Goal: Task Accomplishment & Management: Complete application form

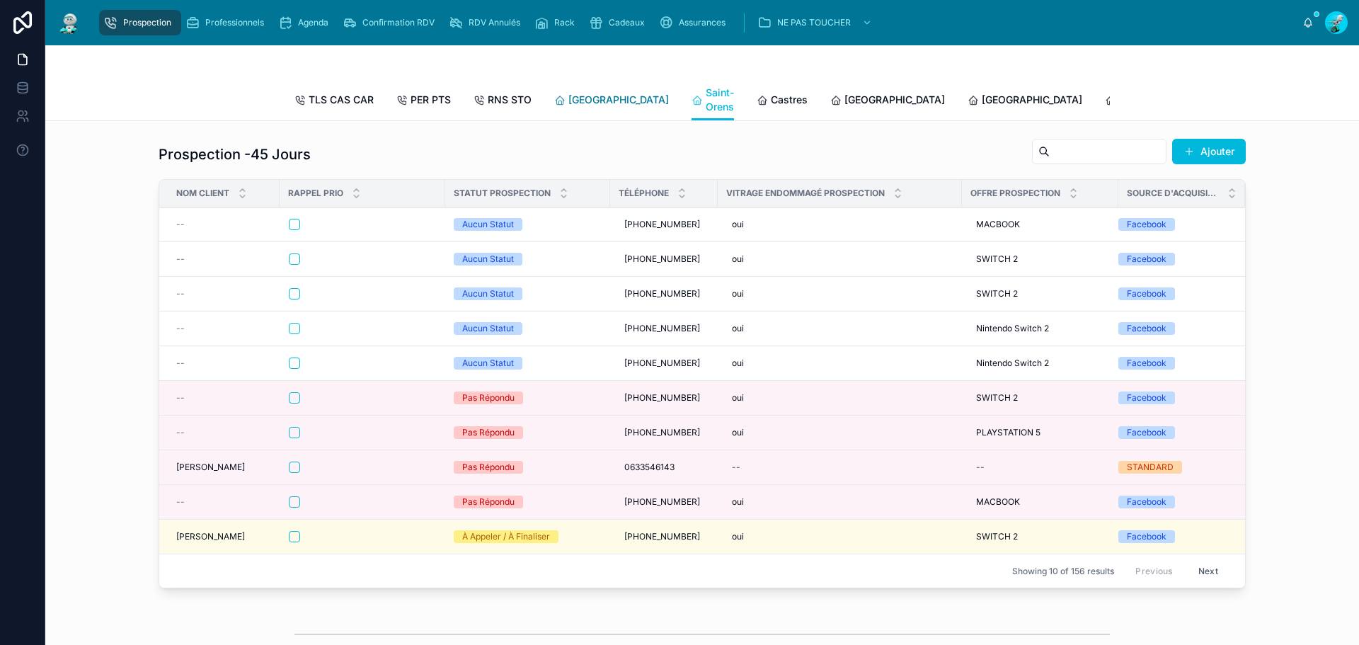
click at [587, 110] on link "[GEOGRAPHIC_DATA]" at bounding box center [611, 101] width 115 height 28
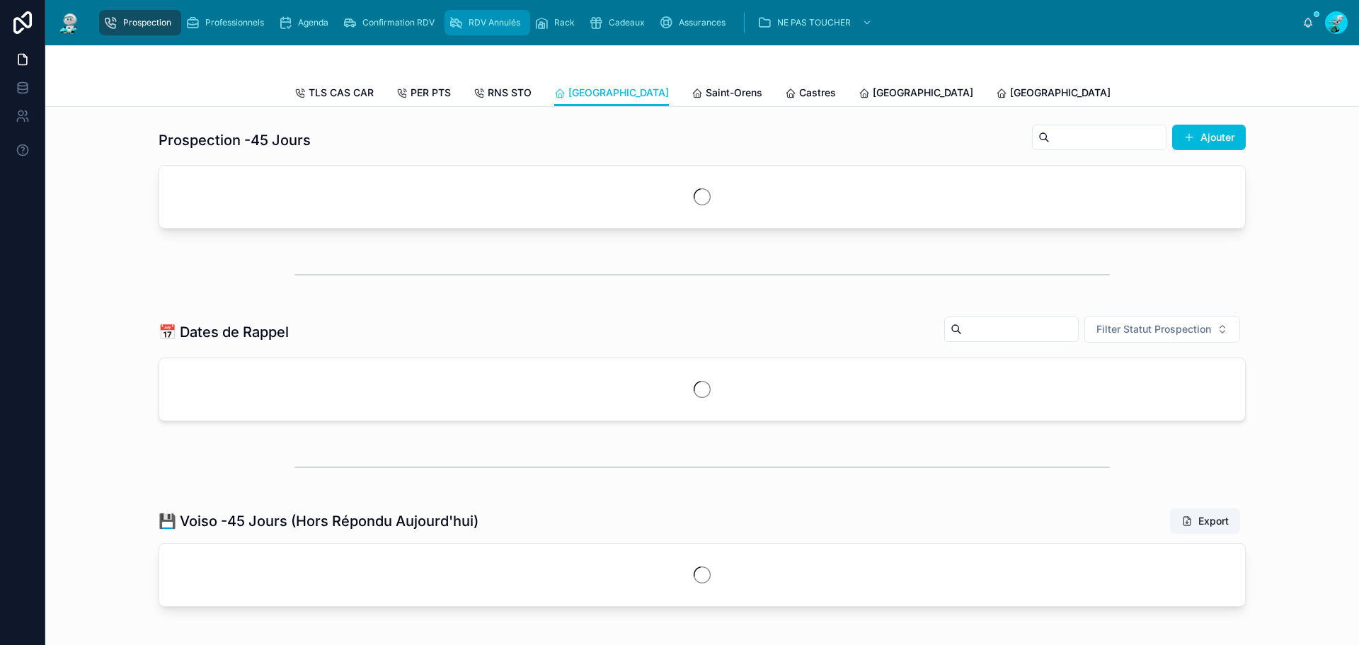
click at [466, 40] on div "Prospection Professionnels Agenda Confirmation RDV RDV Annulés Rack Cadeaux Ass…" at bounding box center [701, 22] width 1313 height 45
drag, startPoint x: 476, startPoint y: 25, endPoint x: 197, endPoint y: 25, distance: 278.1
click at [476, 25] on span "RDV Annulés" at bounding box center [494, 22] width 52 height 11
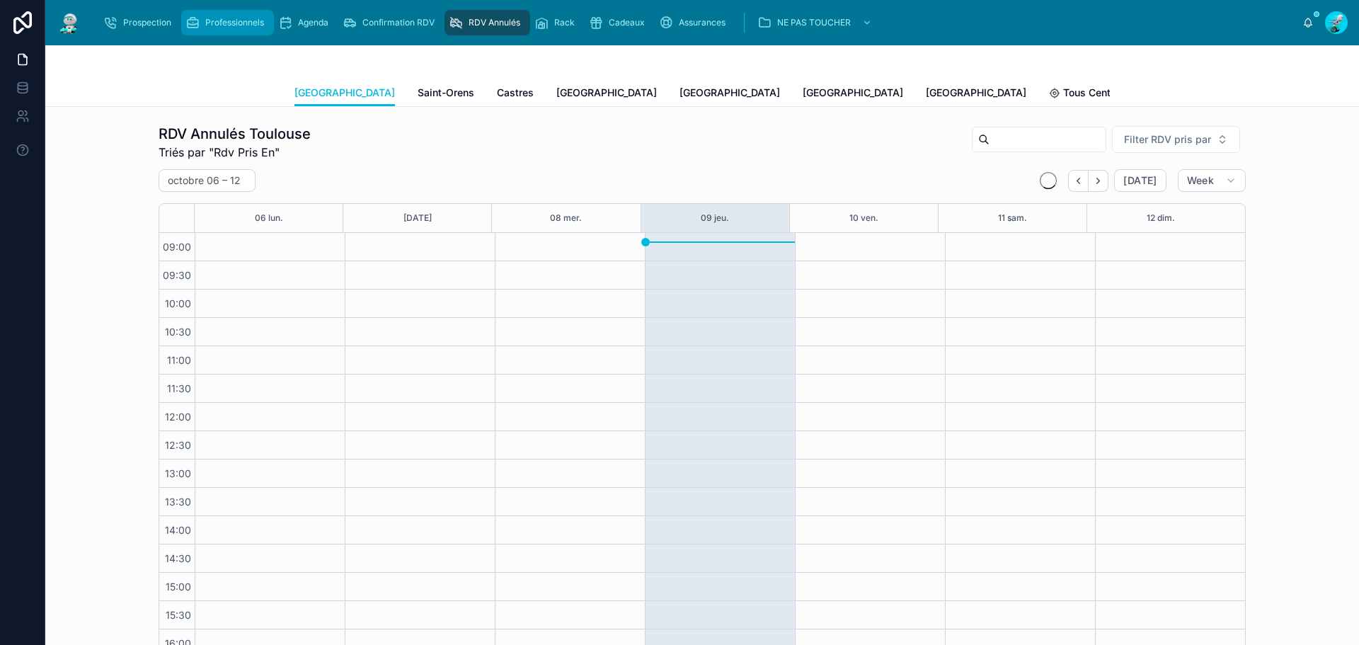
scroll to position [84, 0]
click at [112, 23] on icon "scrollable content" at bounding box center [110, 23] width 14 height 14
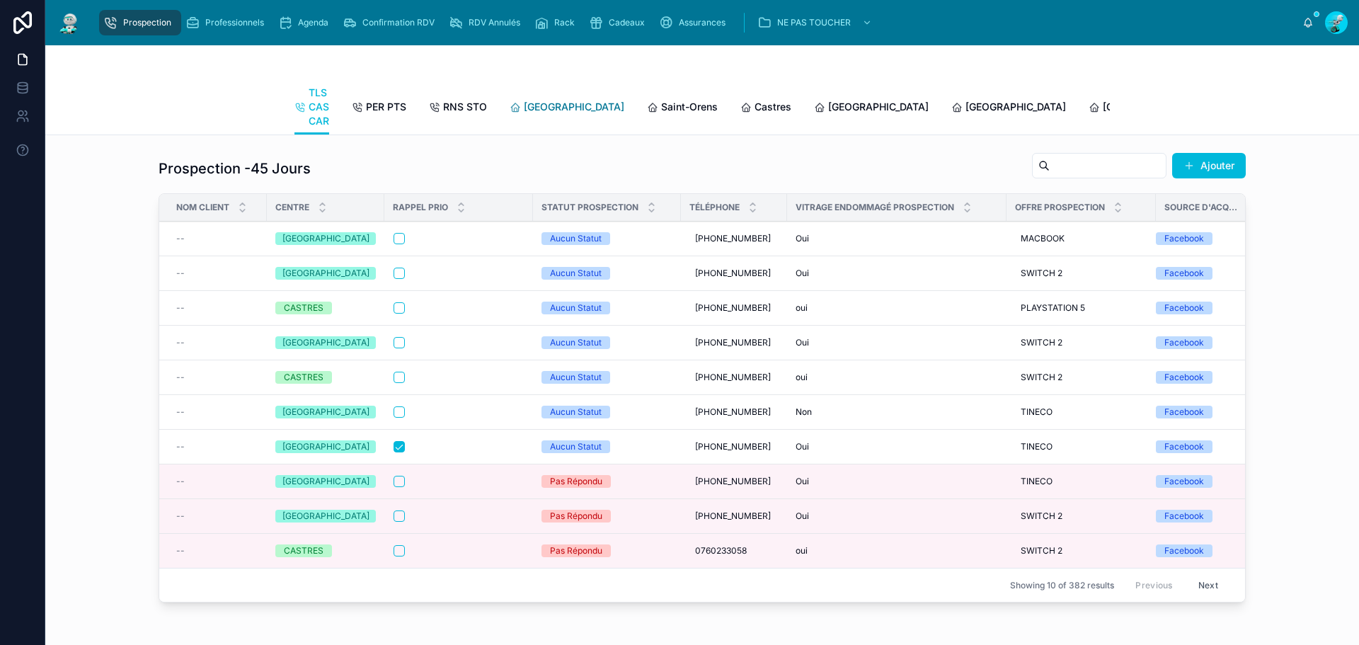
click at [539, 121] on link "[GEOGRAPHIC_DATA]" at bounding box center [566, 108] width 115 height 28
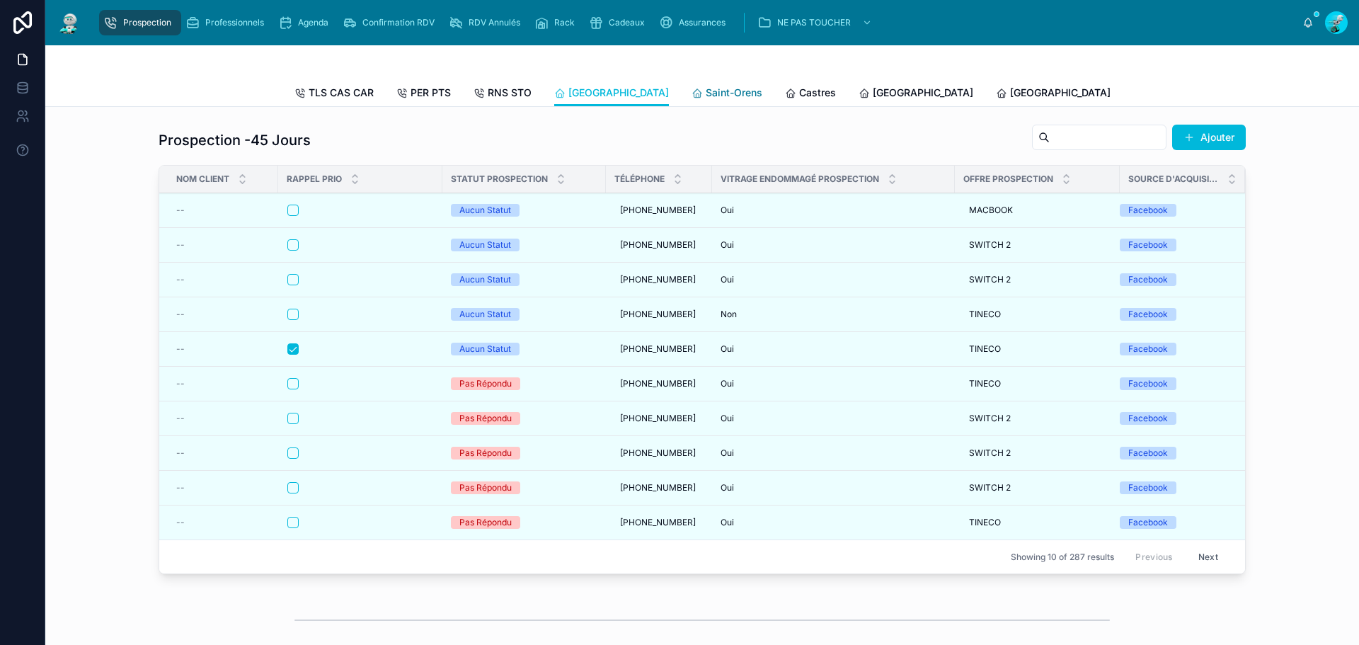
click at [705, 96] on span "Saint-Orens" at bounding box center [733, 93] width 57 height 14
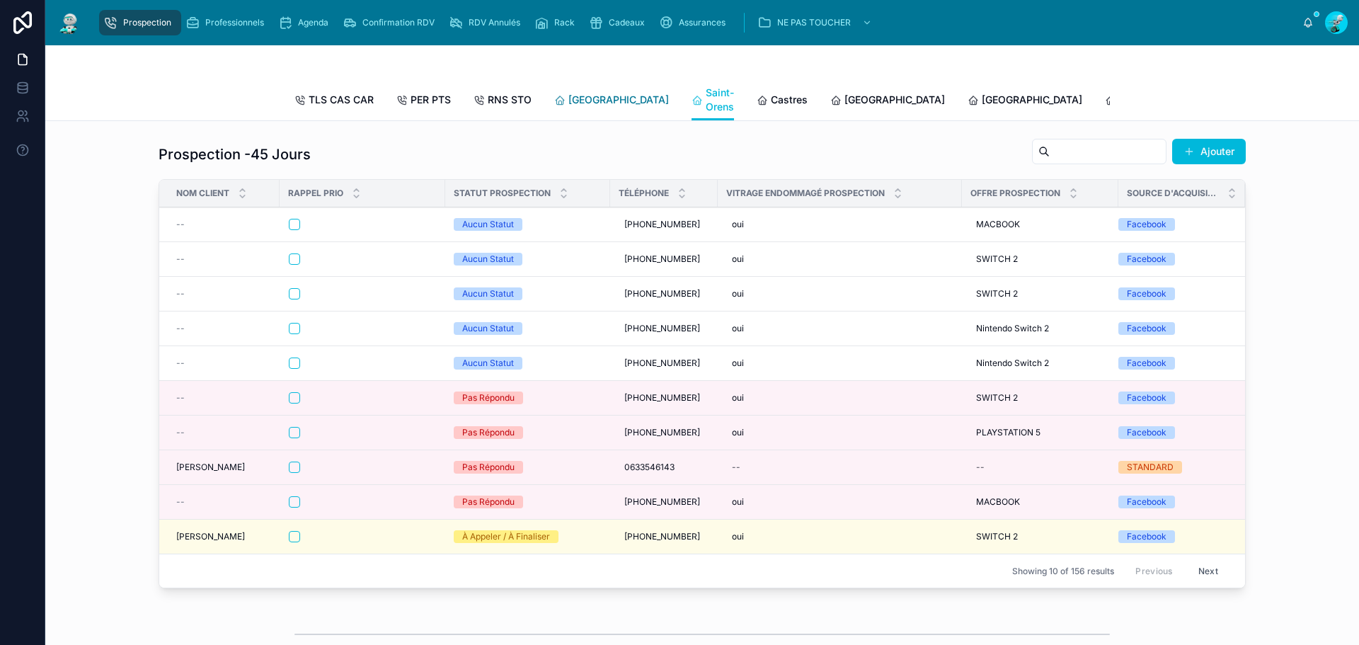
click at [591, 100] on span "[GEOGRAPHIC_DATA]" at bounding box center [618, 100] width 100 height 14
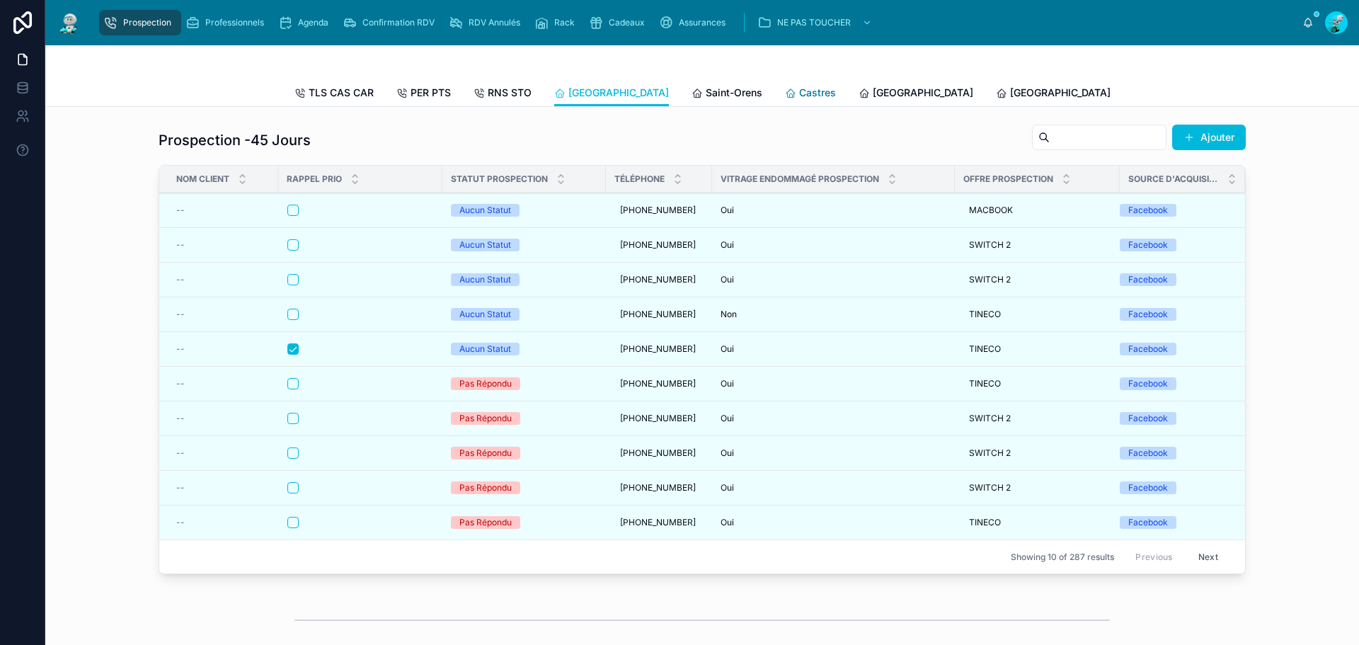
click at [785, 88] on icon at bounding box center [790, 93] width 11 height 11
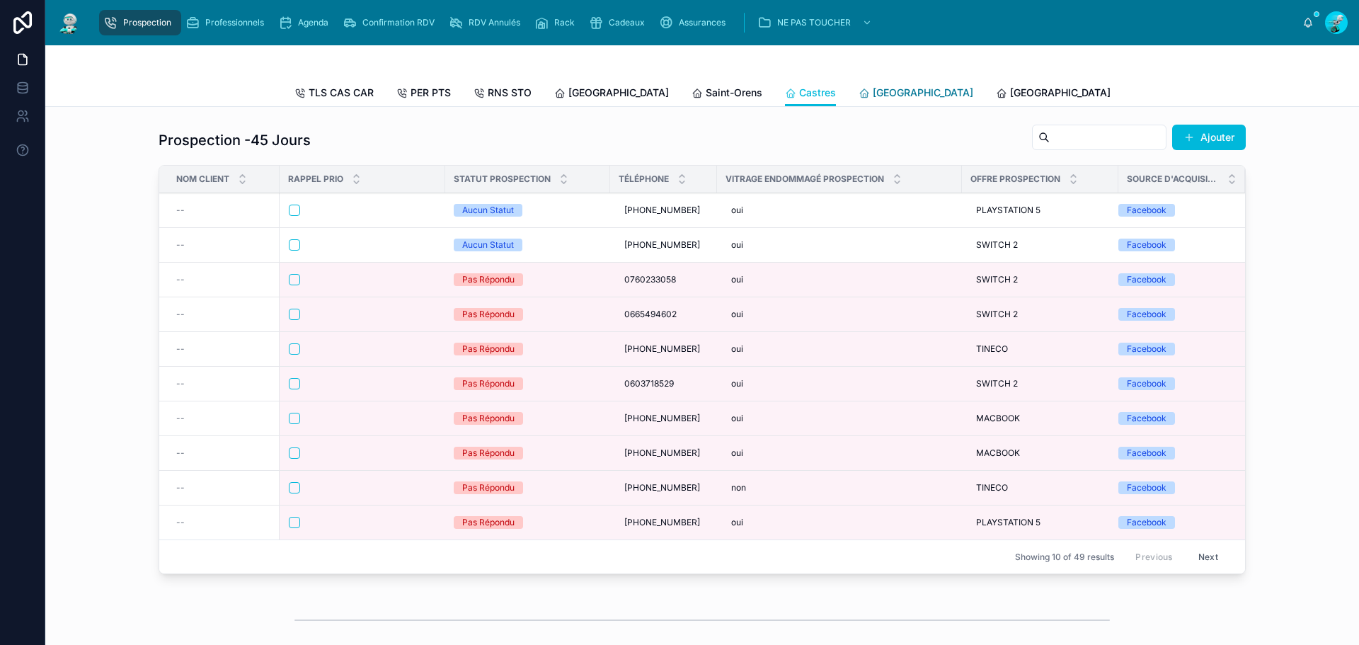
click at [872, 87] on span "[GEOGRAPHIC_DATA]" at bounding box center [922, 93] width 100 height 14
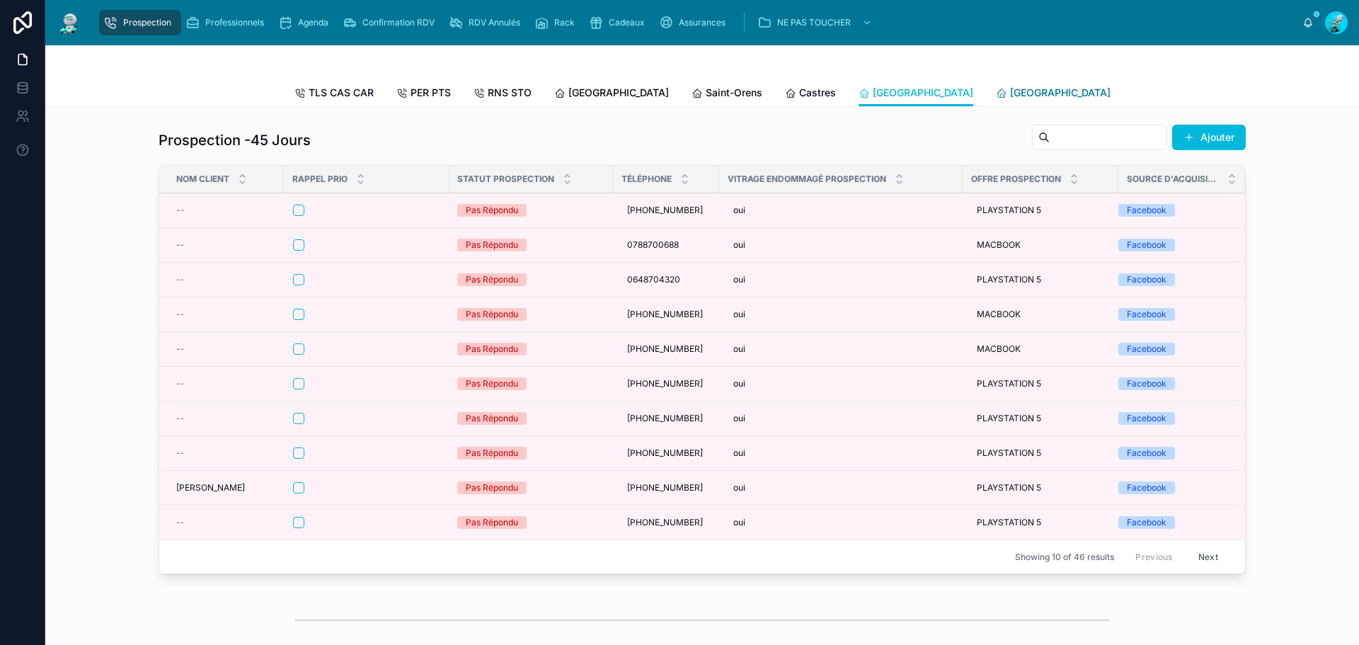
click at [1010, 96] on span "[GEOGRAPHIC_DATA]" at bounding box center [1060, 93] width 100 height 14
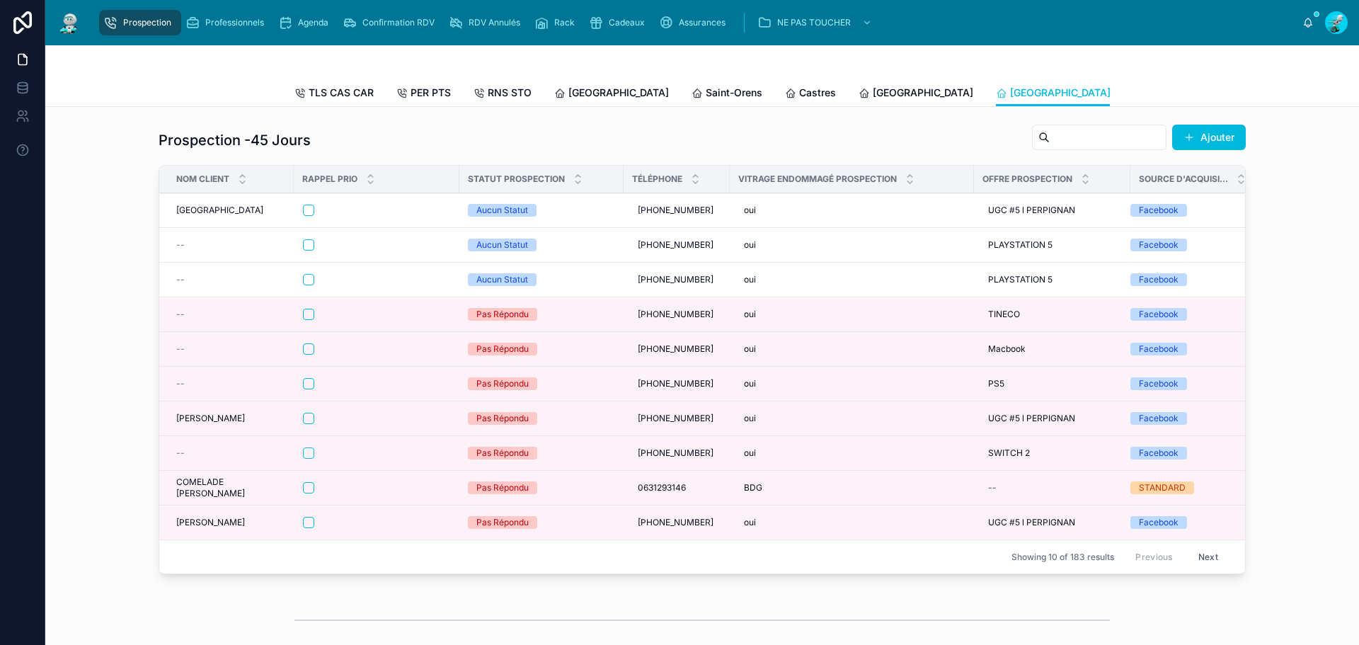
click at [1147, 88] on span "[GEOGRAPHIC_DATA]" at bounding box center [1197, 93] width 100 height 14
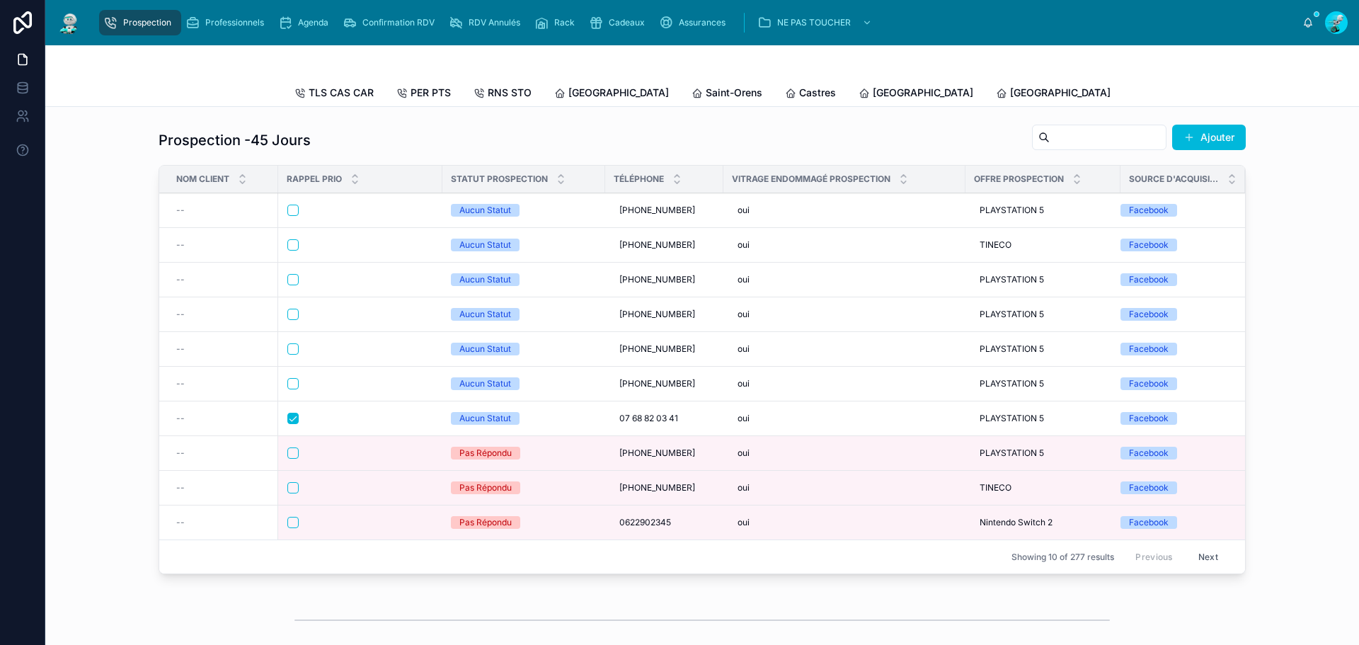
click at [1270, 91] on icon at bounding box center [1275, 93] width 11 height 11
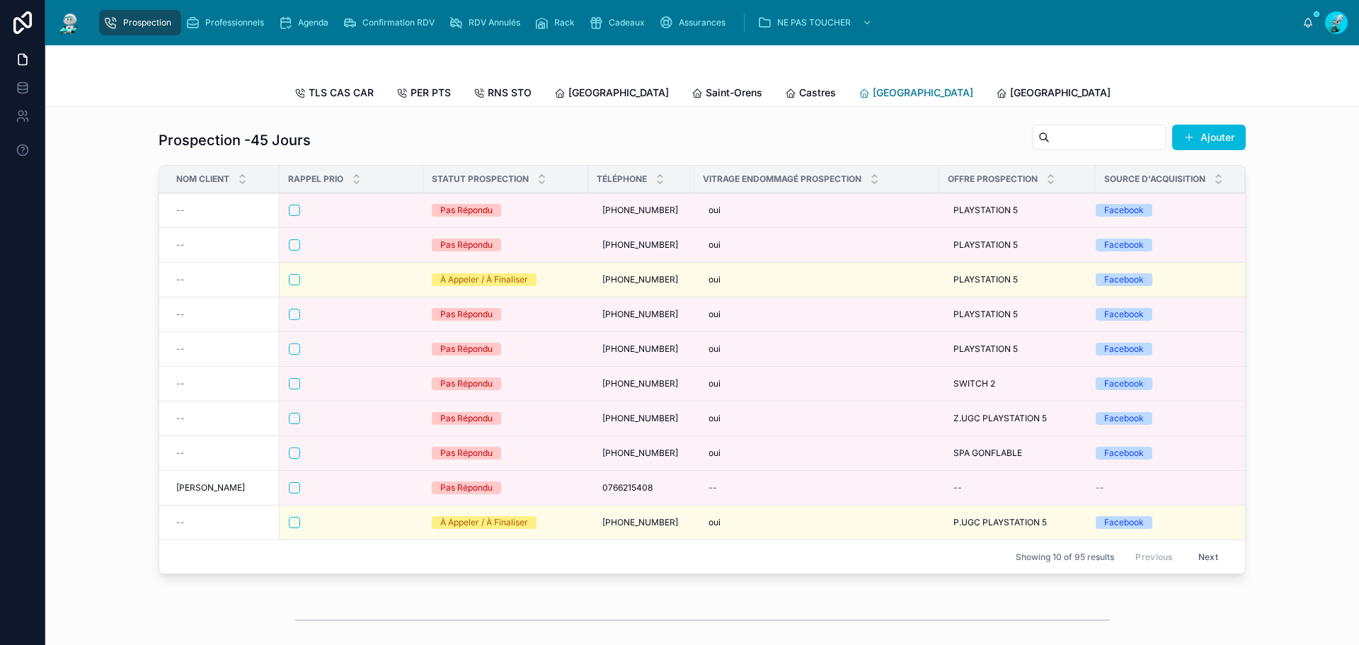
click at [872, 92] on span "[GEOGRAPHIC_DATA]" at bounding box center [922, 93] width 100 height 14
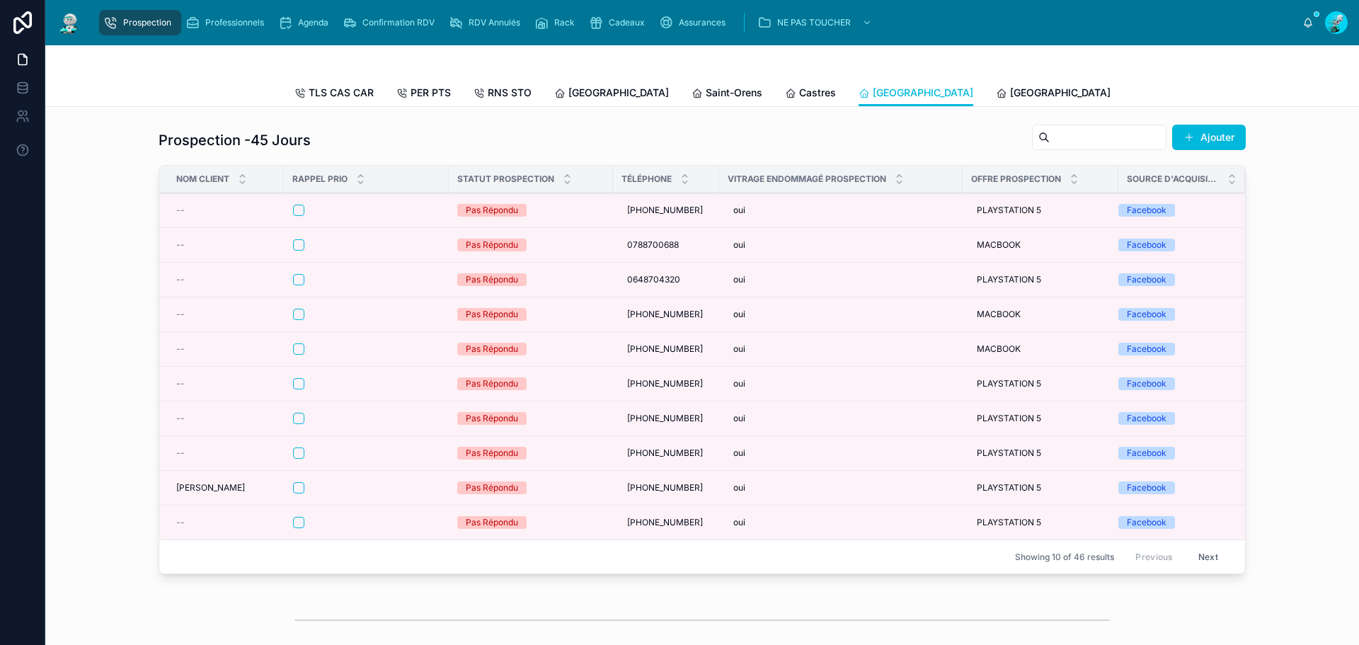
click at [1284, 96] on span "[GEOGRAPHIC_DATA]" at bounding box center [1334, 93] width 100 height 14
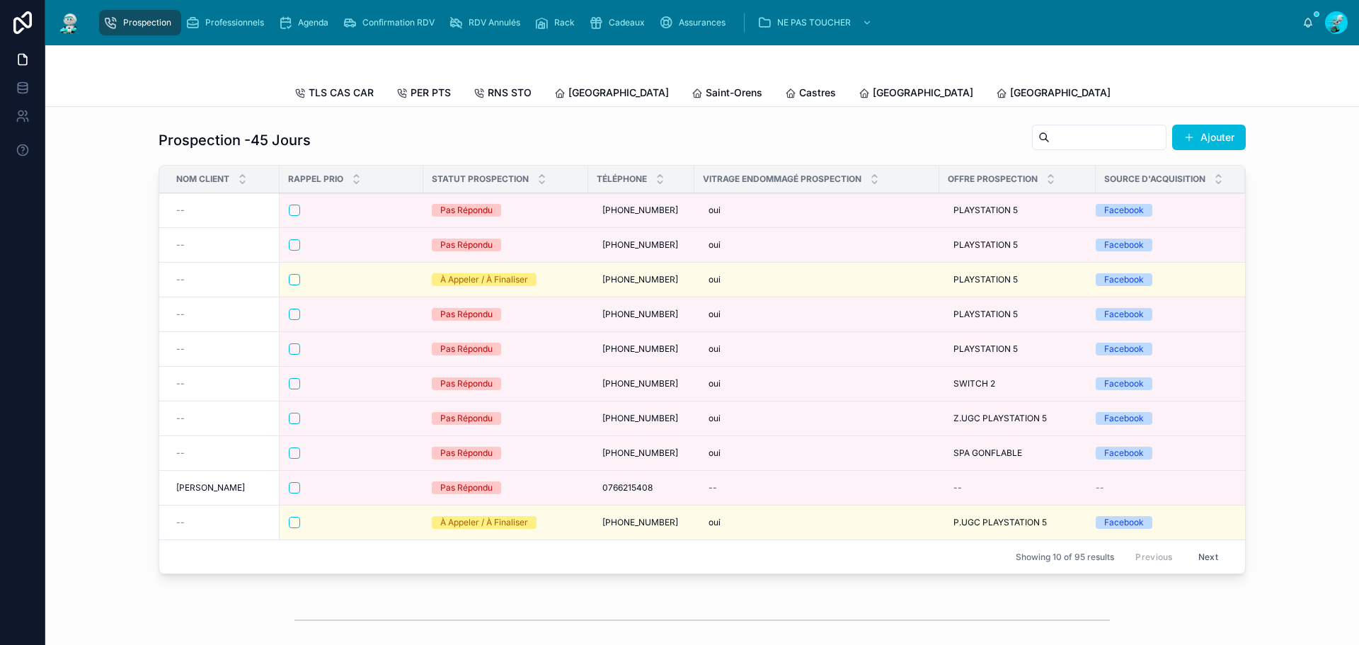
drag, startPoint x: 573, startPoint y: 95, endPoint x: 604, endPoint y: 126, distance: 43.5
click at [573, 95] on span "[GEOGRAPHIC_DATA]" at bounding box center [618, 93] width 100 height 14
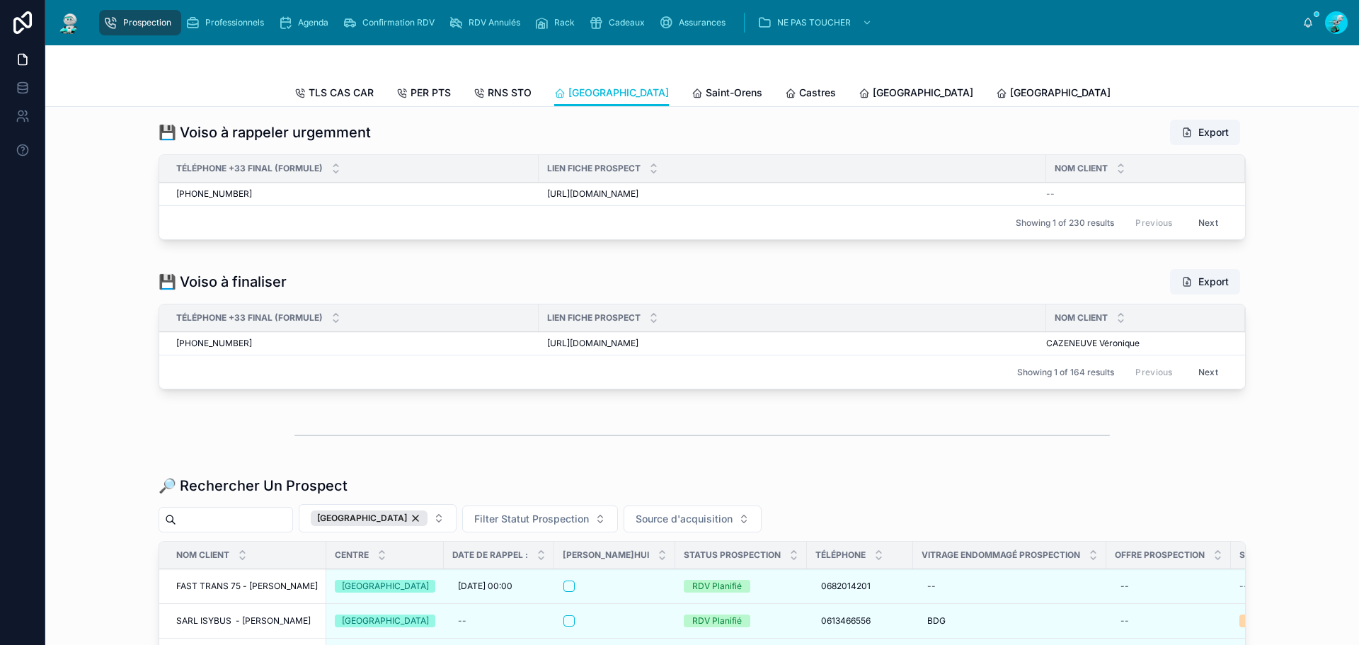
scroll to position [1698, 0]
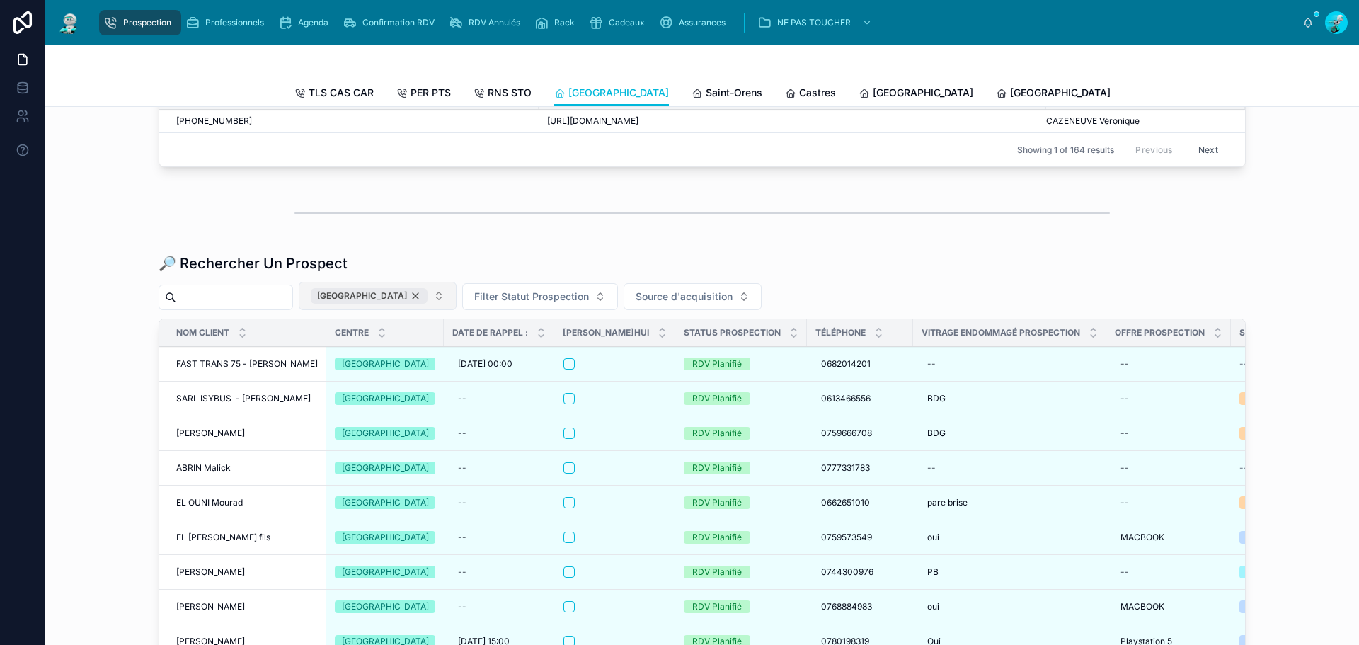
click at [404, 302] on div "[GEOGRAPHIC_DATA]" at bounding box center [369, 296] width 117 height 16
click at [284, 166] on div "Showing 1 of 164 results Previous Next" at bounding box center [701, 149] width 1085 height 34
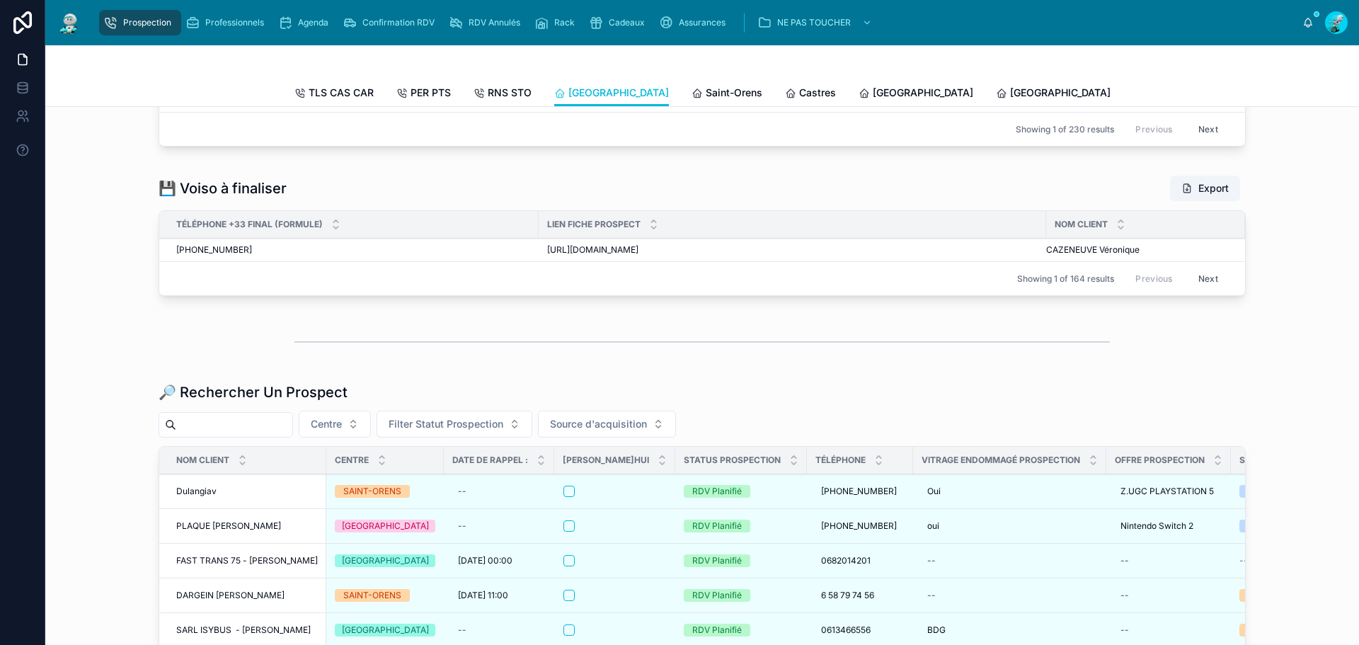
scroll to position [1698, 0]
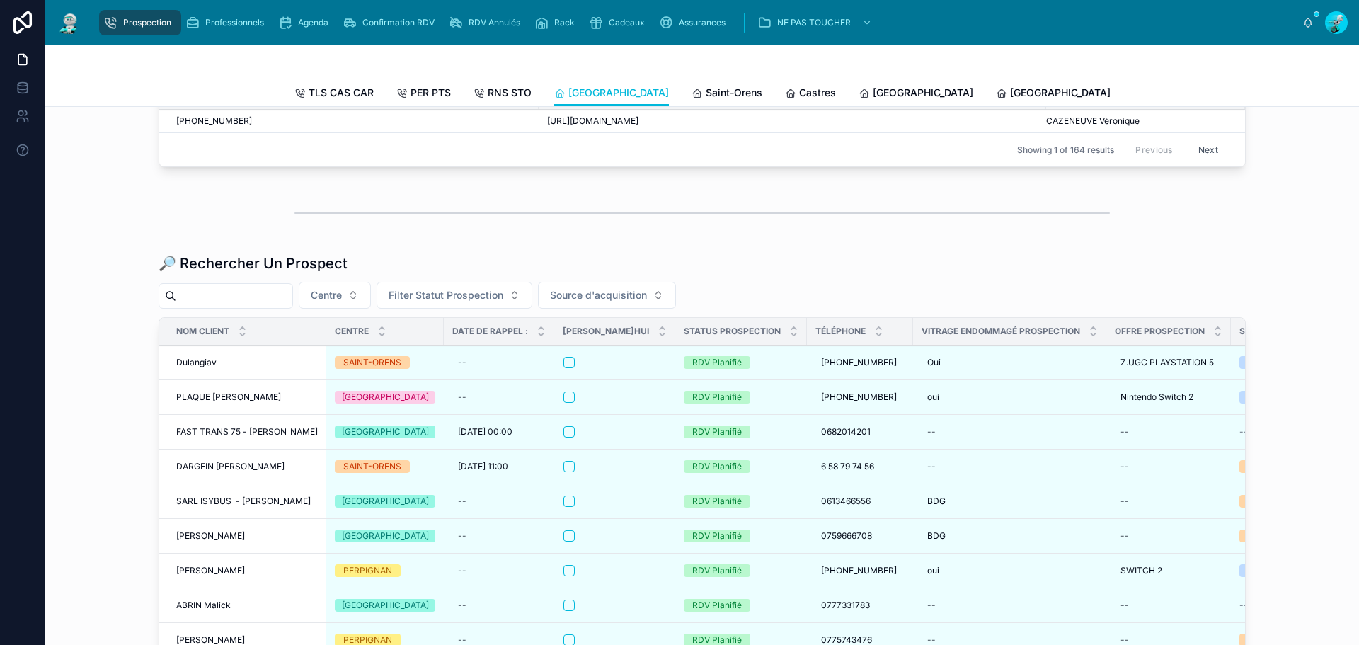
click at [271, 309] on div at bounding box center [226, 295] width 134 height 25
click at [272, 306] on input "text" at bounding box center [234, 296] width 116 height 20
paste input "**********"
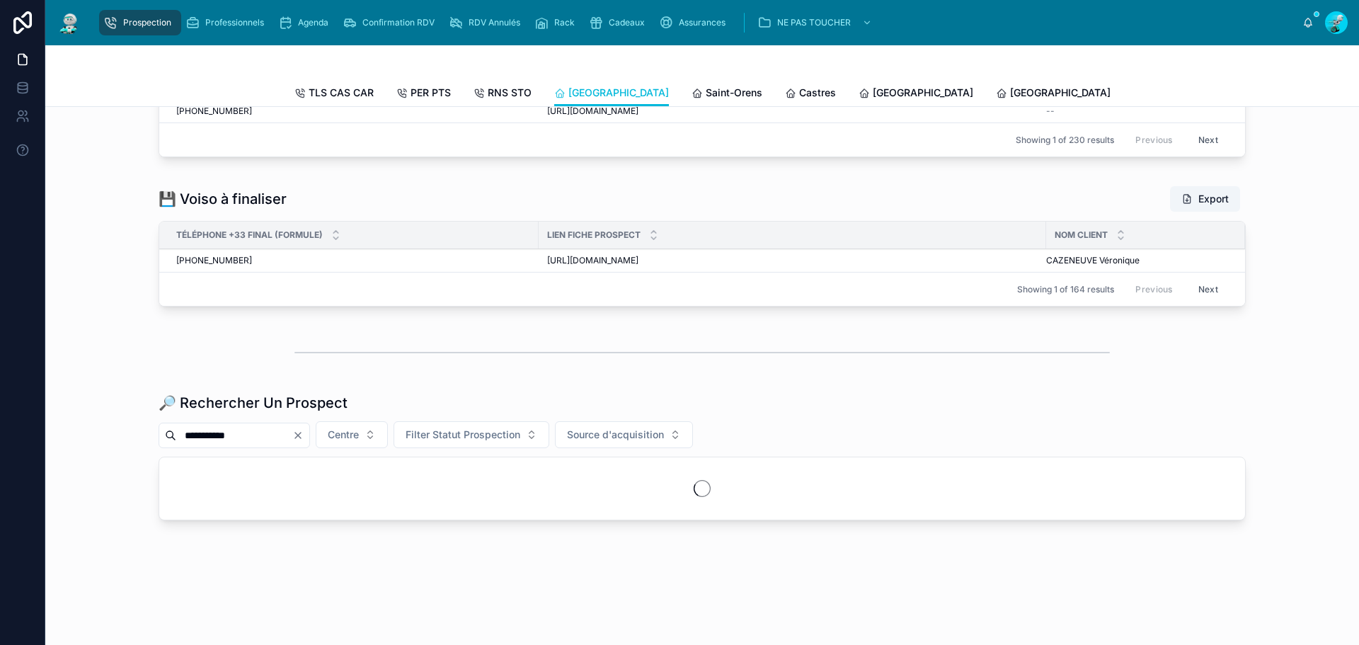
scroll to position [1613, 0]
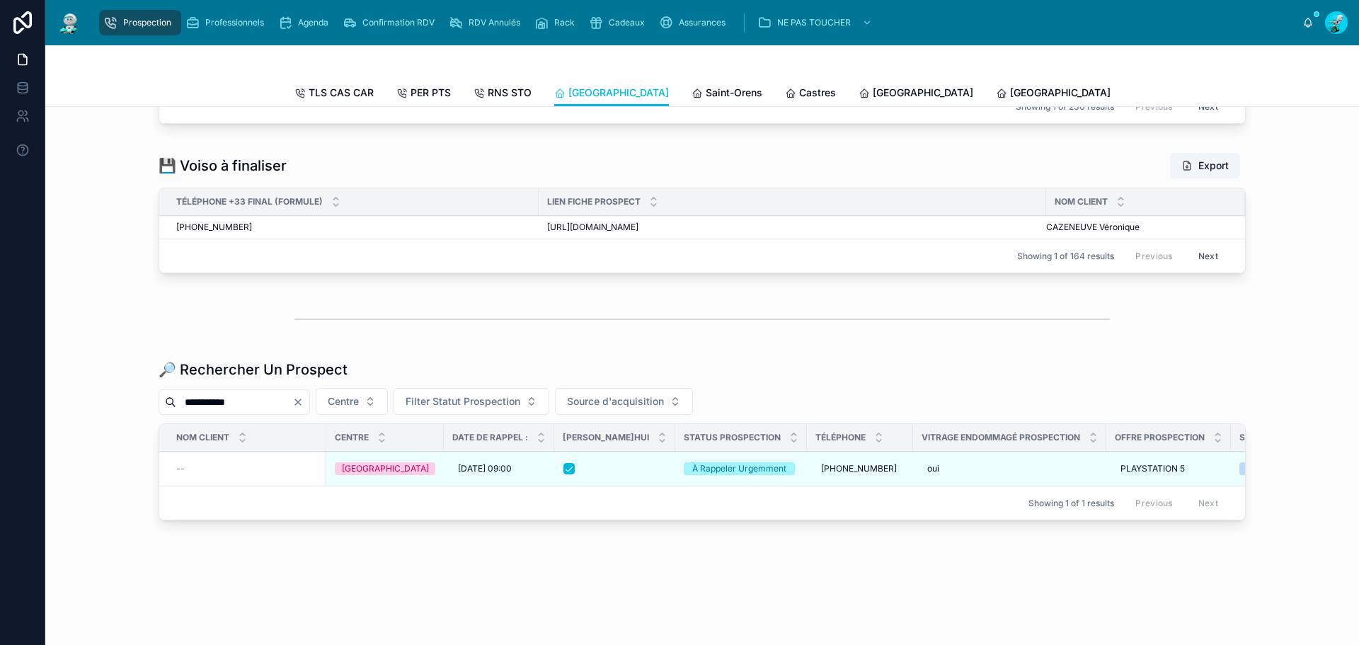
drag, startPoint x: 278, startPoint y: 390, endPoint x: 7, endPoint y: 391, distance: 271.0
click at [7, 391] on div "Prospection Professionnels Agenda Confirmation RDV RDV Annulés Rack Cadeaux Ass…" at bounding box center [679, 322] width 1359 height 645
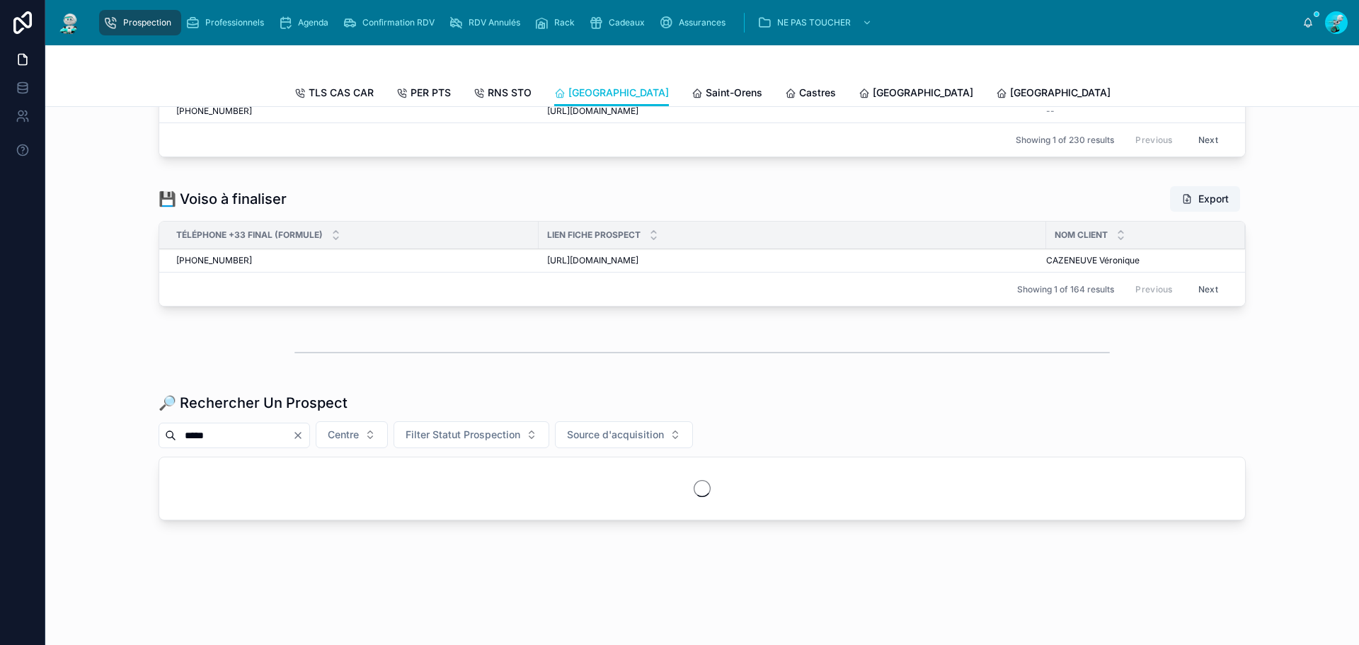
scroll to position [1569, 0]
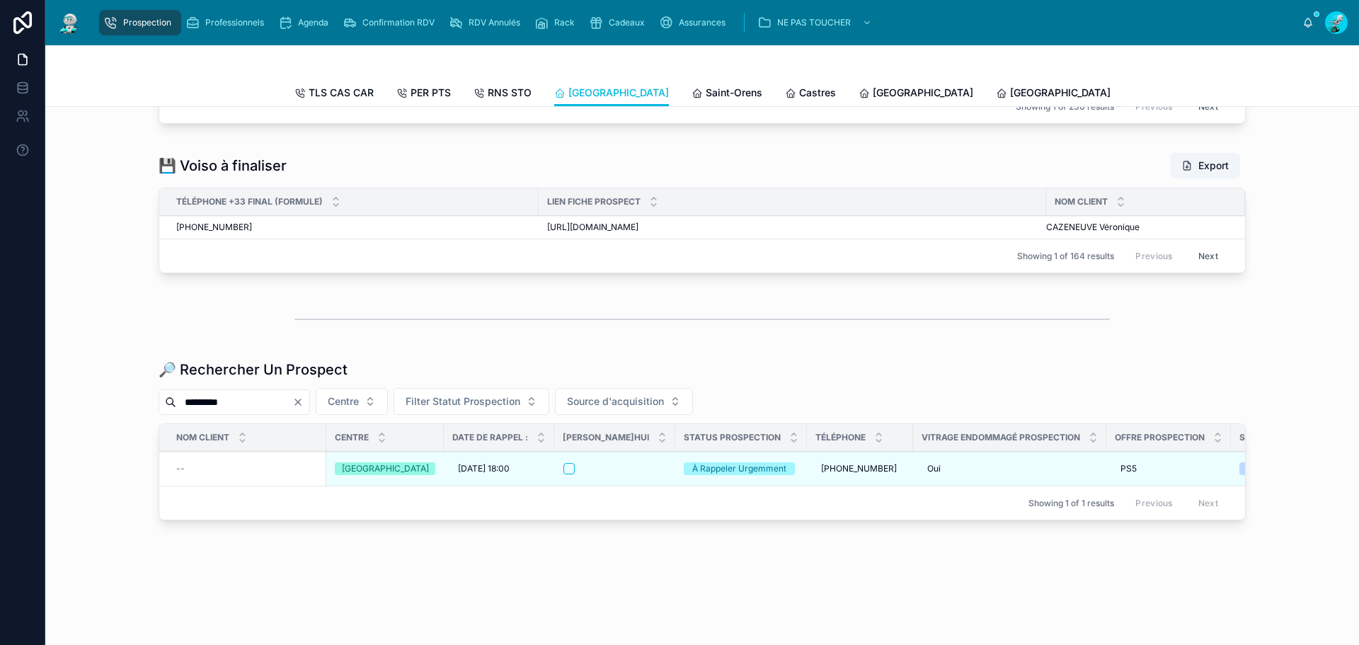
drag, startPoint x: 361, startPoint y: 458, endPoint x: 182, endPoint y: 400, distance: 188.2
click at [182, 400] on input "*********" at bounding box center [234, 402] width 116 height 20
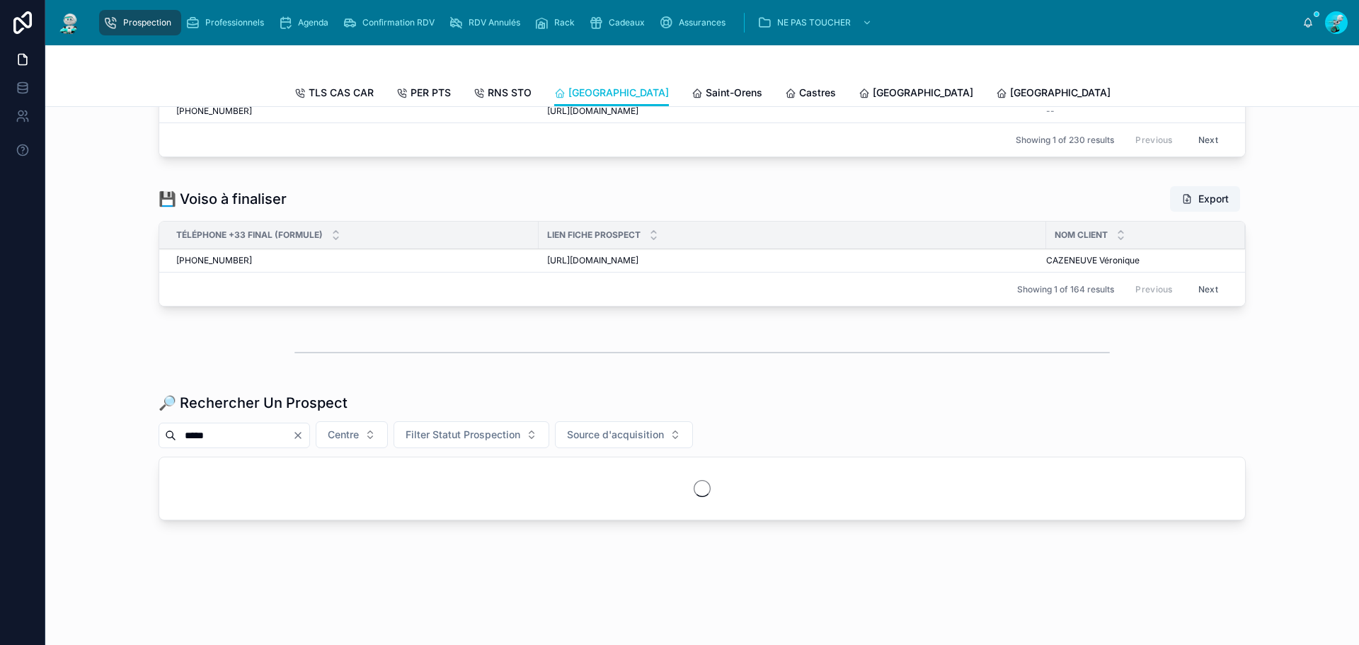
scroll to position [1569, 0]
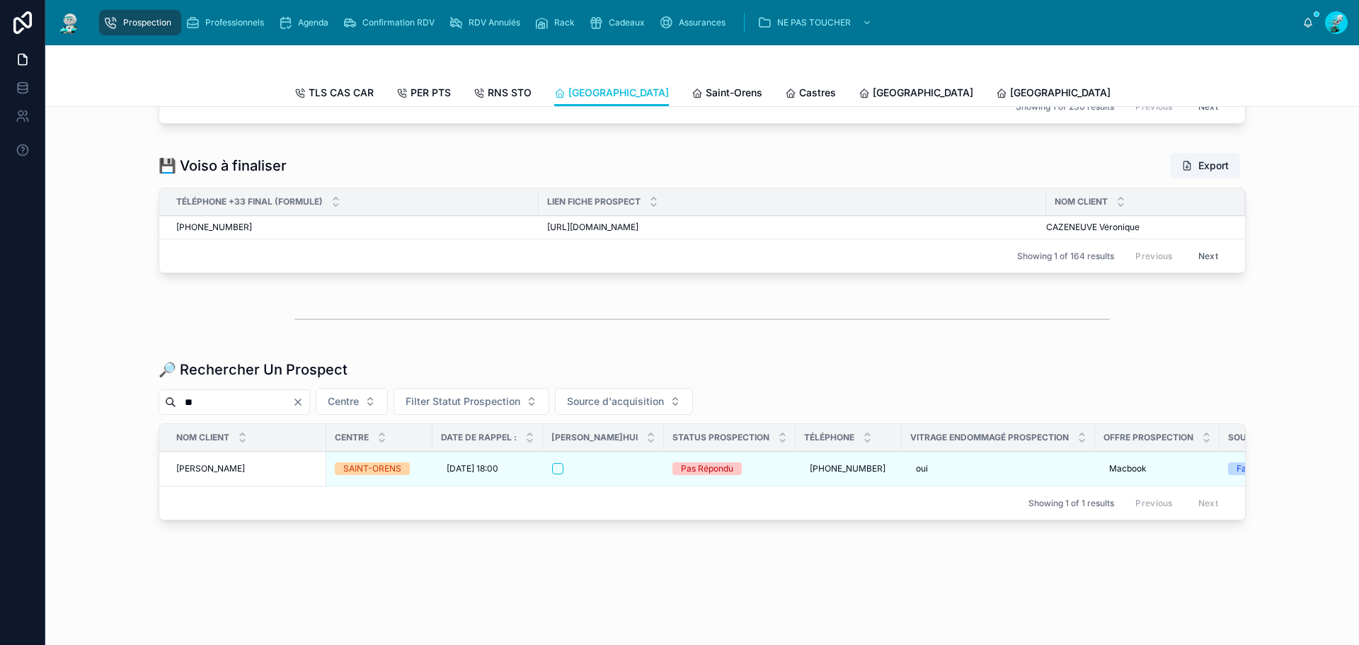
type input "*"
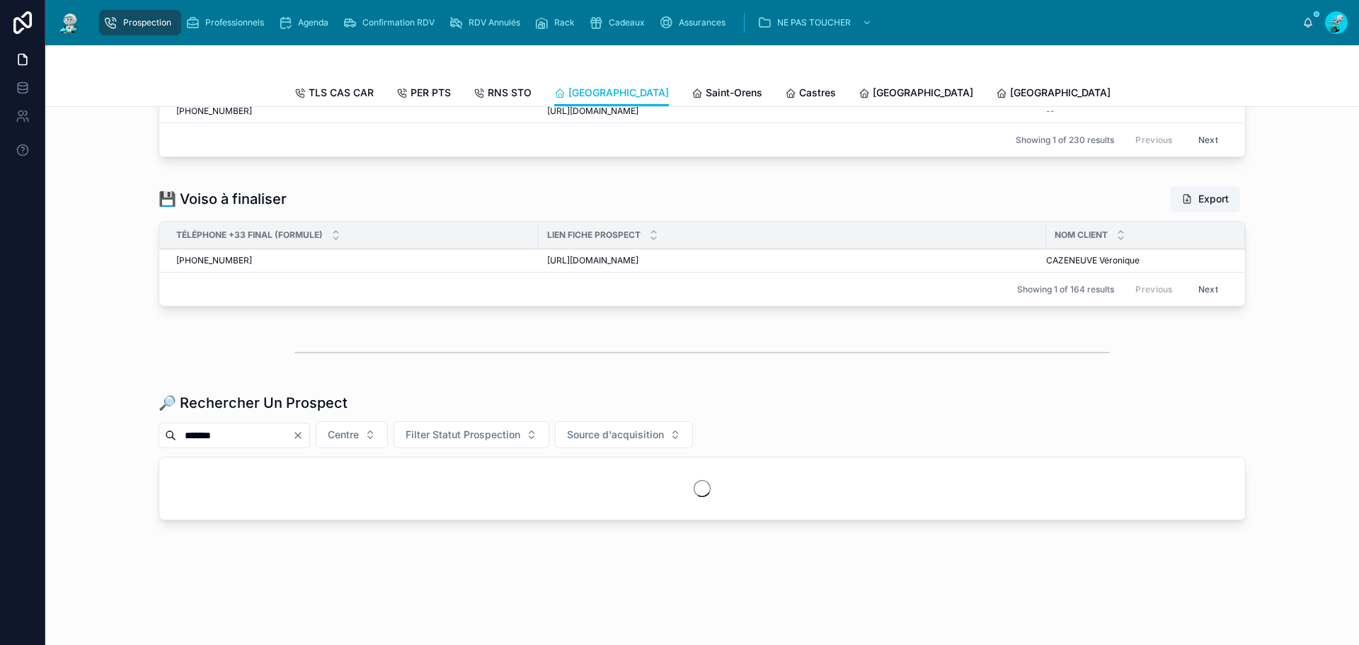
scroll to position [1569, 0]
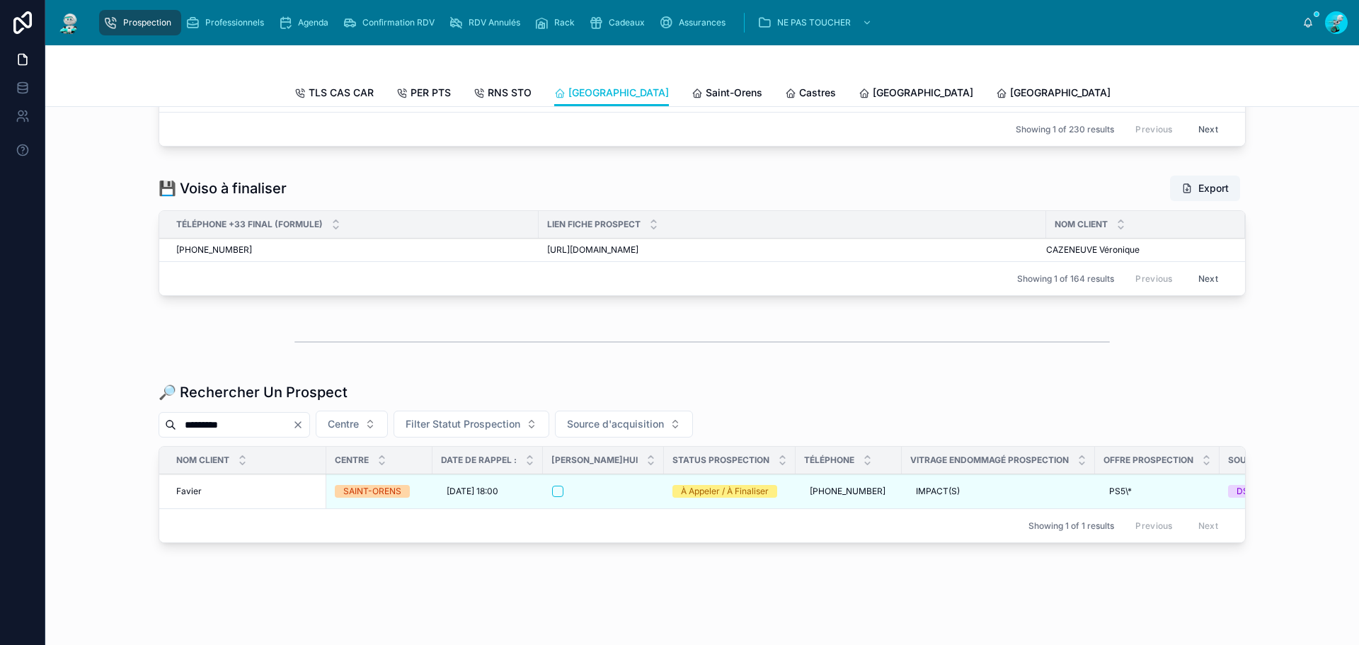
scroll to position [1613, 0]
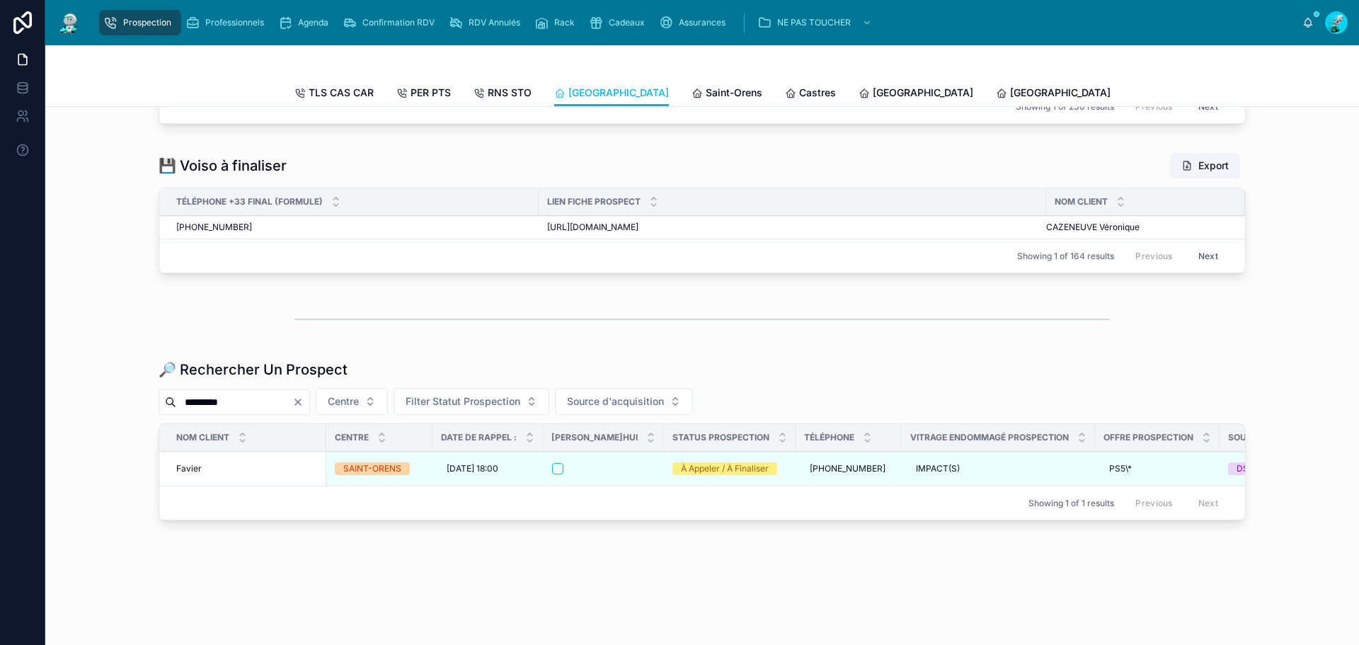
type input "*********"
click at [301, 399] on icon "Clear" at bounding box center [298, 402] width 6 height 6
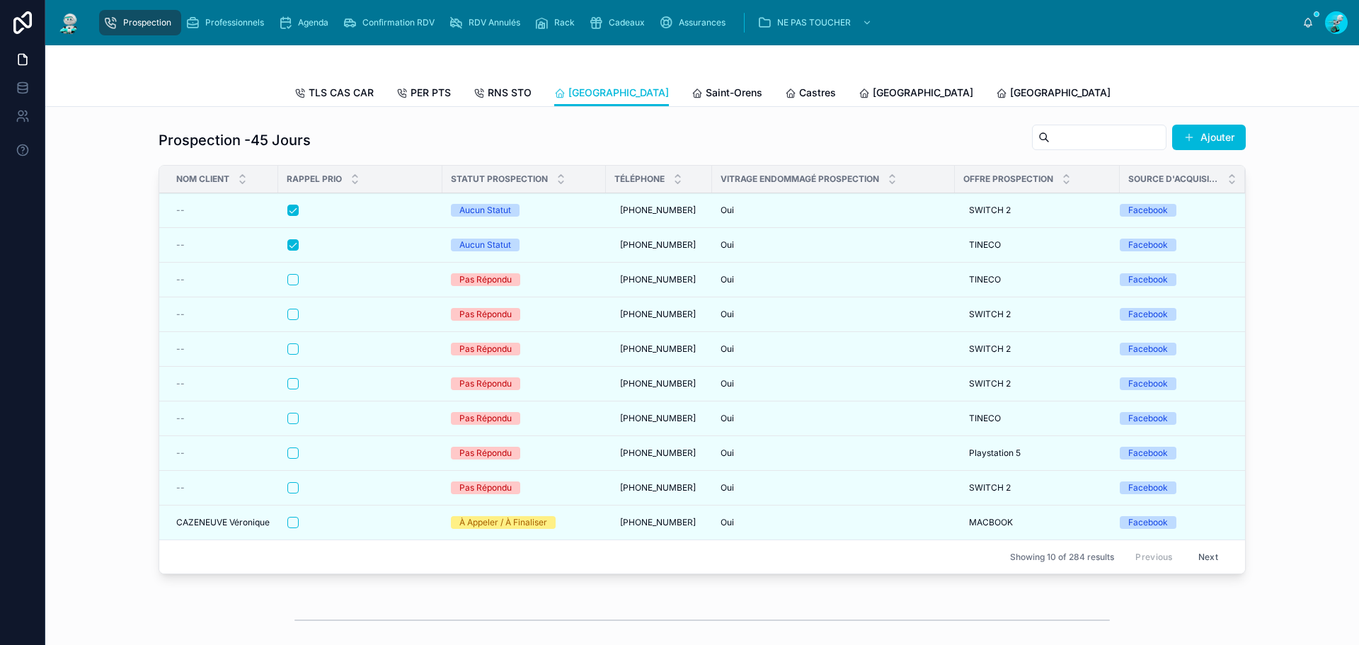
drag, startPoint x: 499, startPoint y: 222, endPoint x: 478, endPoint y: 248, distance: 33.3
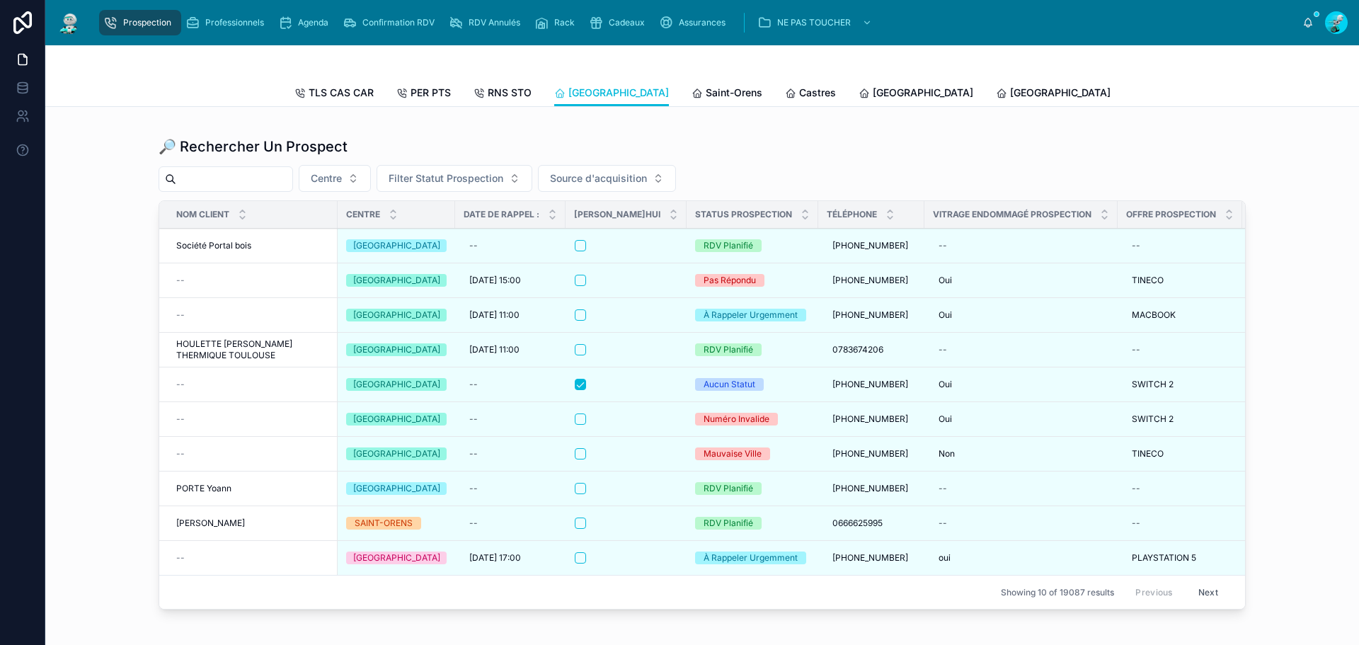
scroll to position [1840, 0]
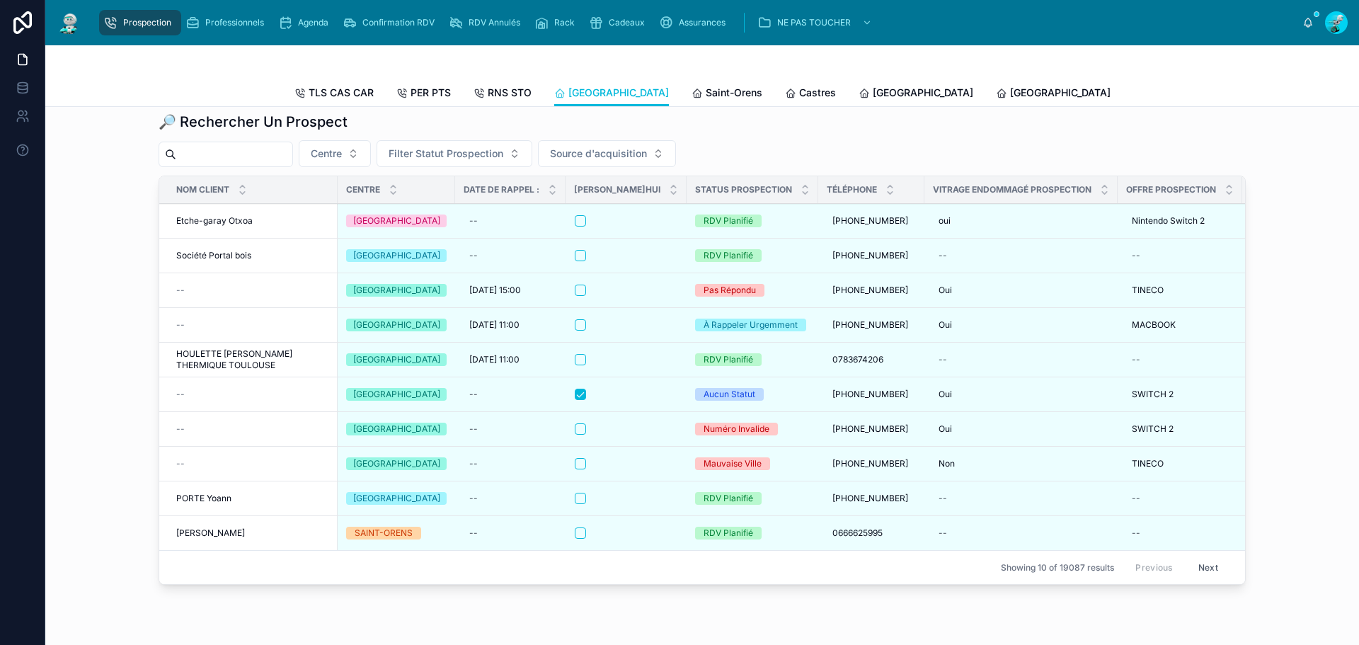
click at [809, 125] on div "🔎 Rechercher Un Prospect" at bounding box center [702, 122] width 1087 height 20
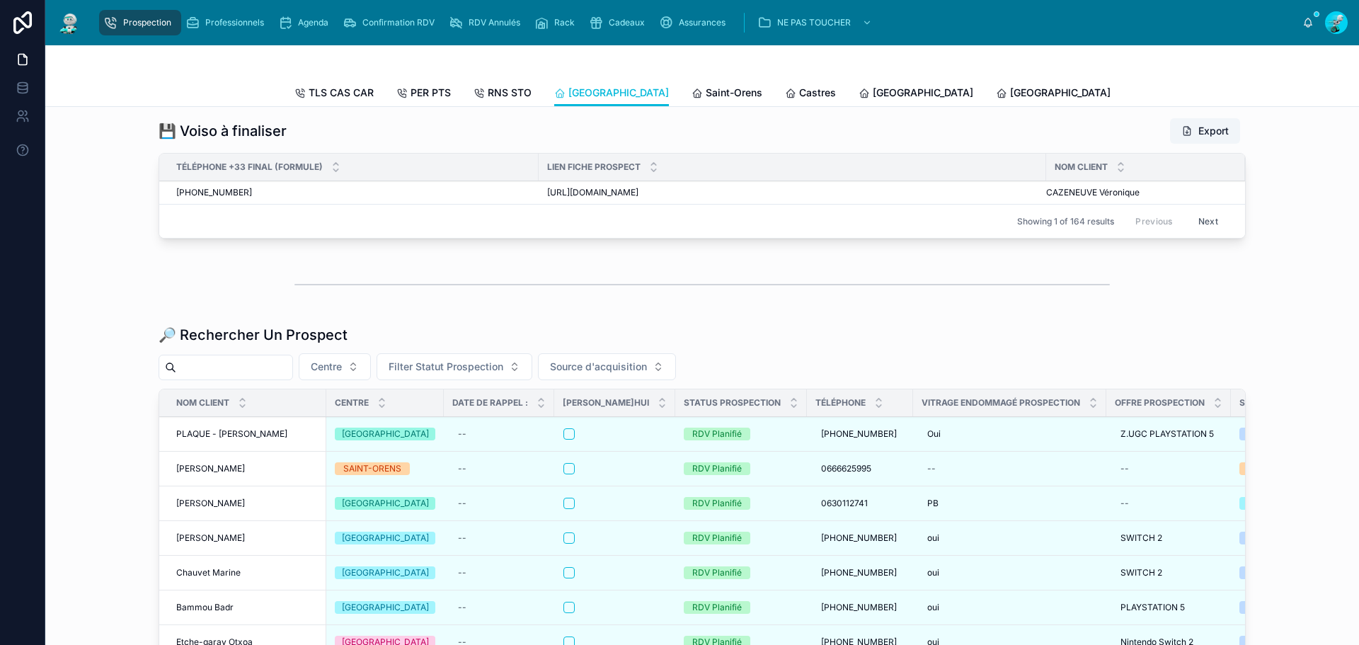
scroll to position [1627, 0]
click at [282, 376] on input "text" at bounding box center [234, 367] width 116 height 20
paste input "**********"
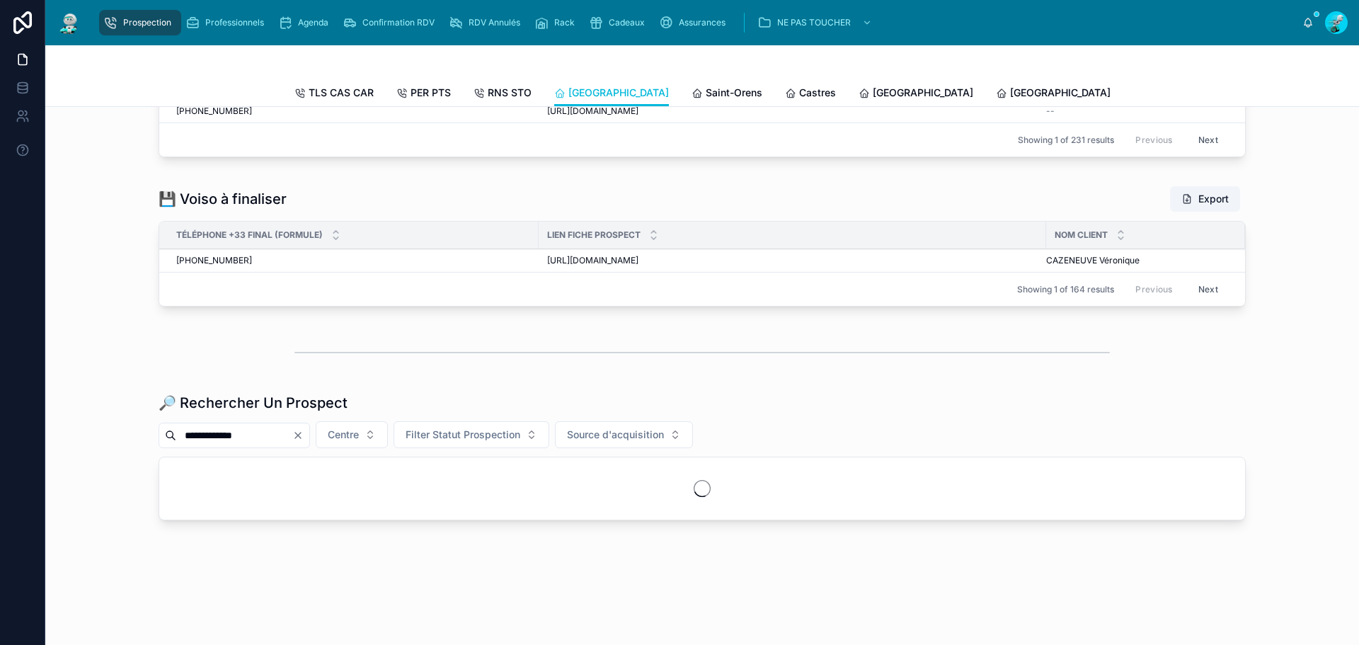
scroll to position [1569, 0]
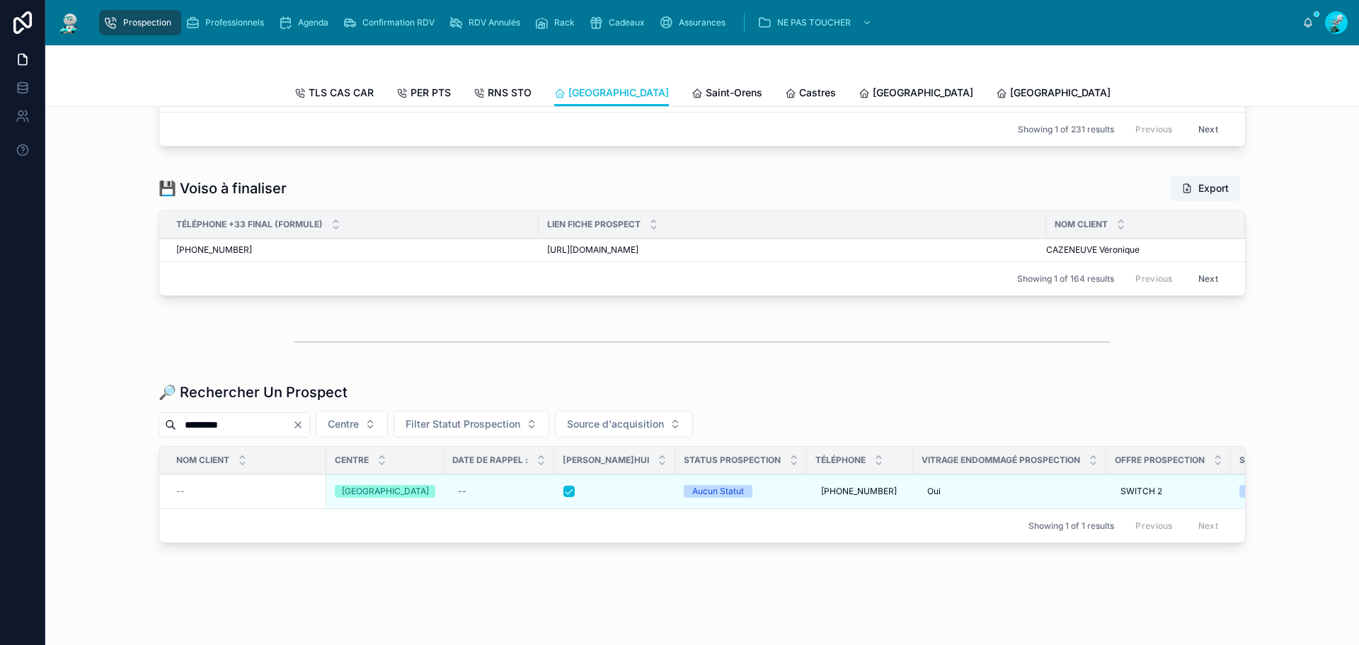
scroll to position [1613, 0]
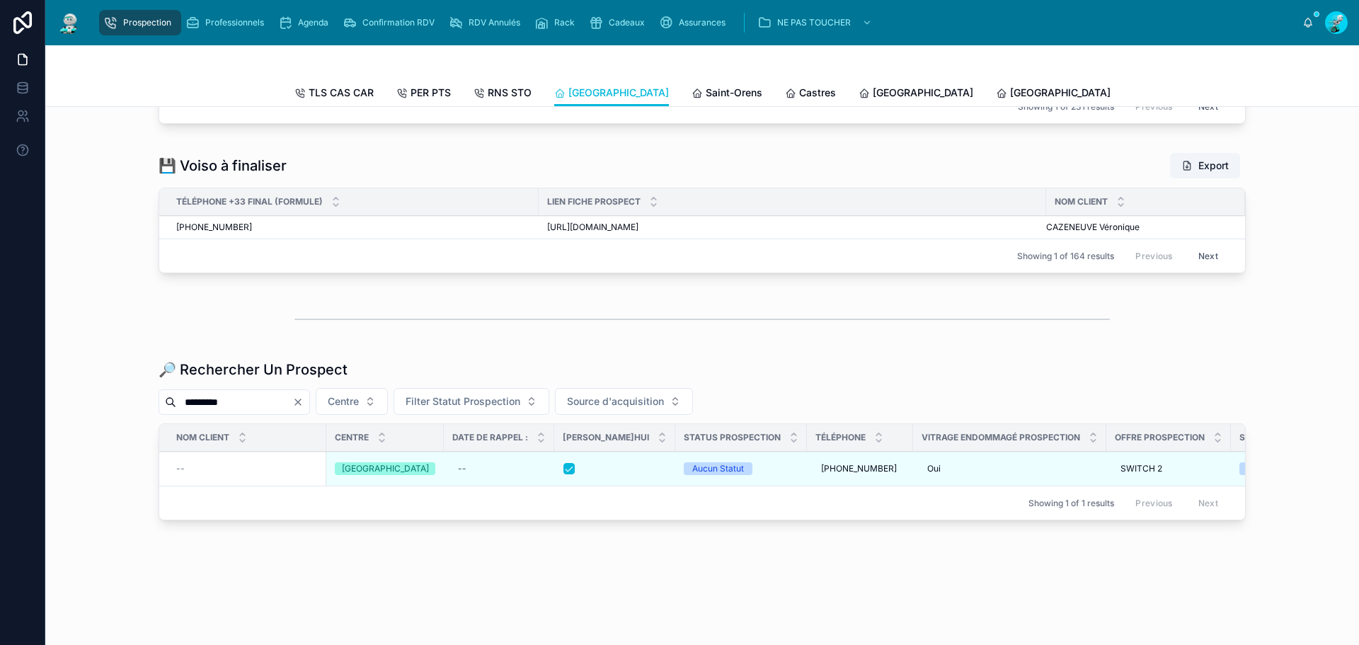
type input "*********"
click at [304, 396] on icon "Clear" at bounding box center [297, 401] width 11 height 11
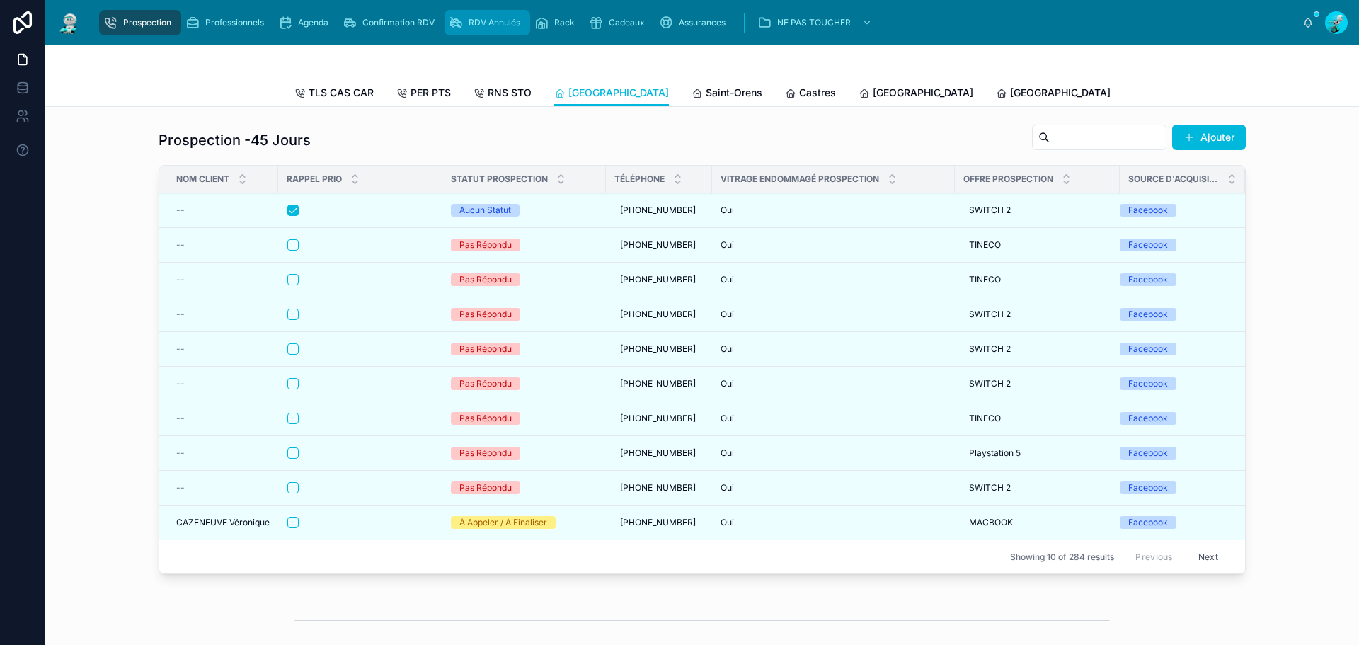
click at [507, 17] on span "RDV Annulés" at bounding box center [494, 22] width 52 height 11
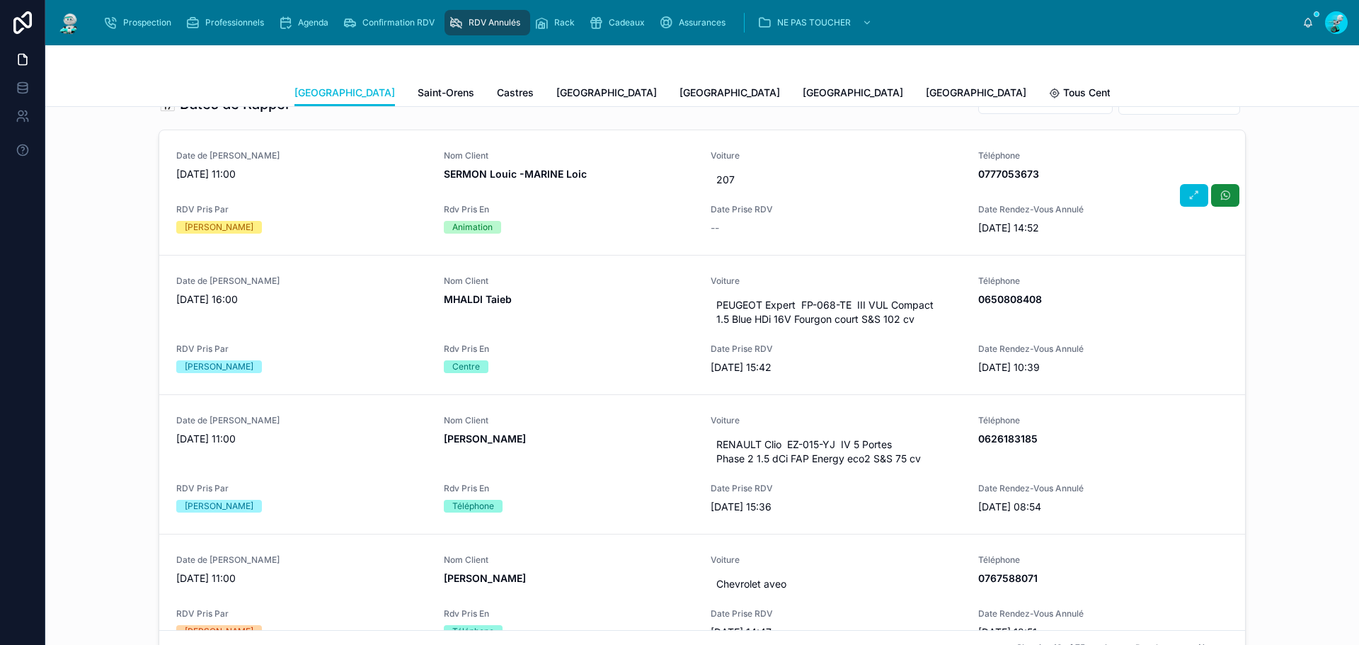
scroll to position [524, 0]
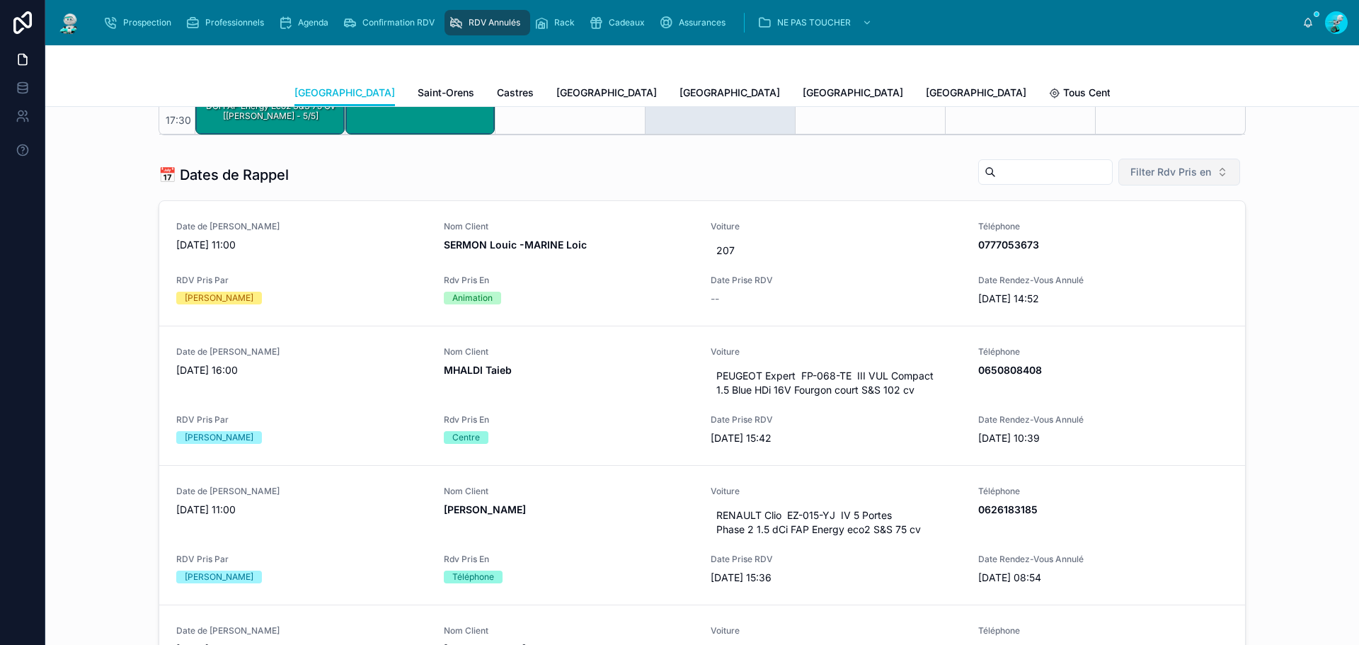
click at [1197, 171] on span "Filter Rdv Pris en" at bounding box center [1170, 172] width 81 height 14
click at [1037, 163] on input "text" at bounding box center [1054, 172] width 116 height 20
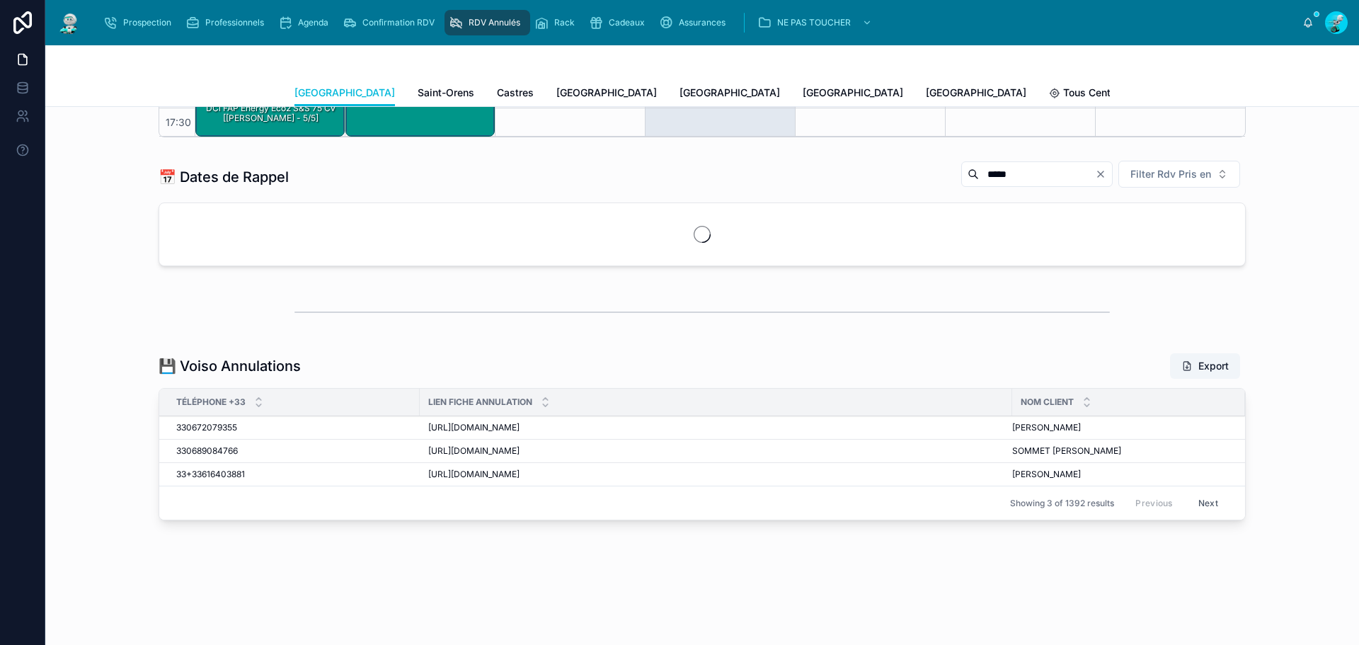
scroll to position [524, 0]
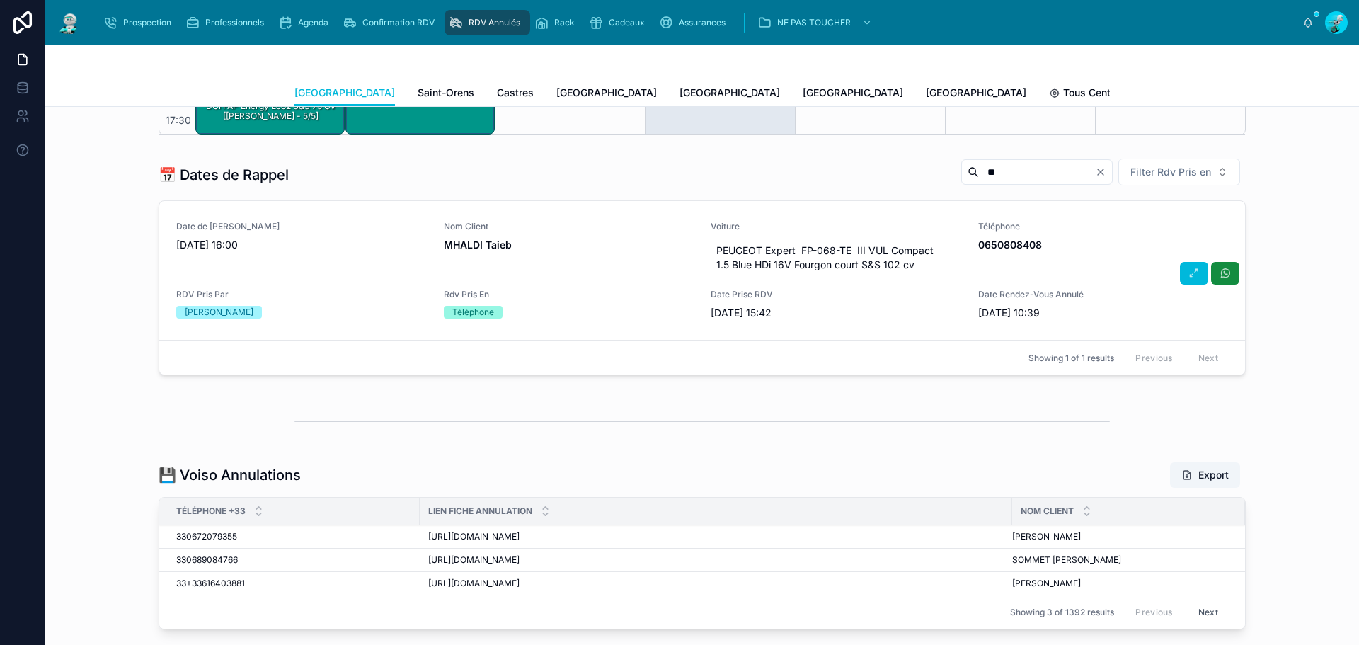
type input "*"
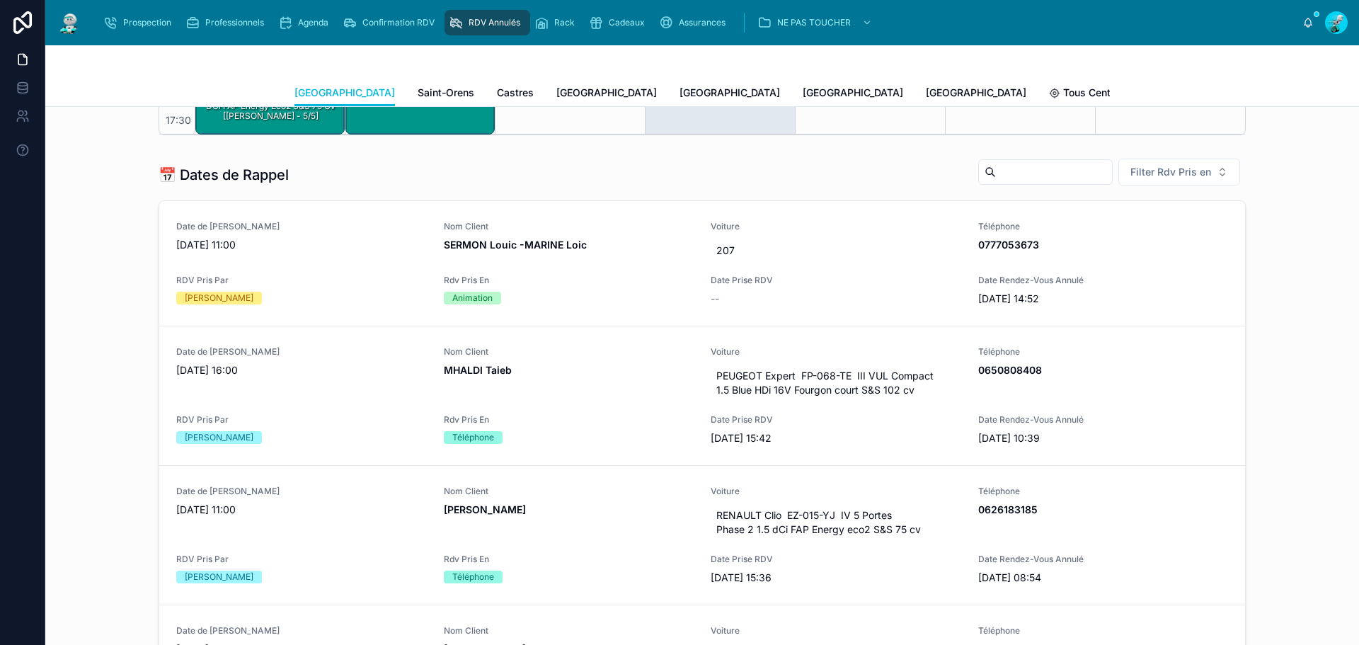
drag, startPoint x: 646, startPoint y: 345, endPoint x: 1170, endPoint y: 186, distance: 548.0
click at [1171, 184] on button "Filter Rdv Pris en" at bounding box center [1179, 172] width 122 height 27
click at [1164, 172] on span "Filter Rdv Pris en" at bounding box center [1170, 172] width 81 height 14
click at [1160, 177] on span "Filter Rdv Pris en" at bounding box center [1170, 172] width 81 height 14
click at [1137, 168] on span "Filter Rdv Pris en" at bounding box center [1170, 172] width 81 height 14
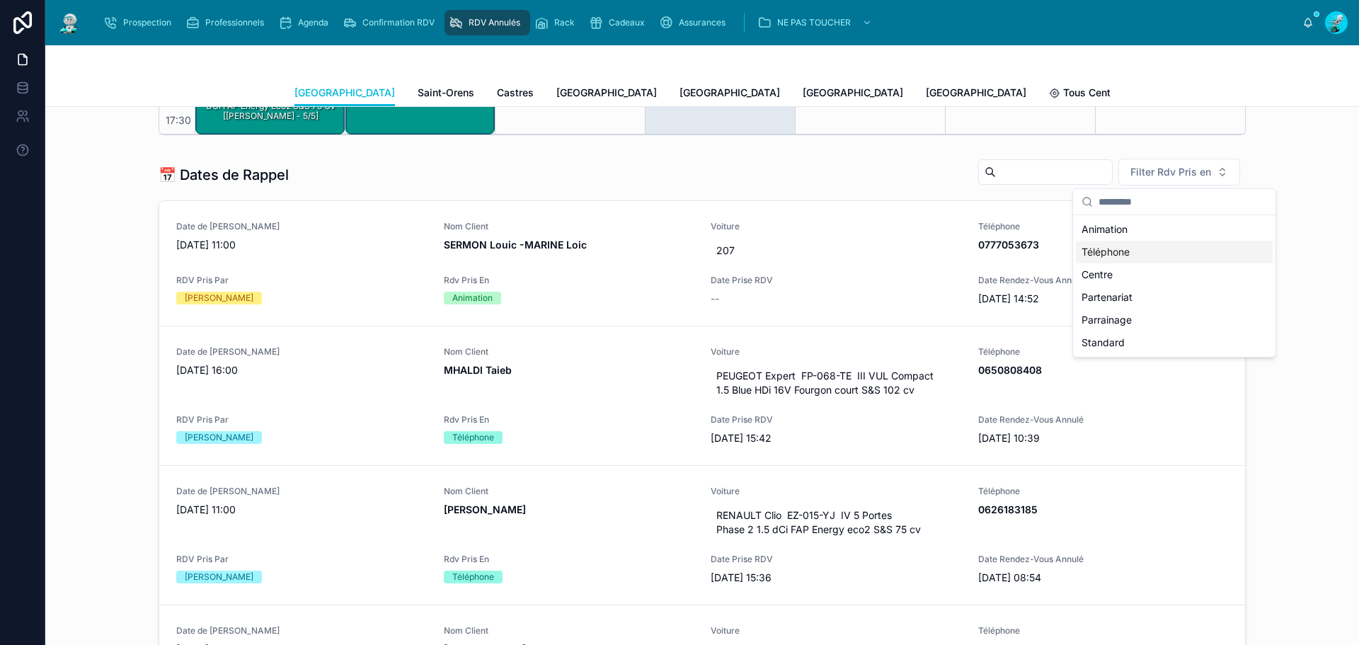
click at [1118, 260] on div "Téléphone" at bounding box center [1174, 252] width 197 height 23
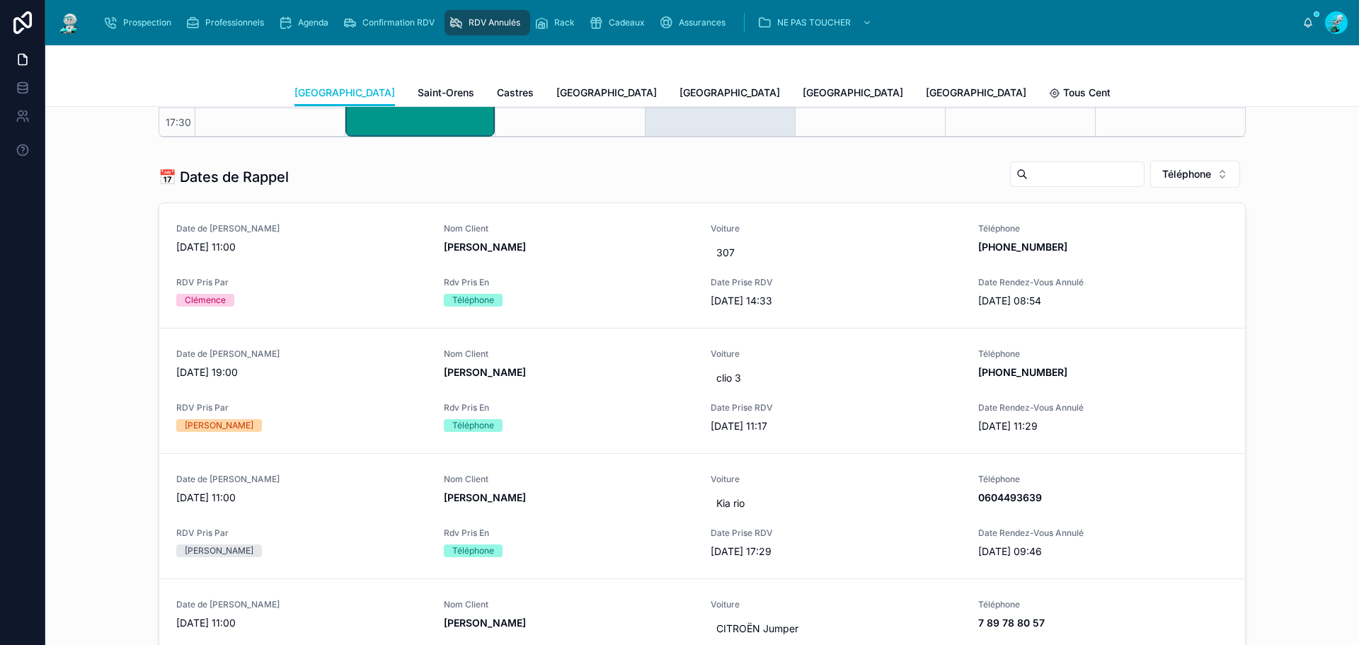
drag, startPoint x: 1010, startPoint y: 178, endPoint x: 979, endPoint y: 173, distance: 31.5
click at [1027, 178] on input "text" at bounding box center [1085, 174] width 116 height 20
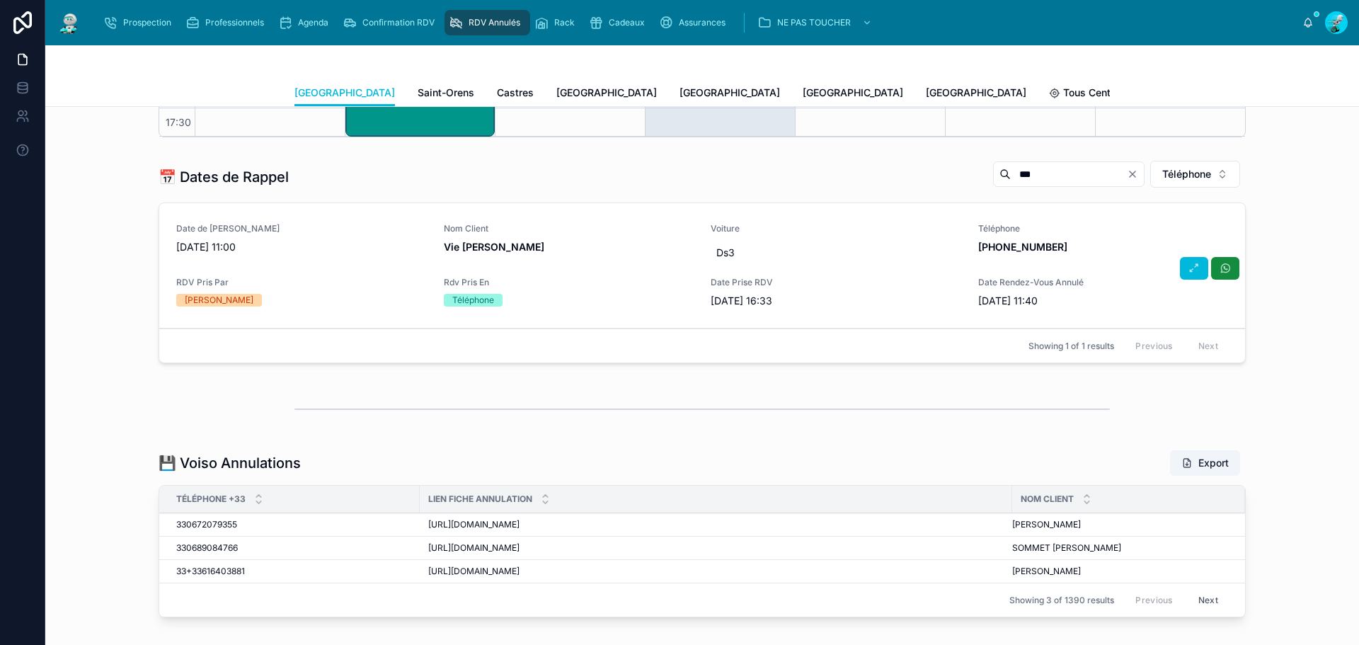
type input "***"
drag, startPoint x: 558, startPoint y: 243, endPoint x: 538, endPoint y: 246, distance: 19.4
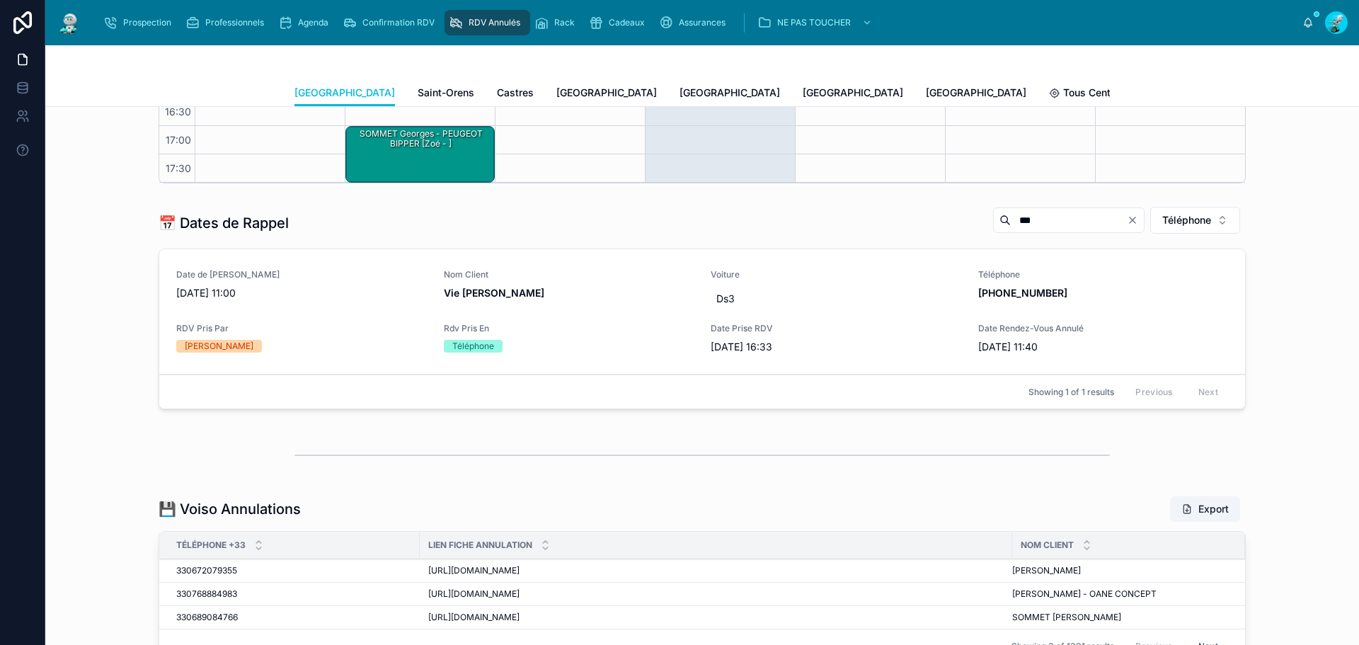
scroll to position [451, 0]
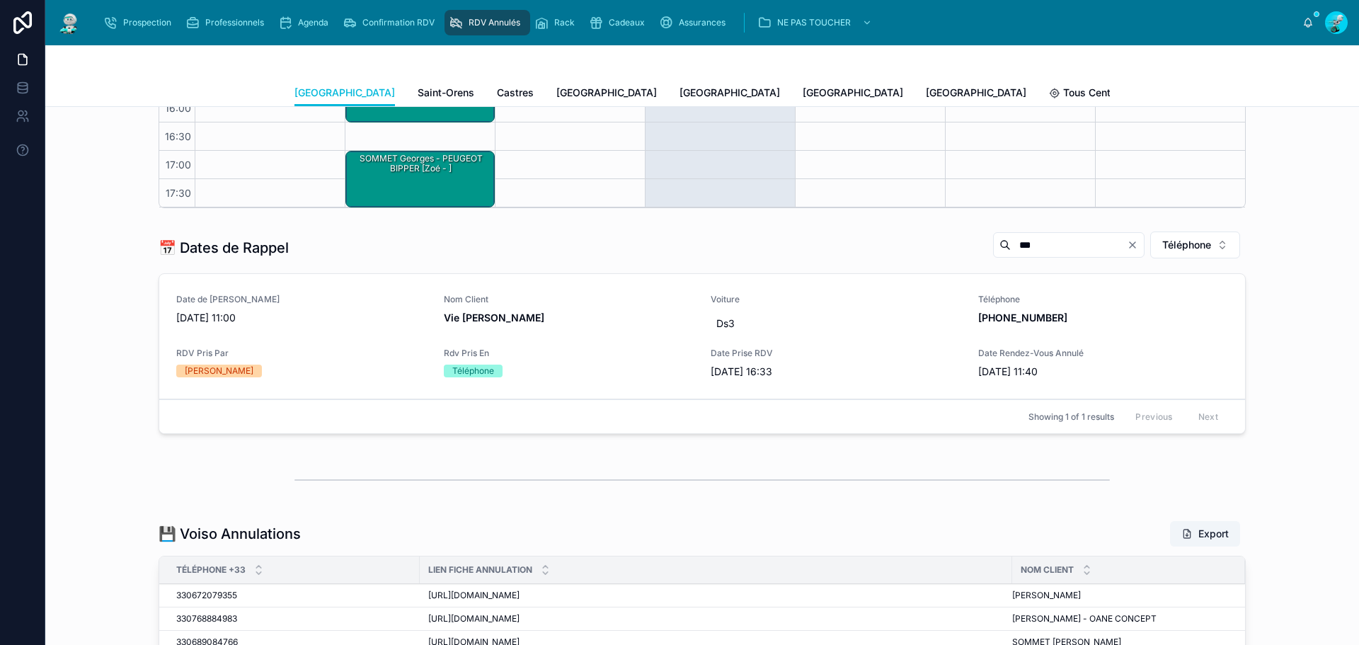
click at [1129, 248] on icon "Clear" at bounding box center [1132, 244] width 11 height 11
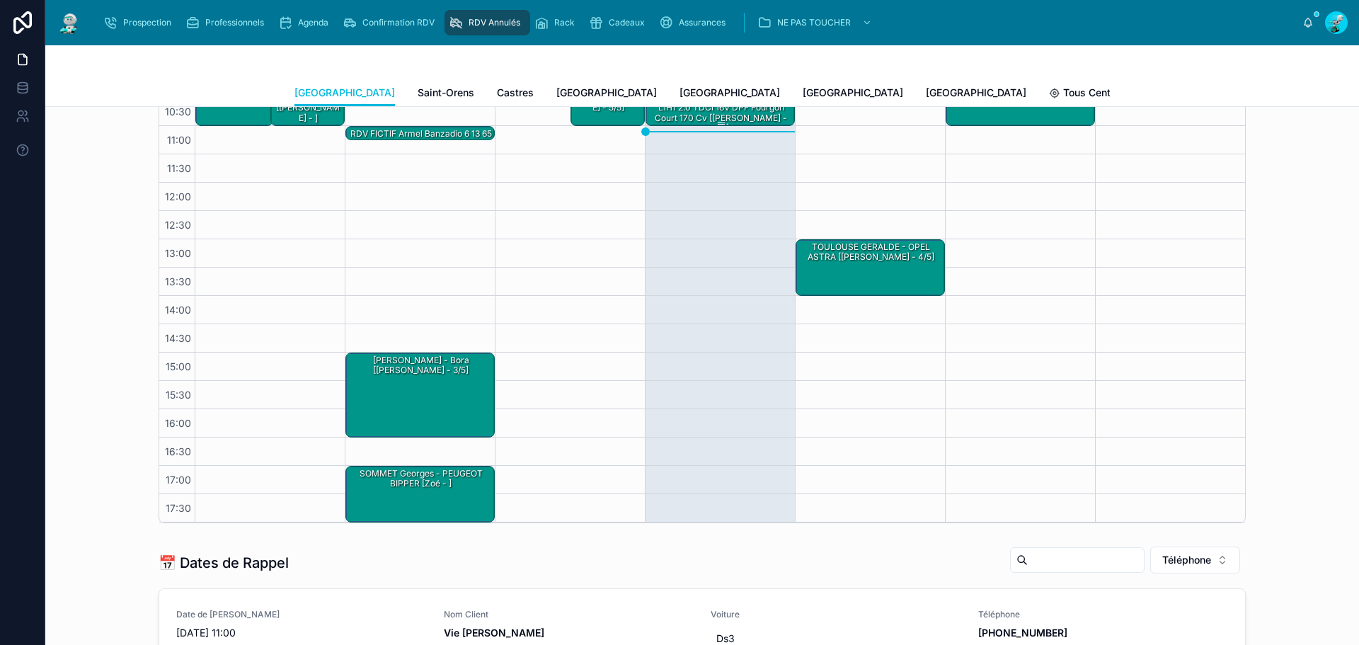
scroll to position [0, 0]
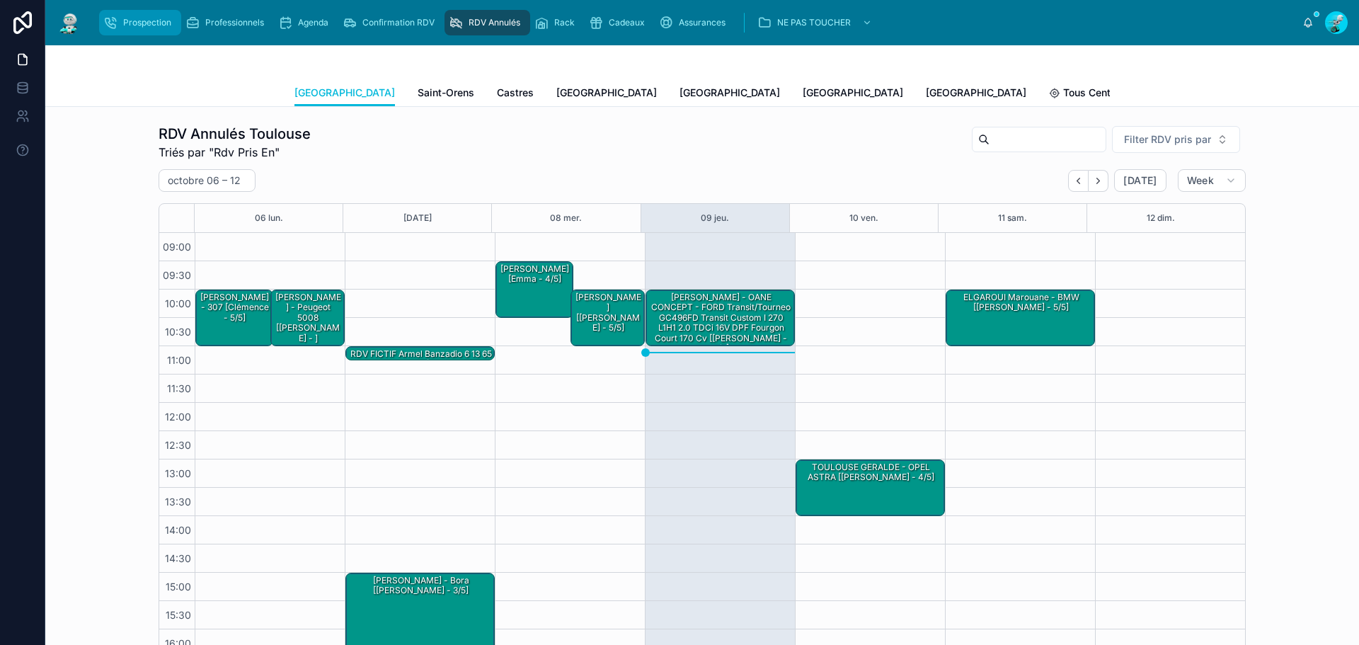
click at [132, 23] on span "Prospection" at bounding box center [147, 22] width 48 height 11
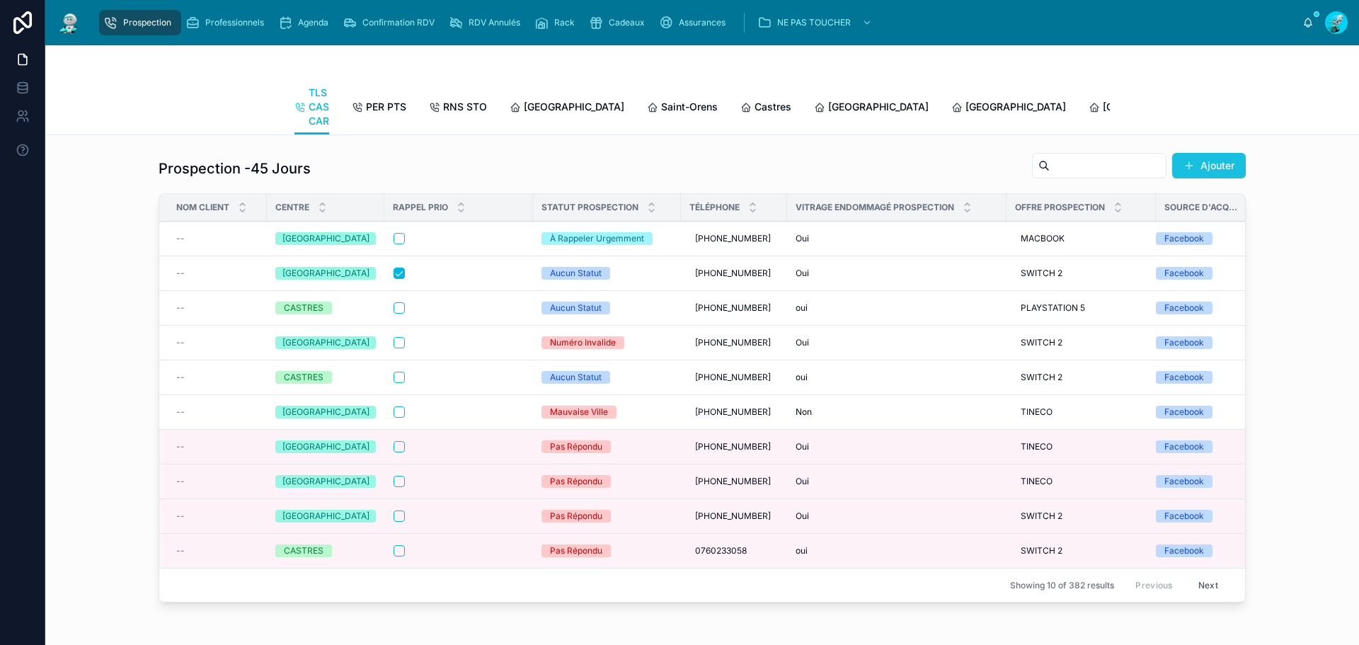
click at [1219, 174] on button "Ajouter" at bounding box center [1209, 165] width 74 height 25
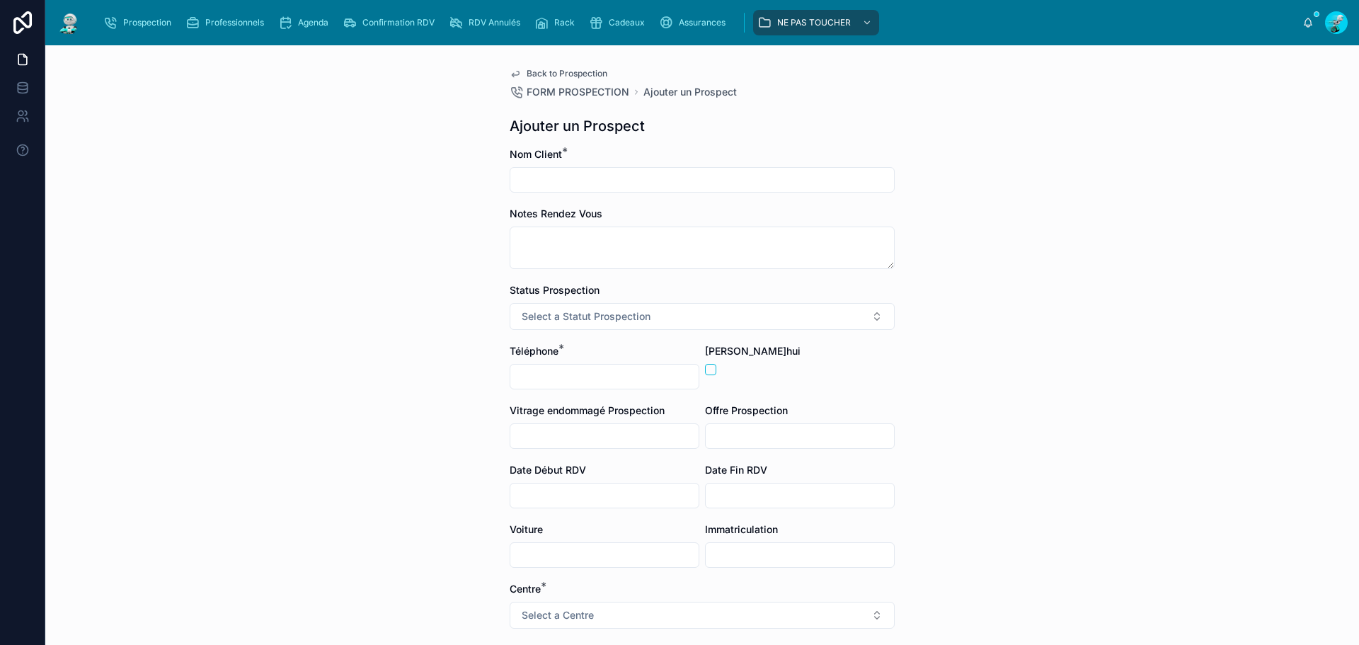
click at [621, 187] on input "text" at bounding box center [702, 180] width 384 height 20
type input "**********"
click at [612, 377] on input "text" at bounding box center [604, 377] width 188 height 20
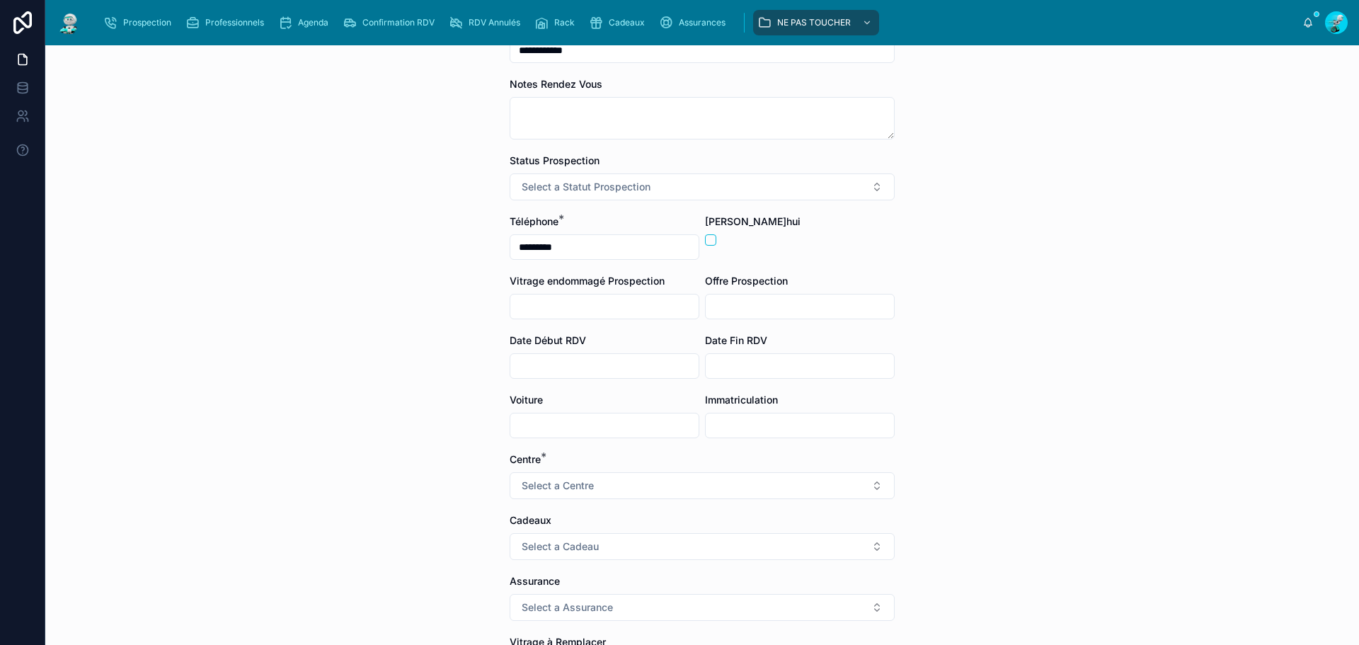
scroll to position [142, 0]
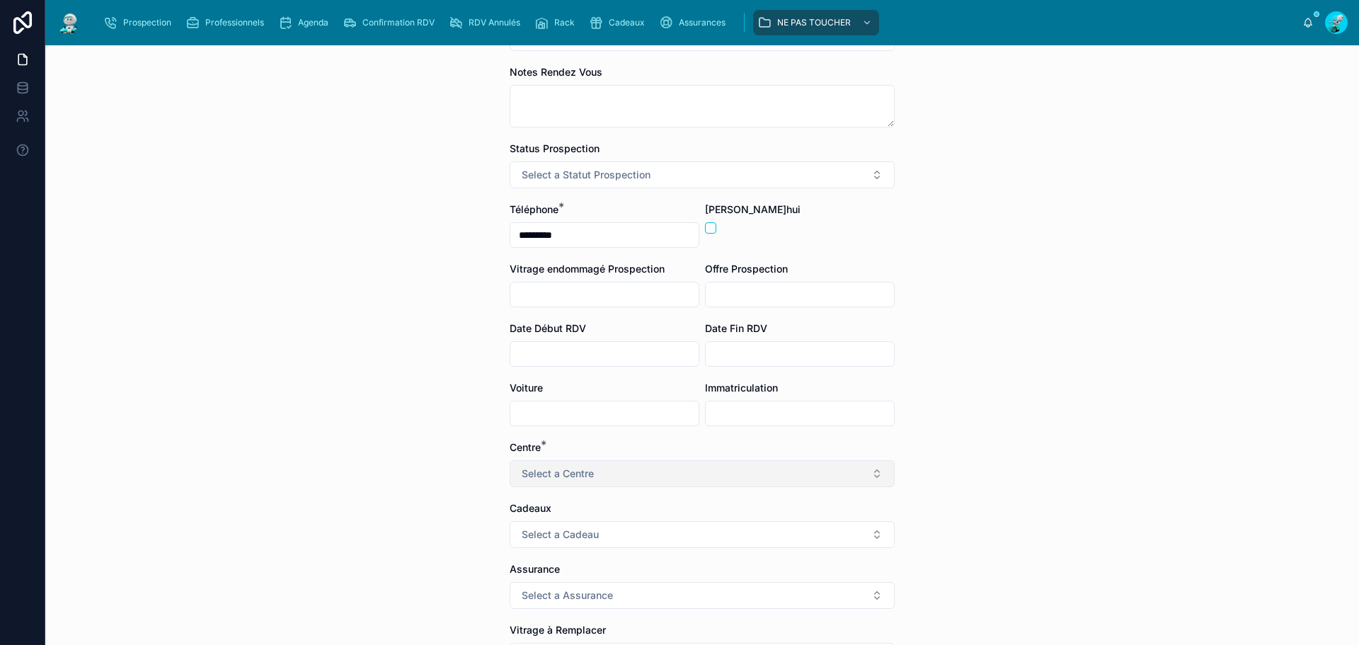
type input "*********"
click at [636, 474] on button "Select a Centre" at bounding box center [701, 473] width 385 height 27
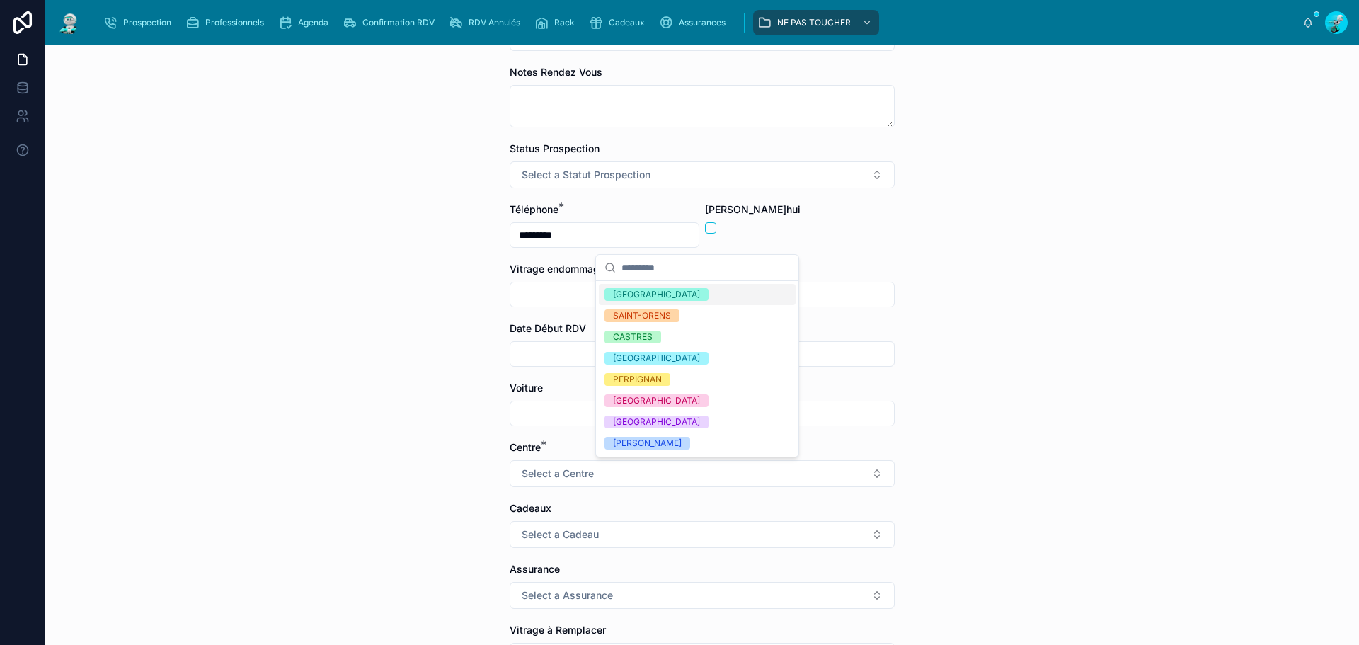
click at [645, 299] on div "[GEOGRAPHIC_DATA]" at bounding box center [656, 294] width 87 height 13
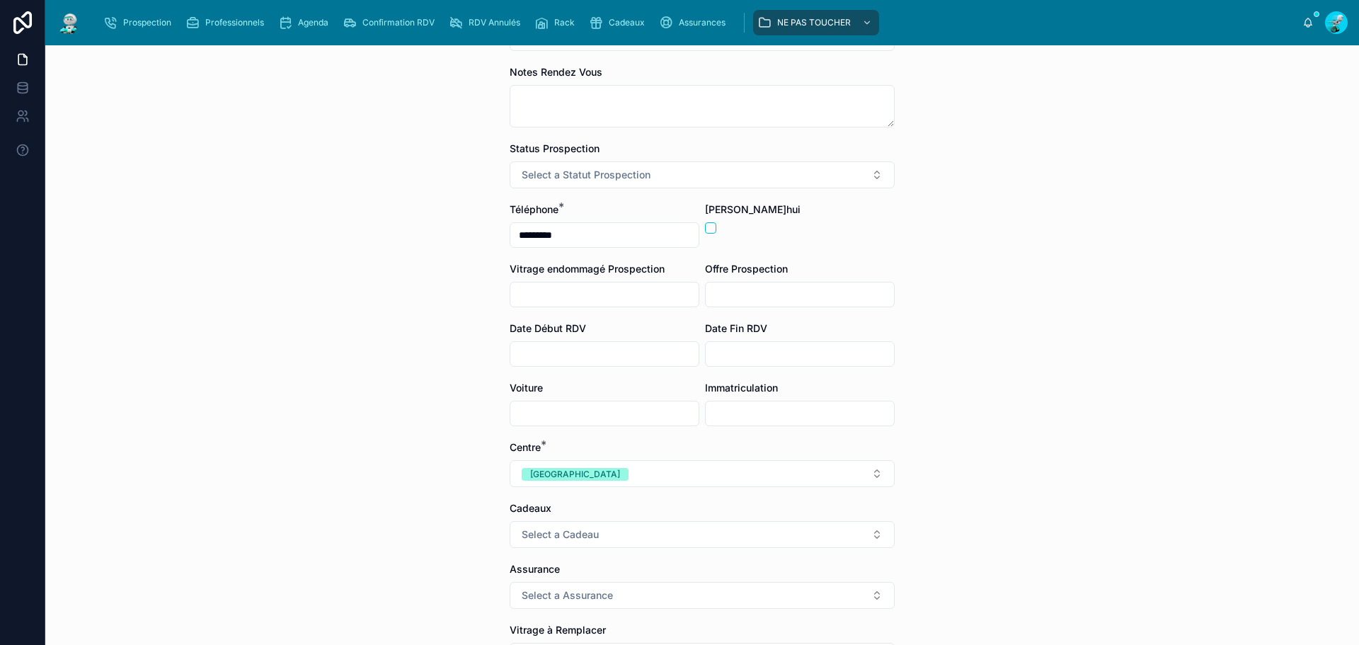
click at [613, 493] on form "**********" at bounding box center [701, 437] width 385 height 863
click at [613, 470] on button "[GEOGRAPHIC_DATA]" at bounding box center [701, 473] width 385 height 27
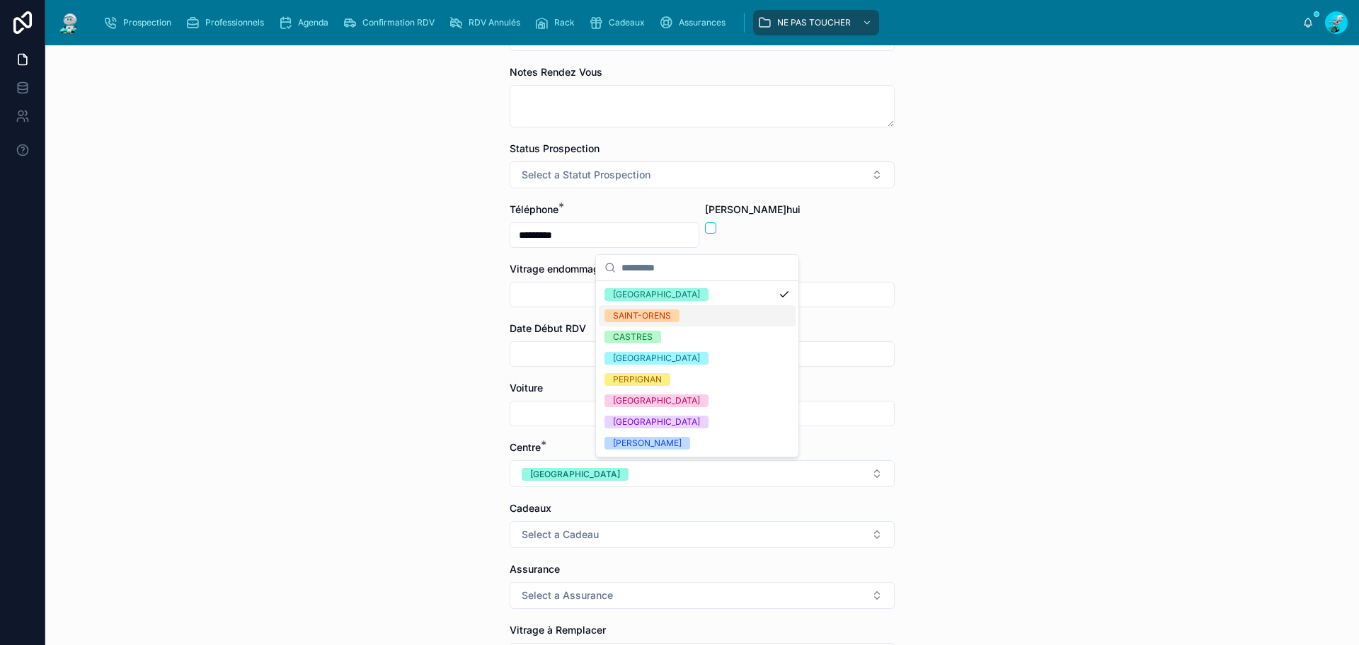
click at [656, 313] on div "SAINT-ORENS" at bounding box center [642, 315] width 58 height 13
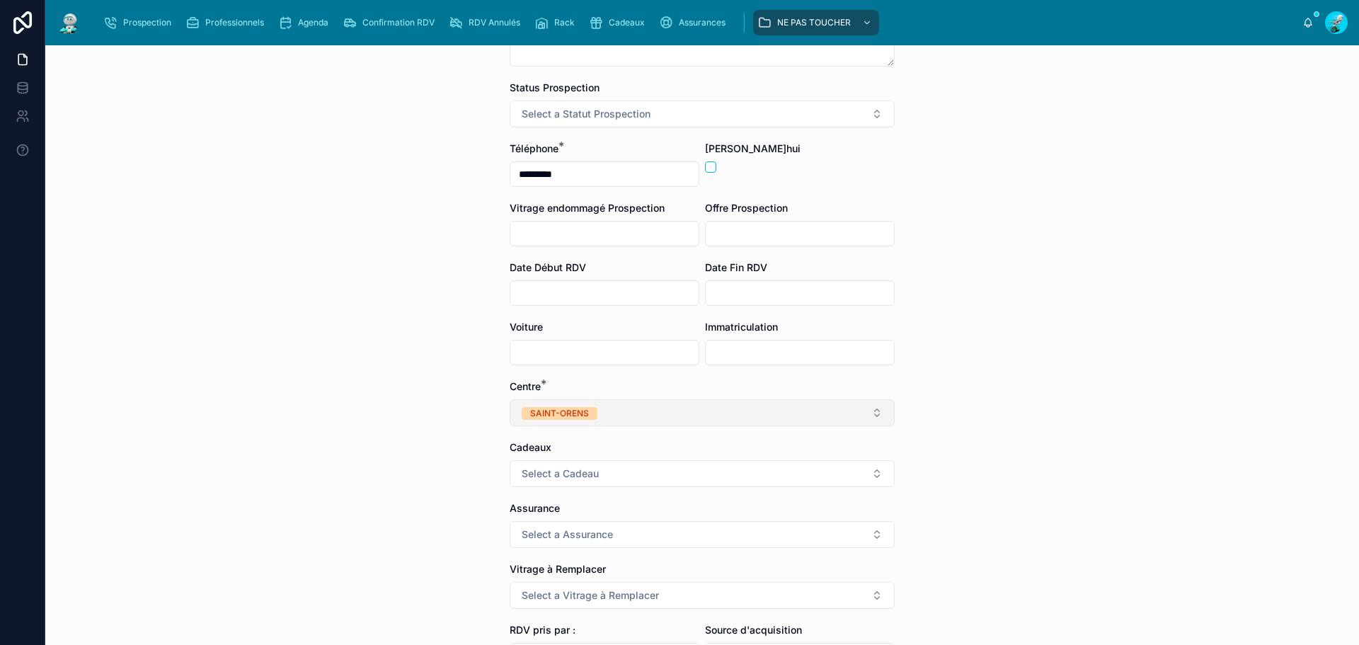
scroll to position [354, 0]
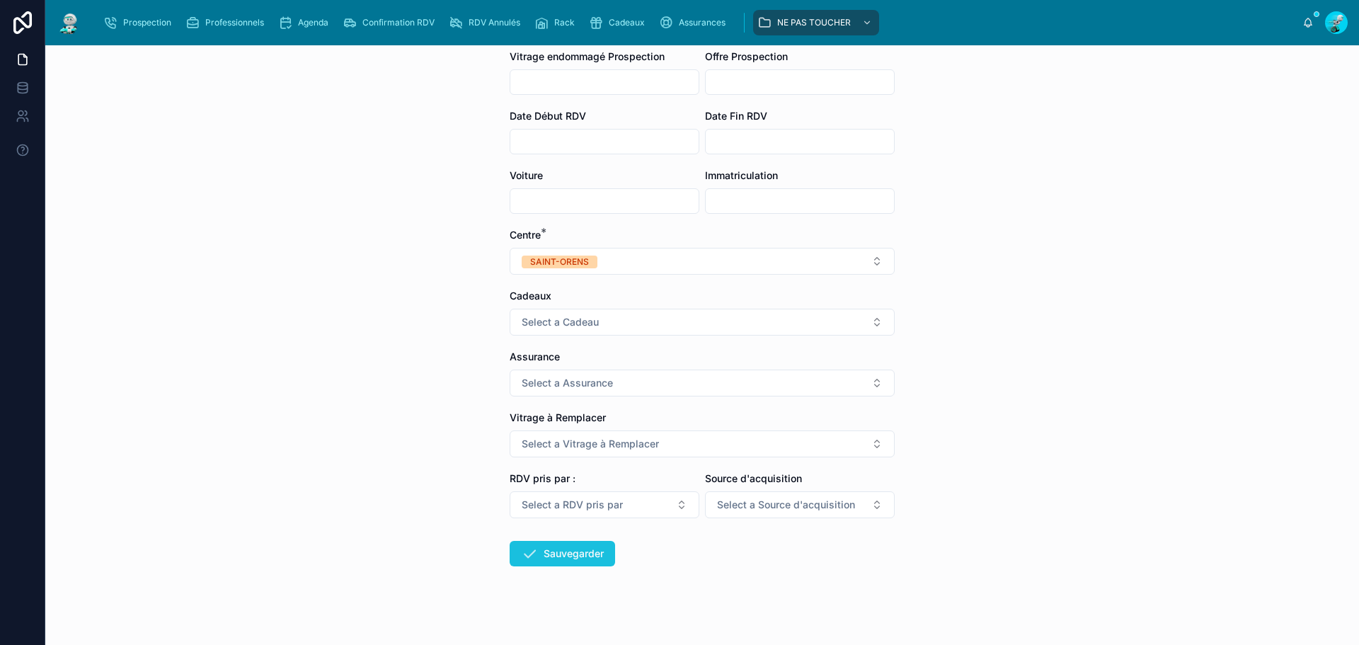
click at [548, 559] on button "Sauvegarder" at bounding box center [561, 553] width 105 height 25
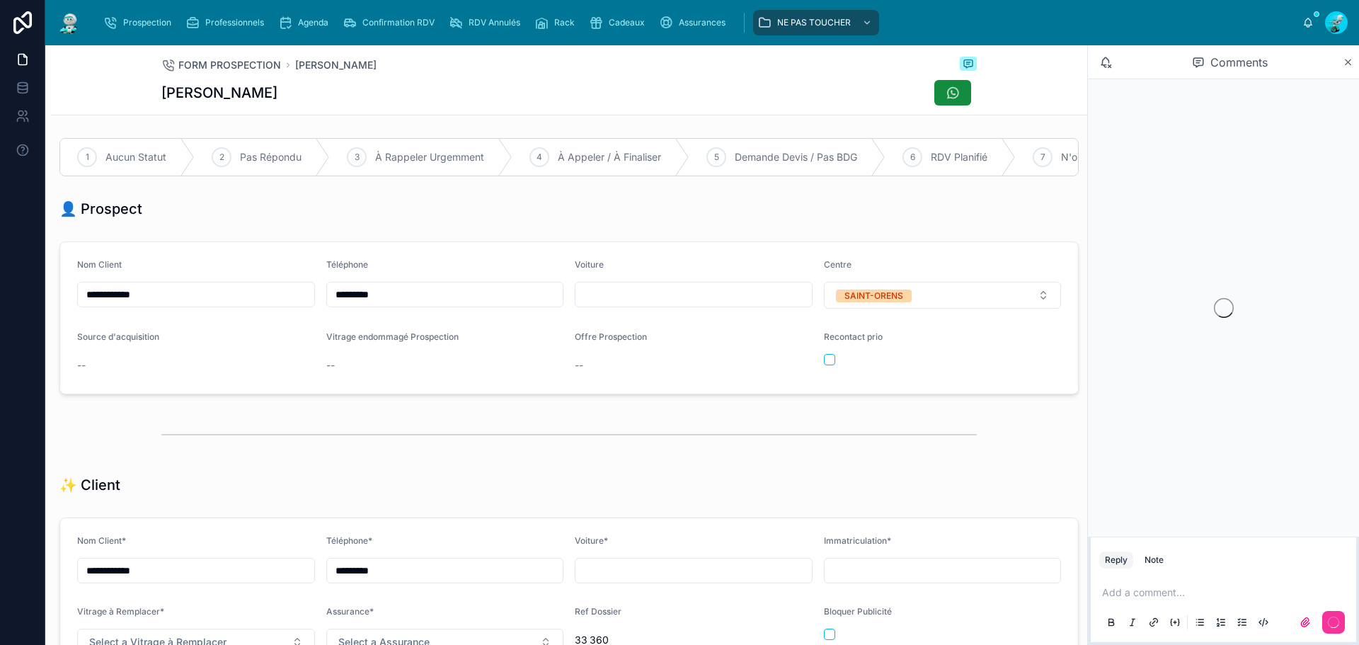
scroll to position [67, 0]
click at [401, 154] on span "À Rappeler Urgemment" at bounding box center [429, 157] width 109 height 14
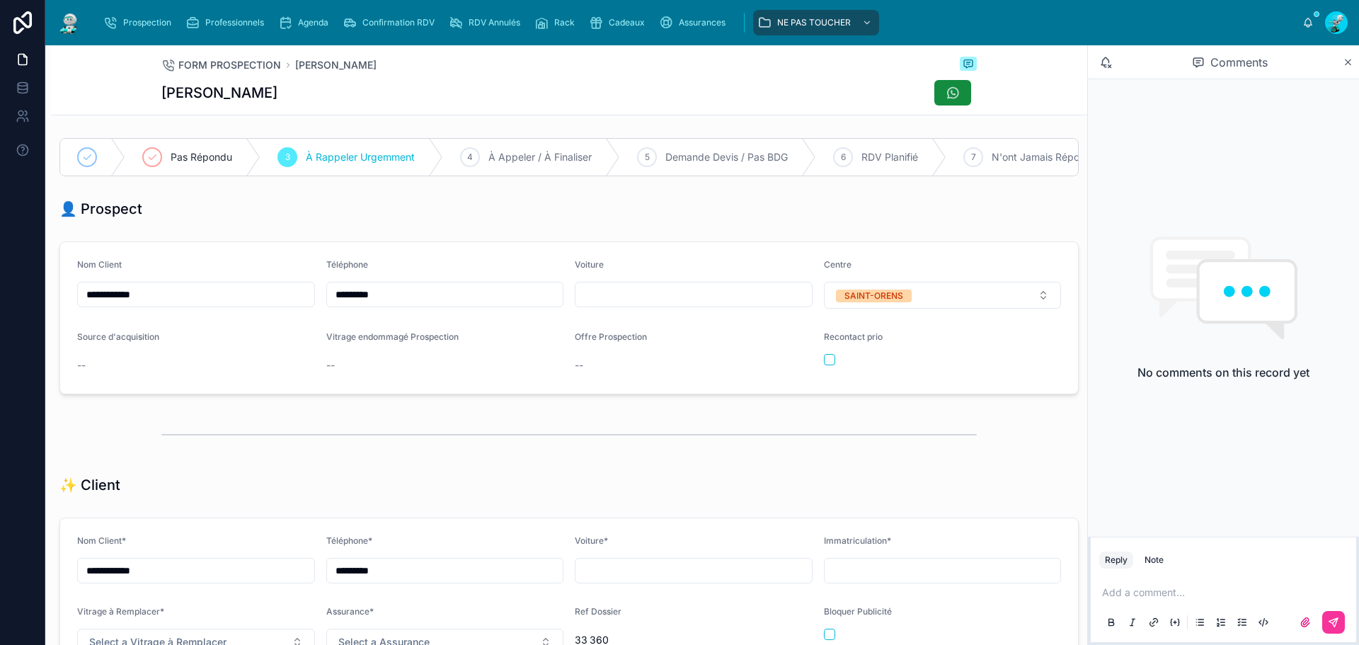
click at [1135, 580] on div "Add a comment..." at bounding box center [1223, 606] width 248 height 59
click at [1131, 584] on div "Add a comment..." at bounding box center [1223, 606] width 248 height 59
click at [1127, 589] on p at bounding box center [1226, 592] width 248 height 14
click at [1335, 618] on icon at bounding box center [1333, 622] width 8 height 8
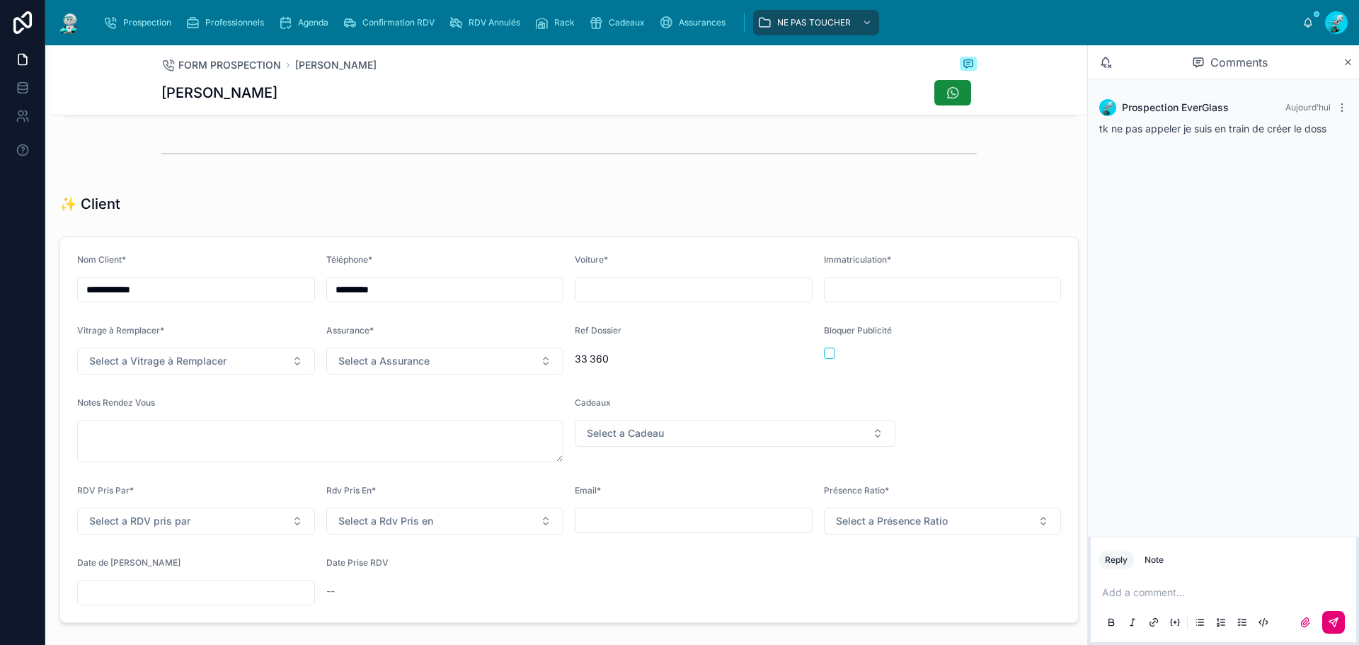
scroll to position [283, 0]
drag, startPoint x: 453, startPoint y: 295, endPoint x: 151, endPoint y: 271, distance: 303.1
click at [154, 273] on form "**********" at bounding box center [569, 427] width 1018 height 385
click at [580, 290] on input "text" at bounding box center [693, 287] width 236 height 20
paste input "**********"
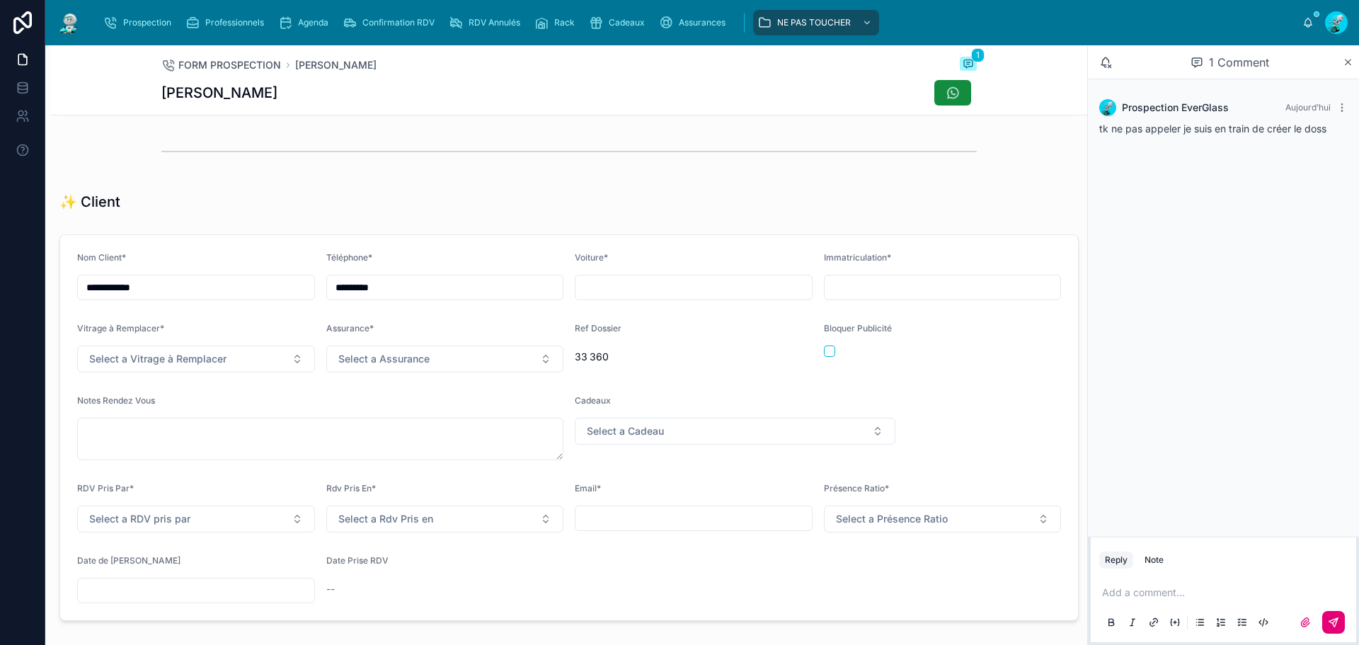
type input "**********"
click at [855, 300] on div at bounding box center [943, 287] width 238 height 25
click at [848, 297] on input "text" at bounding box center [942, 287] width 236 height 20
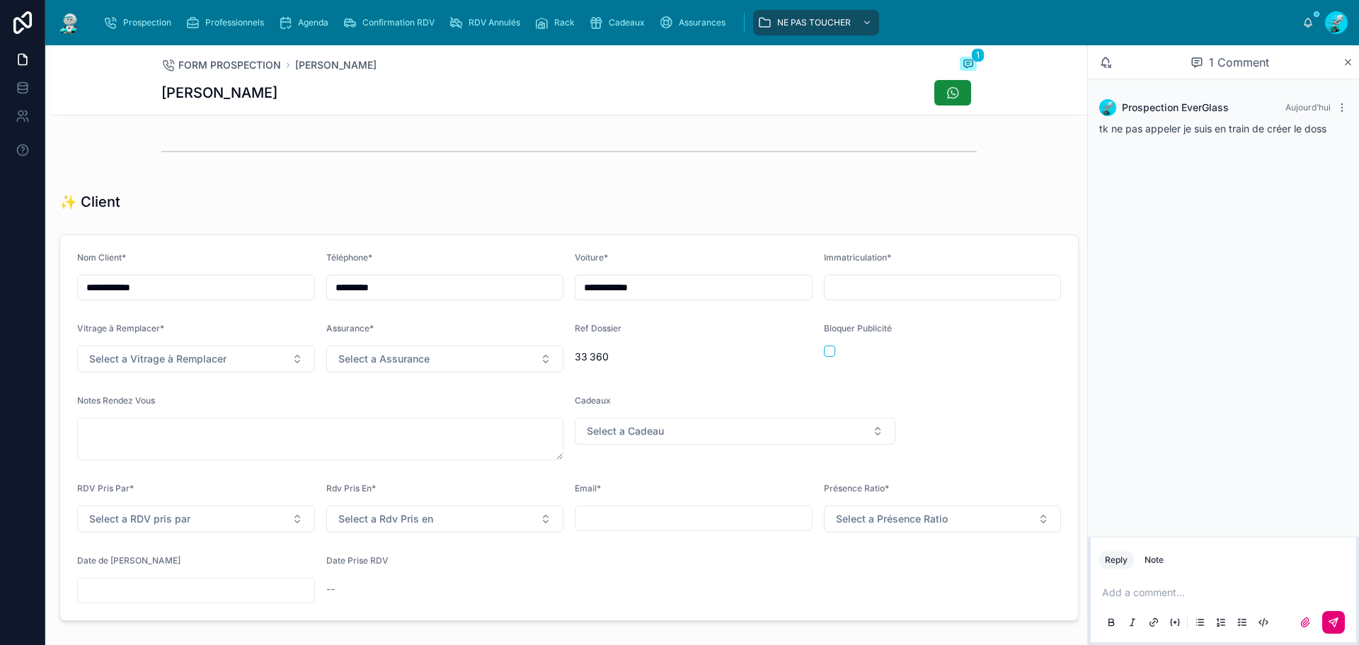
paste input "*********"
type input "*******"
click at [229, 372] on button "Select a Vitrage à Remplacer" at bounding box center [196, 358] width 238 height 27
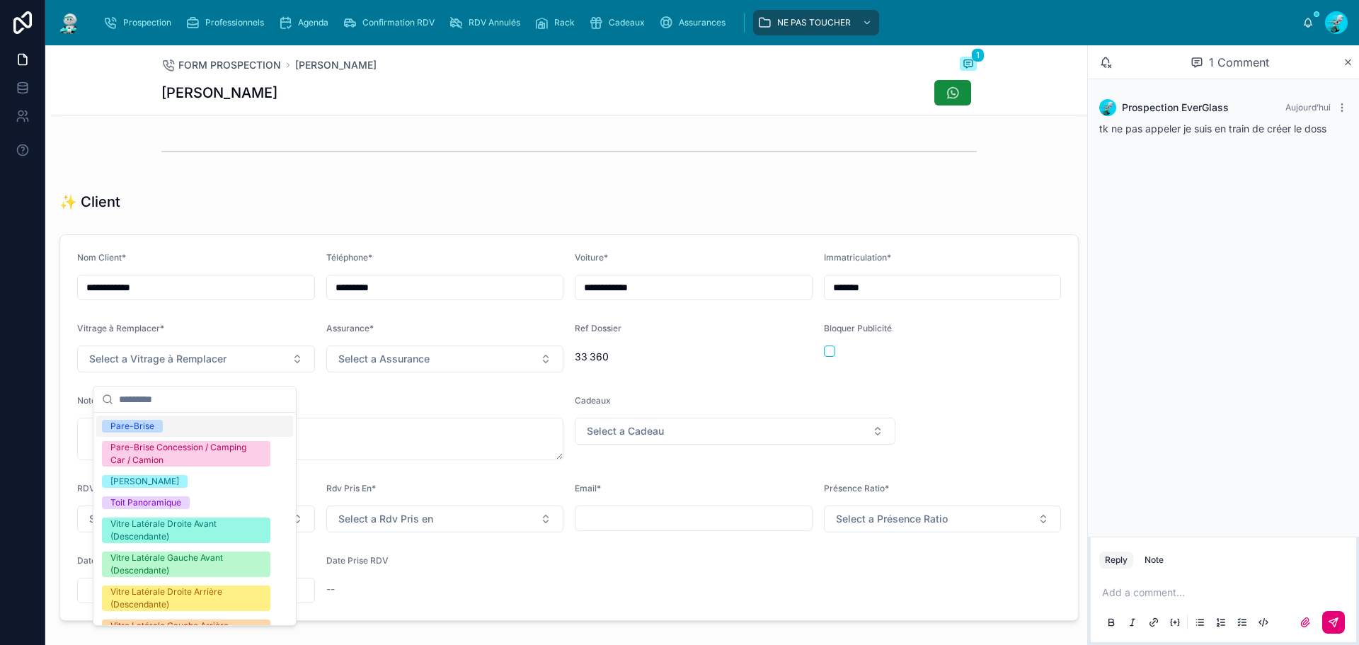
click at [175, 422] on div "Pare-Brise" at bounding box center [194, 425] width 197 height 21
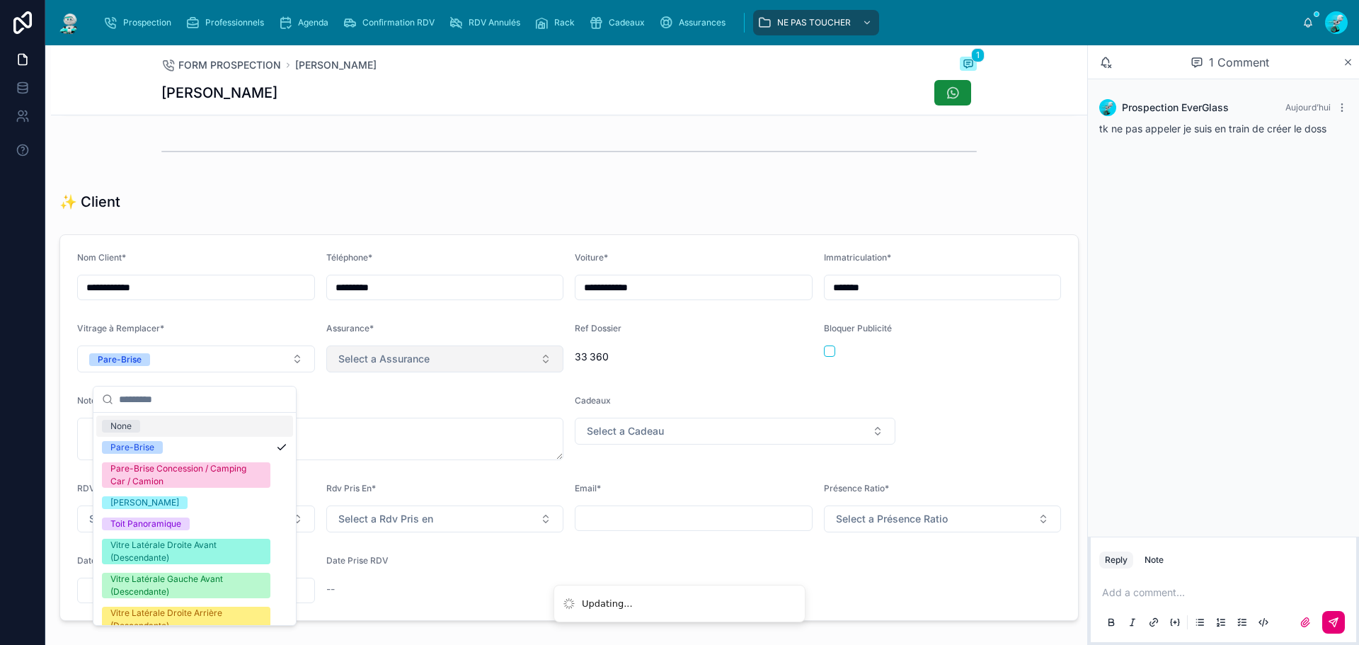
click at [437, 372] on button "Select a Assurance" at bounding box center [445, 358] width 238 height 27
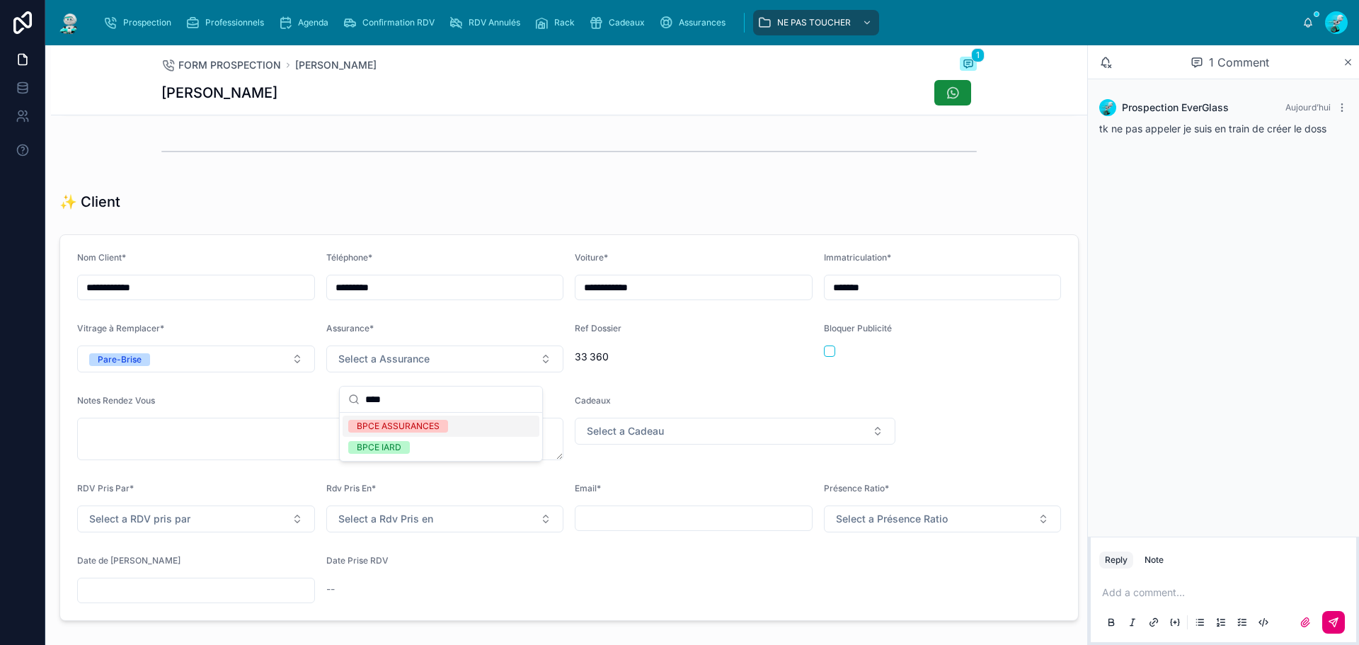
type input "****"
click at [468, 430] on div "BPCE ASSURANCES" at bounding box center [440, 425] width 197 height 21
click at [1190, 585] on p at bounding box center [1226, 592] width 248 height 14
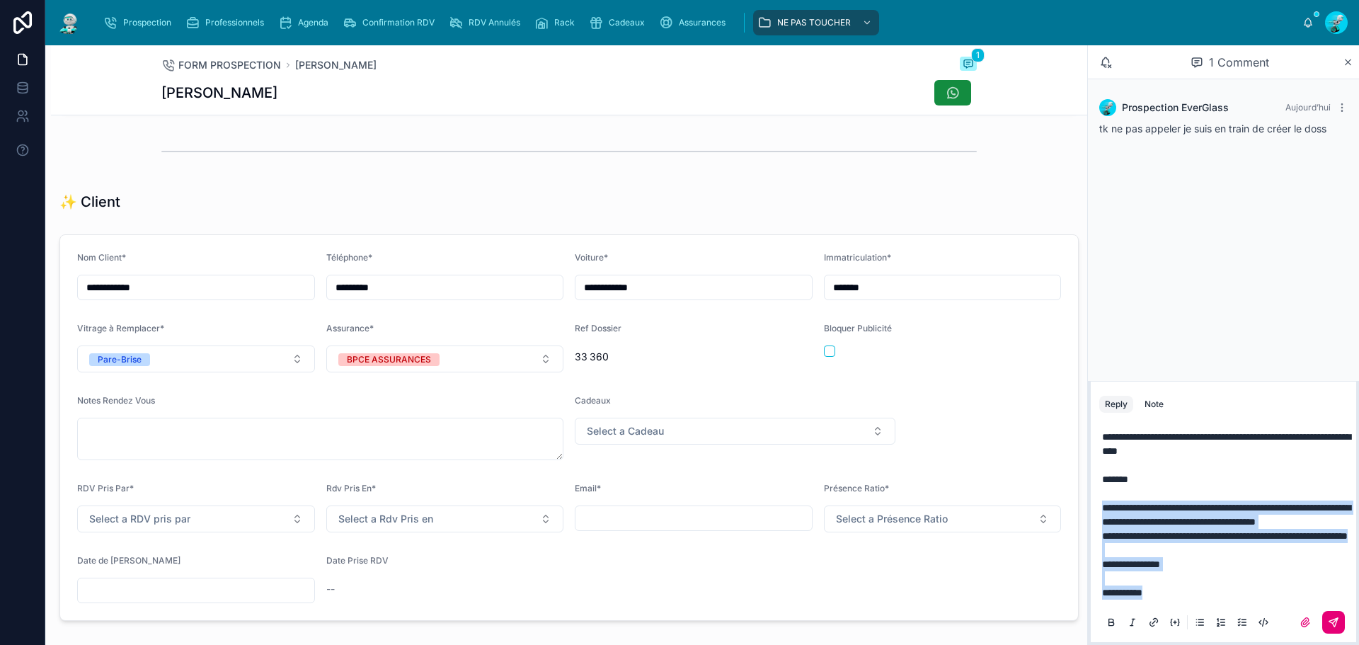
drag, startPoint x: 1175, startPoint y: 592, endPoint x: 1081, endPoint y: 474, distance: 151.5
click at [1081, 474] on div "**********" at bounding box center [701, 344] width 1313 height 599
click at [1329, 627] on icon at bounding box center [1332, 621] width 11 height 11
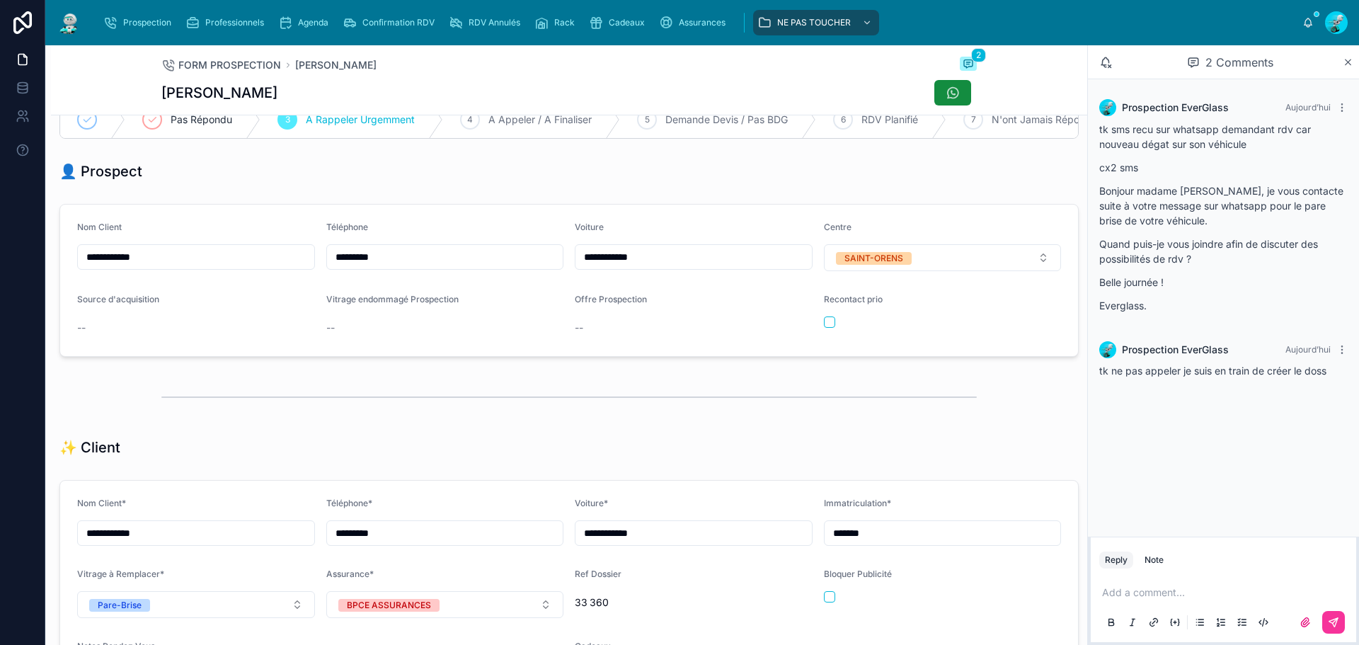
scroll to position [0, 0]
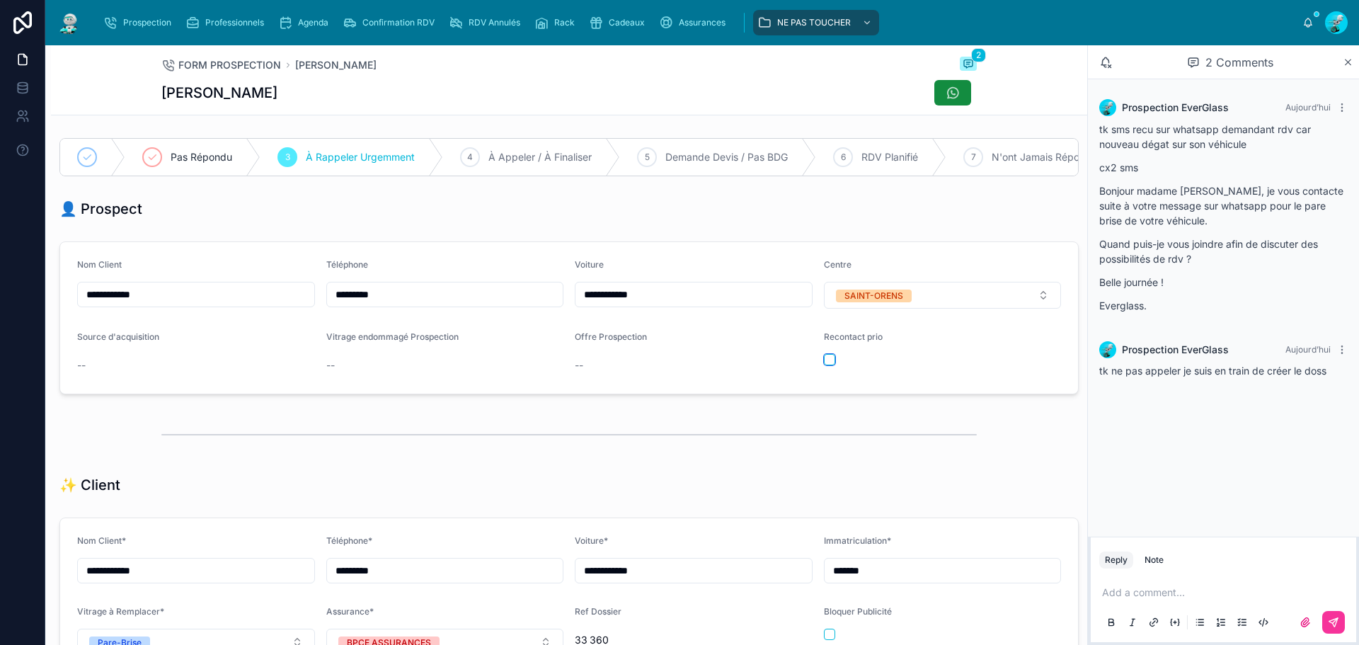
click at [824, 365] on button "button" at bounding box center [829, 359] width 11 height 11
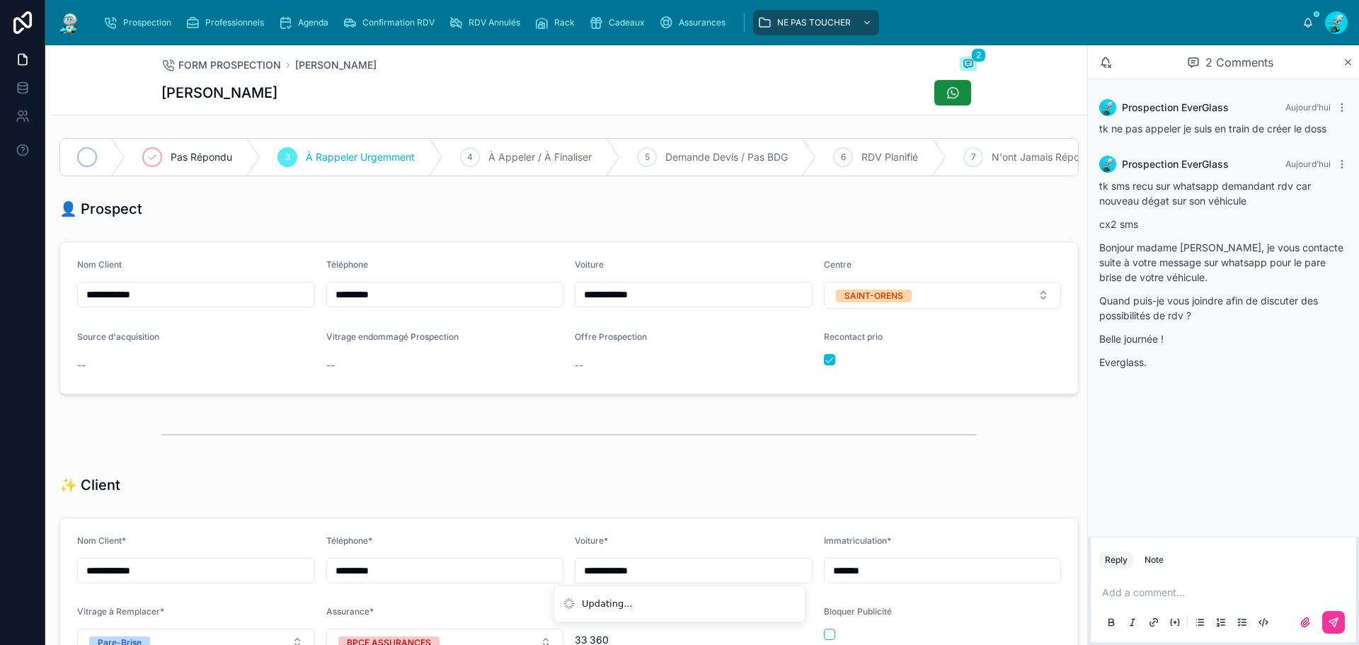
click at [82, 169] on div at bounding box center [92, 157] width 65 height 37
click at [1345, 105] on icon at bounding box center [1341, 107] width 11 height 11
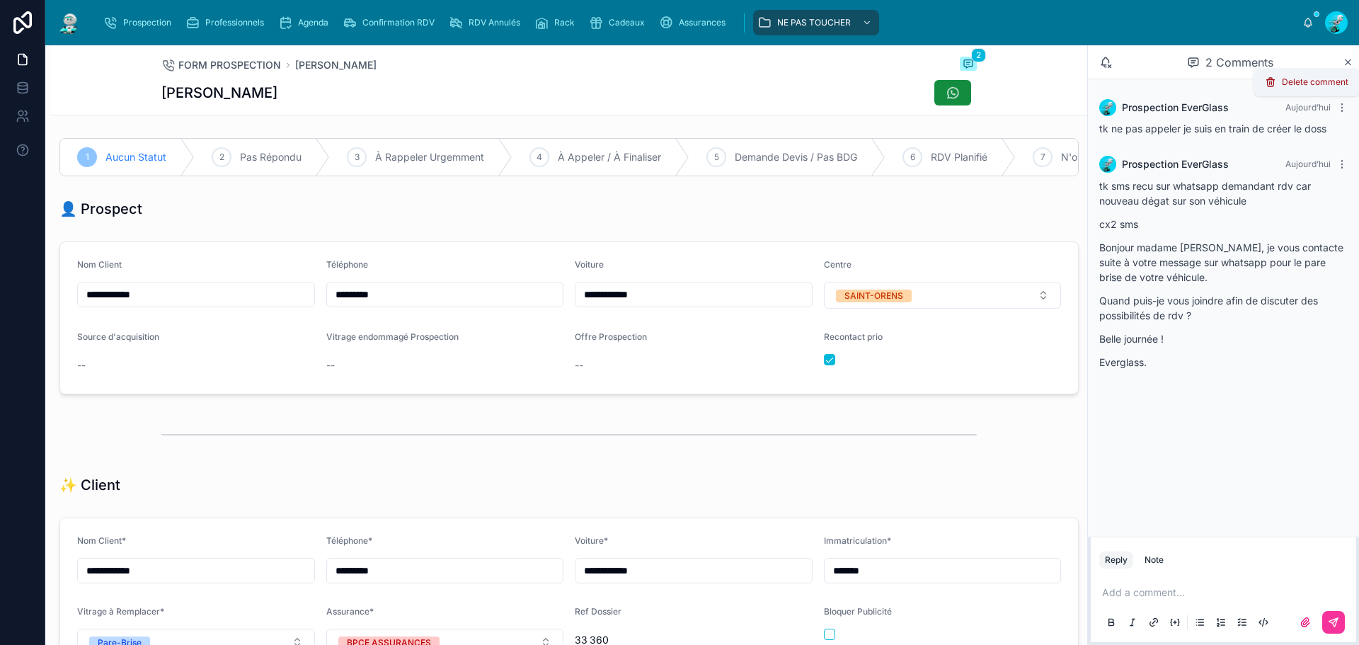
click at [1320, 84] on span "Delete comment" at bounding box center [1314, 81] width 67 height 11
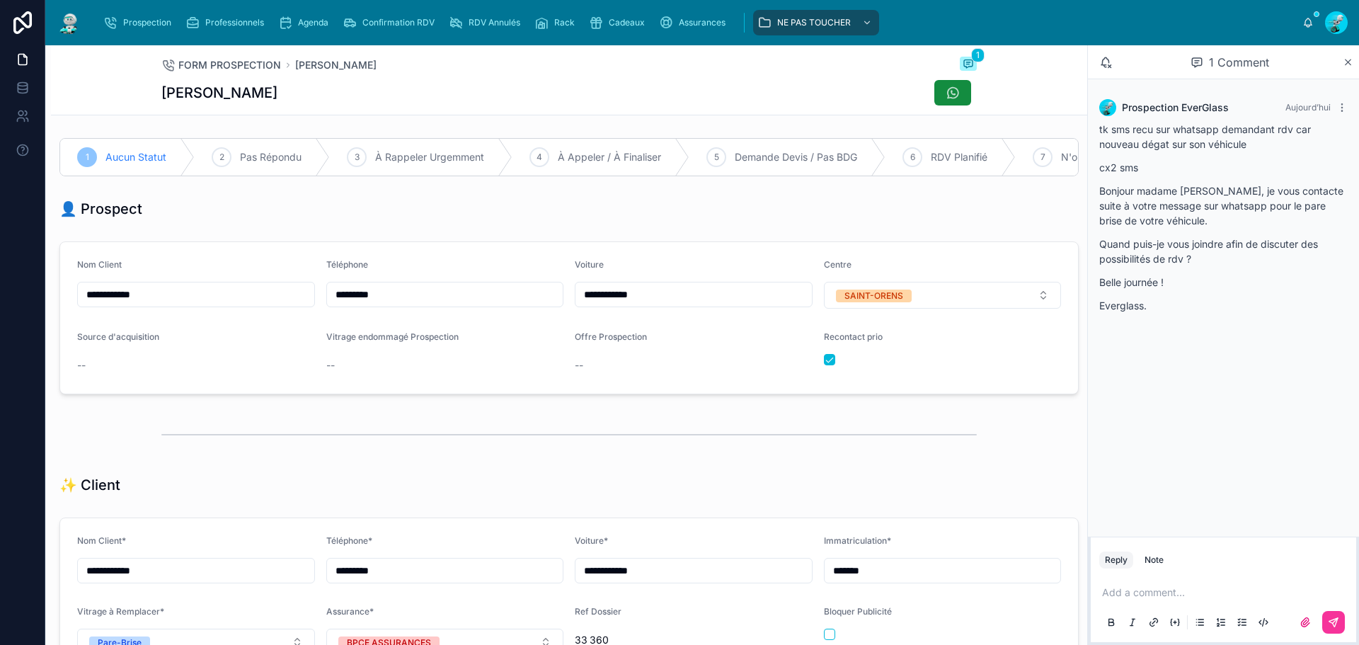
scroll to position [283, 0]
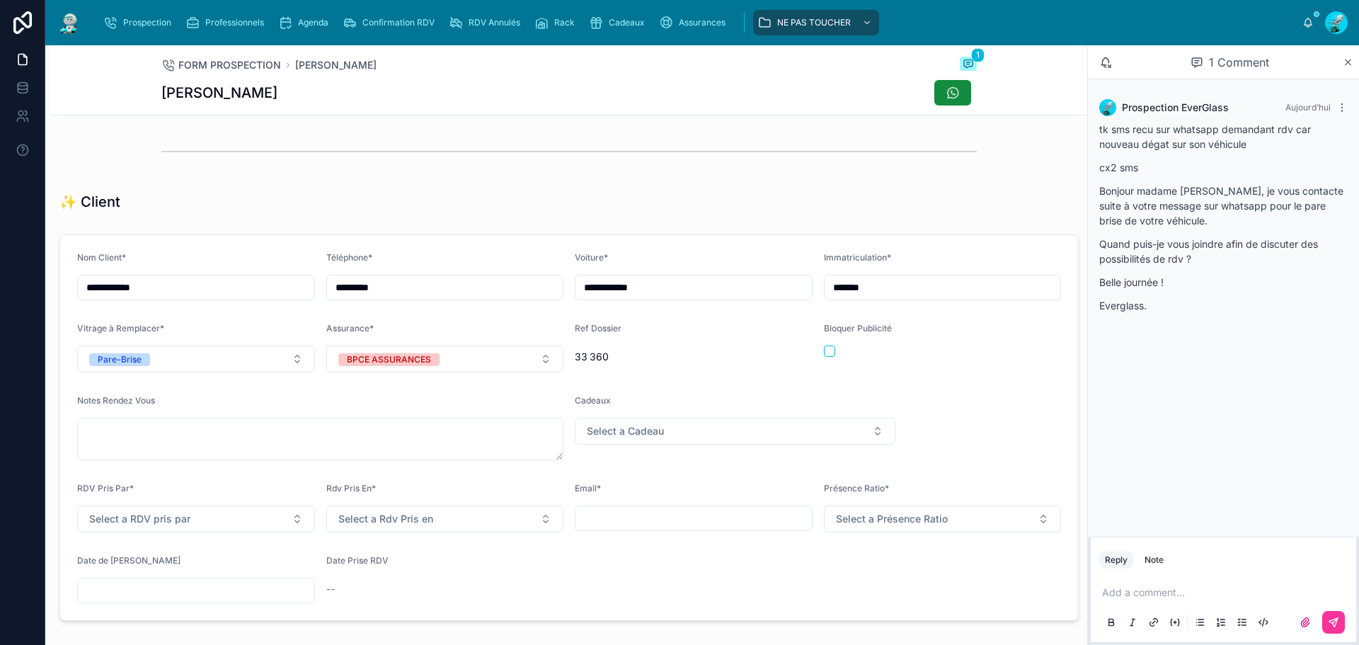
click at [650, 528] on input "text" at bounding box center [693, 518] width 236 height 20
paste input "**********"
type input "**********"
click at [263, 514] on div "RDV Pris Par* Select a RDV pris par" at bounding box center [196, 508] width 238 height 50
drag, startPoint x: 260, startPoint y: 529, endPoint x: 248, endPoint y: 531, distance: 12.9
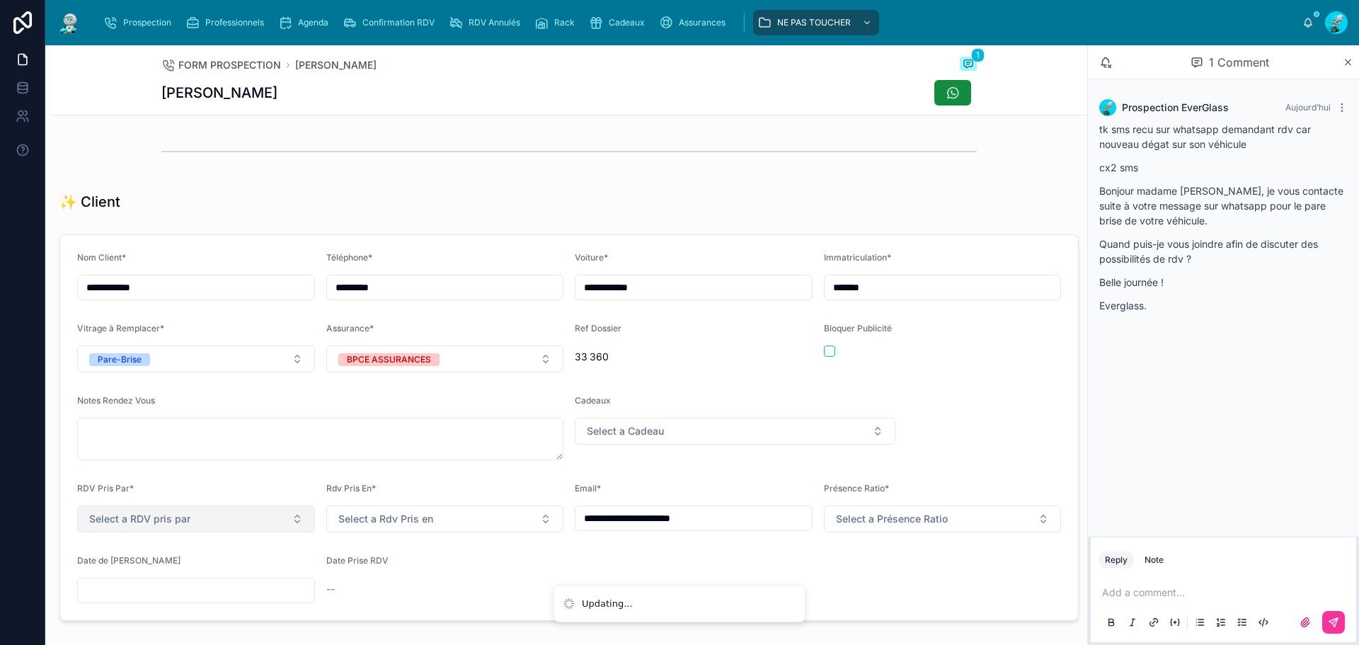
click at [260, 531] on button "Select a RDV pris par" at bounding box center [196, 518] width 238 height 27
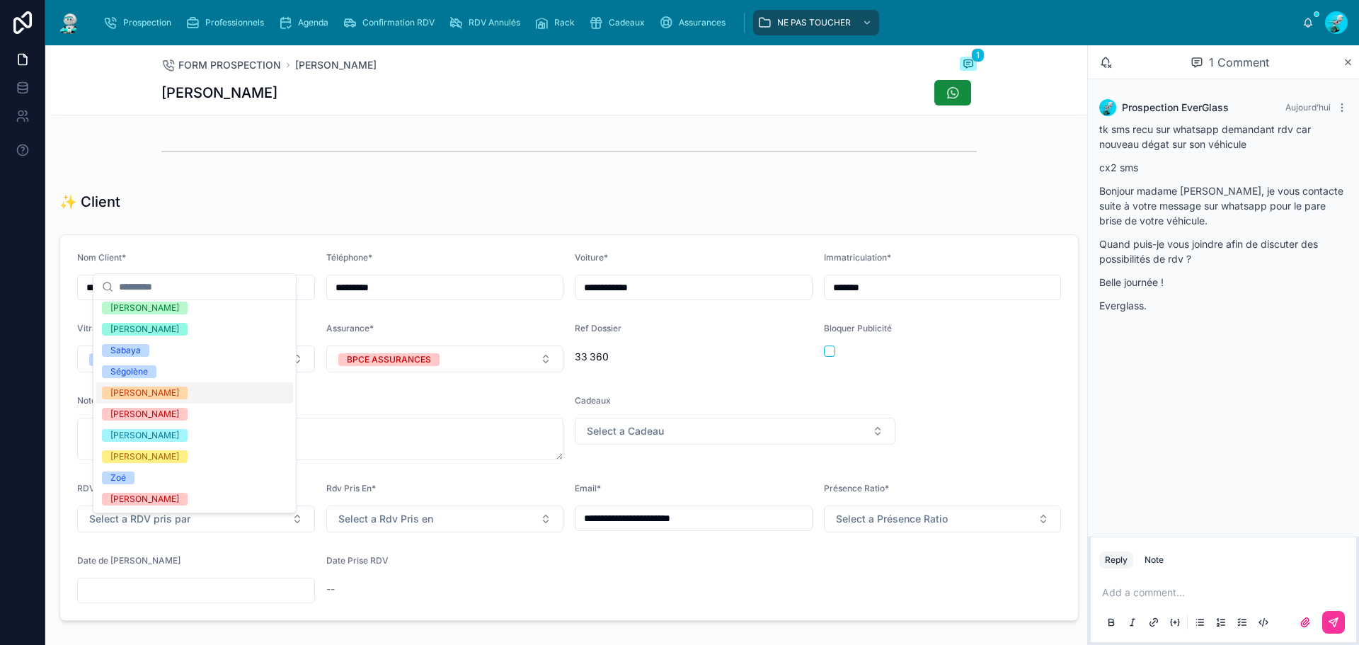
click at [166, 393] on div "[PERSON_NAME]" at bounding box center [194, 392] width 197 height 21
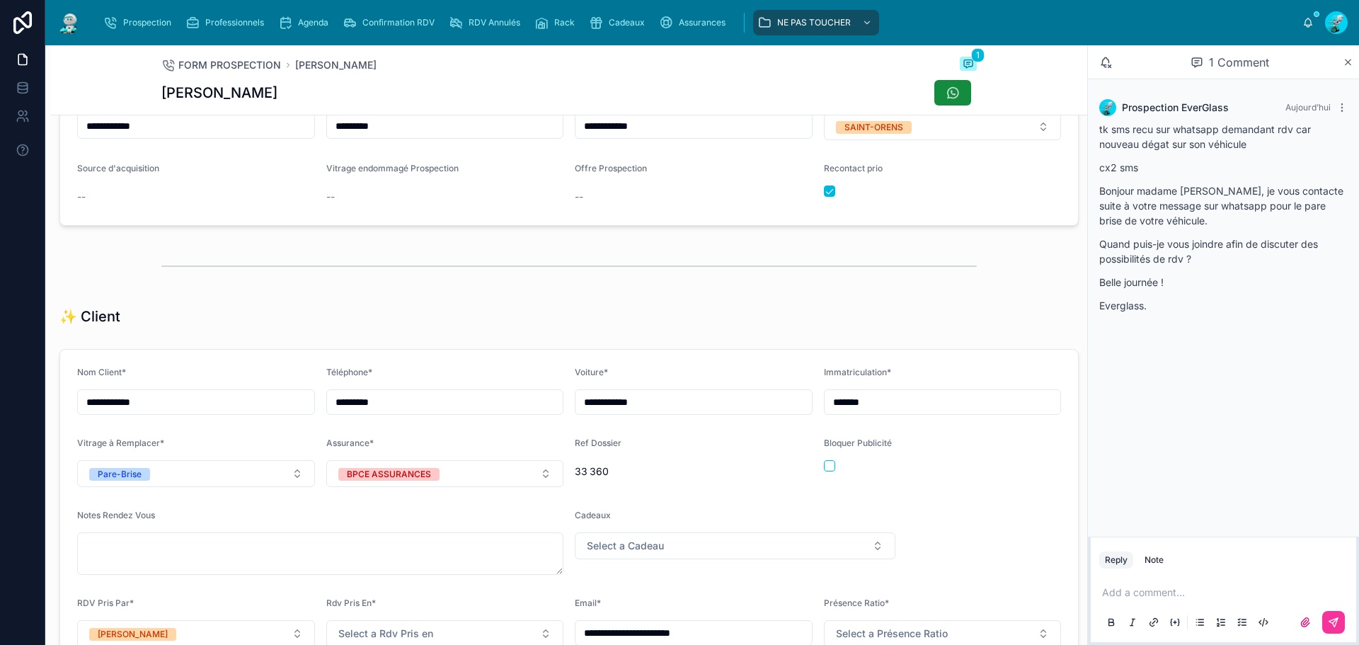
scroll to position [0, 0]
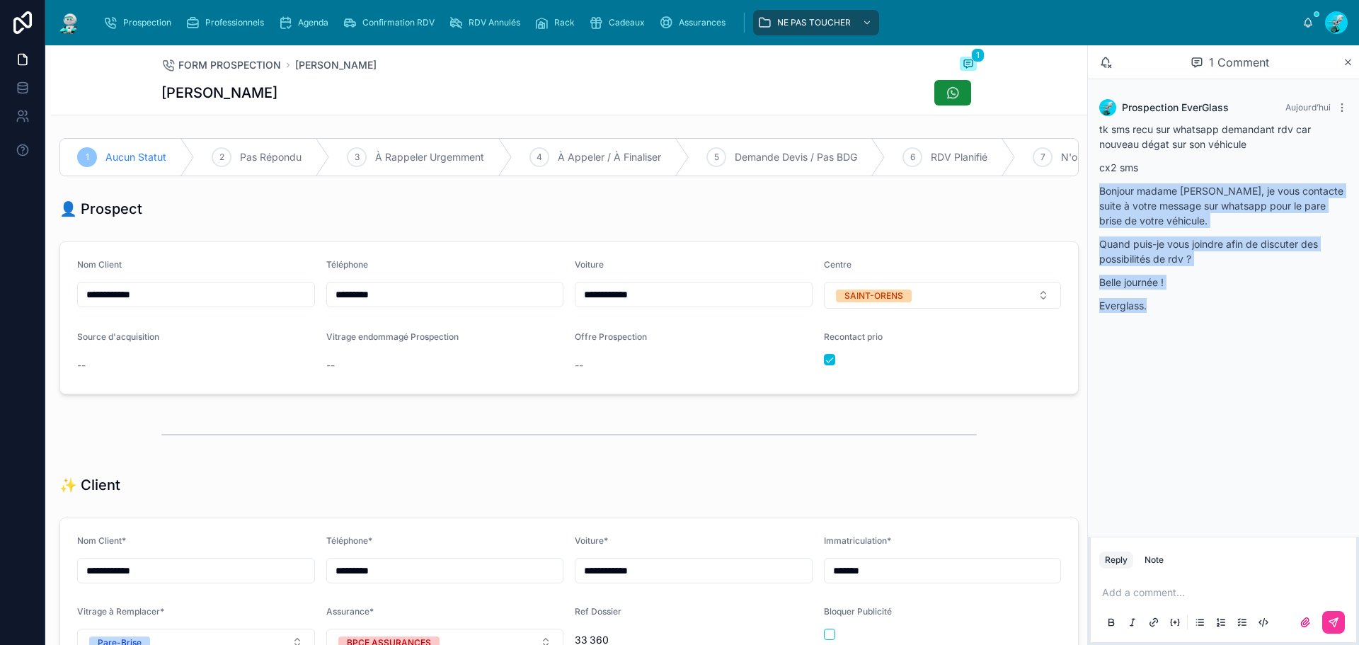
drag, startPoint x: 1149, startPoint y: 301, endPoint x: 1092, endPoint y: 192, distance: 123.1
click at [1092, 192] on div "Prospection EverGlass [DATE] tk sms recu sur whatsapp demandant rdv car nouveau…" at bounding box center [1222, 210] width 265 height 239
copy div "Bonjour madame [PERSON_NAME], je vous contacte suite à votre message sur whatsa…"
click at [602, 219] on div "👤 Prospect" at bounding box center [568, 209] width 1019 height 20
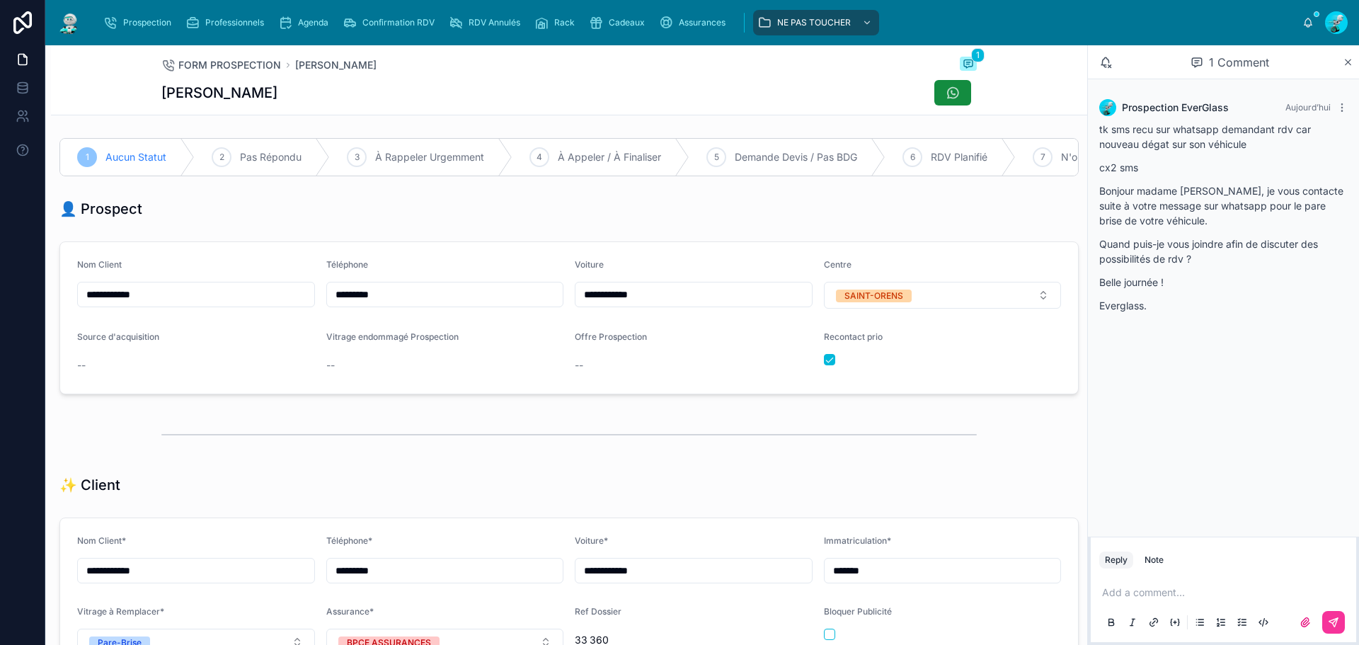
drag, startPoint x: 158, startPoint y: 29, endPoint x: 218, endPoint y: 1, distance: 66.2
click at [158, 29] on div "Prospection" at bounding box center [140, 22] width 74 height 23
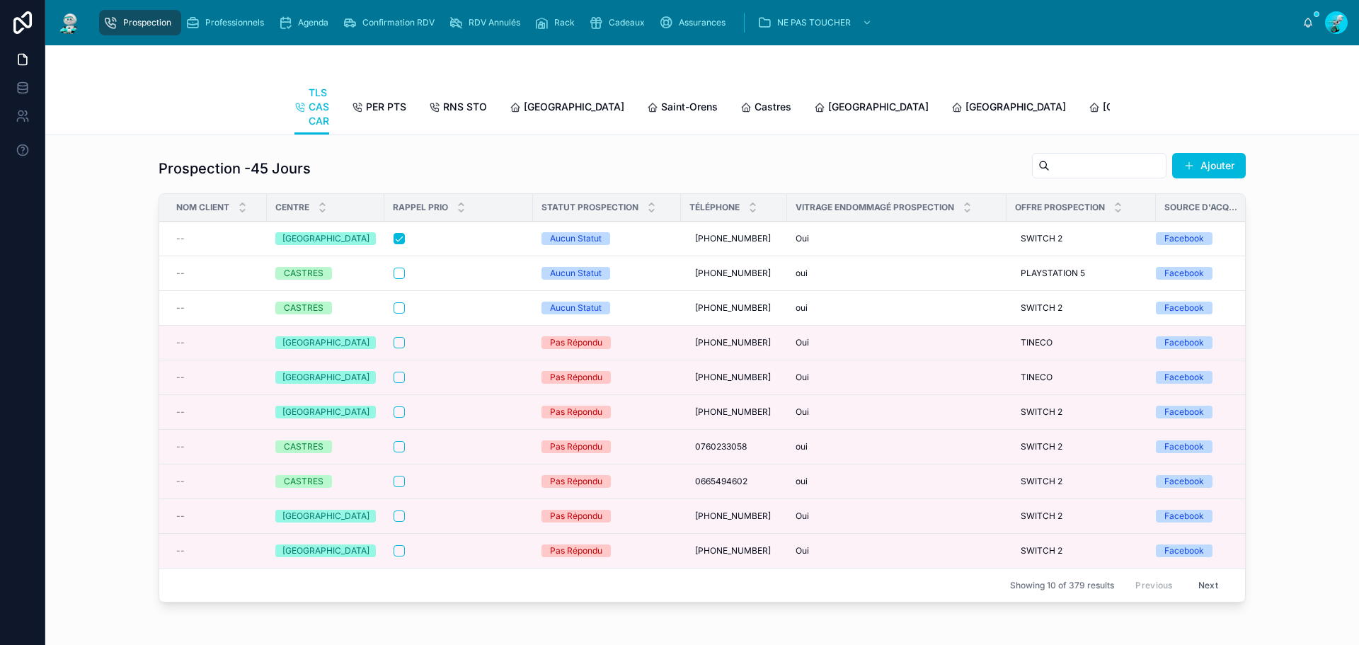
click at [375, 101] on span "PER PTS" at bounding box center [386, 107] width 40 height 14
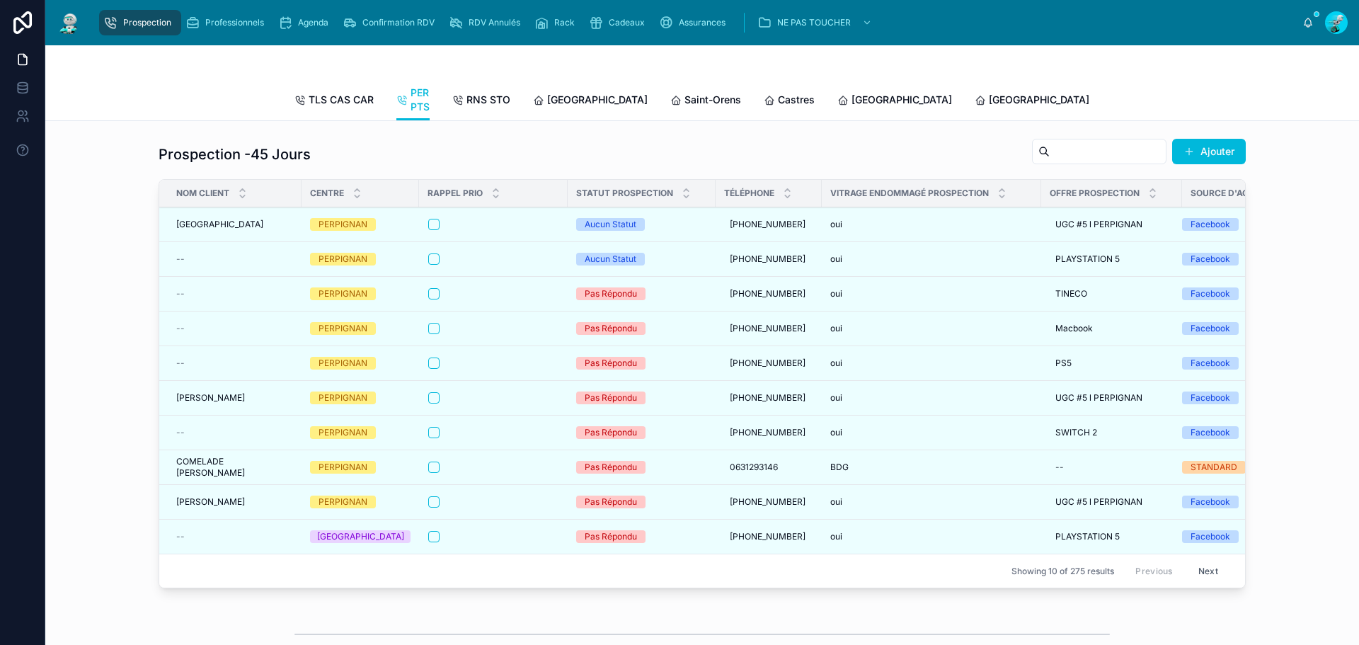
click at [547, 105] on span "[GEOGRAPHIC_DATA]" at bounding box center [597, 100] width 100 height 14
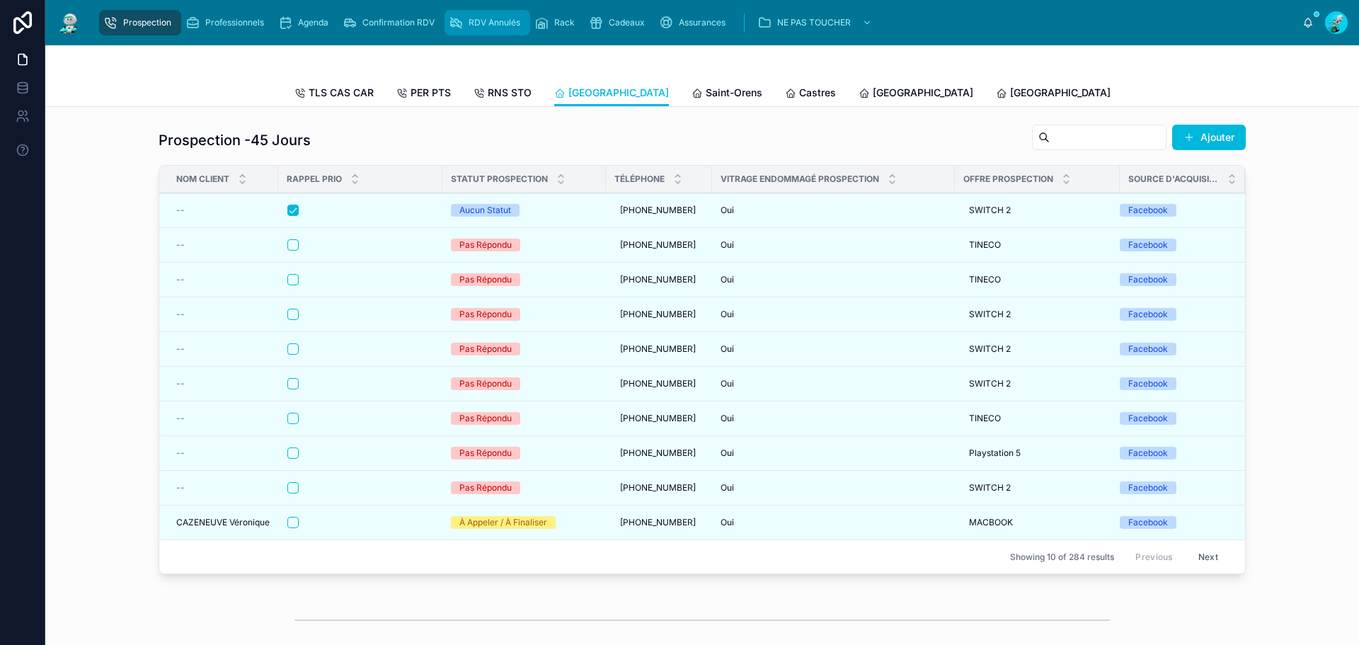
click at [475, 31] on div "RDV Annulés" at bounding box center [487, 22] width 77 height 23
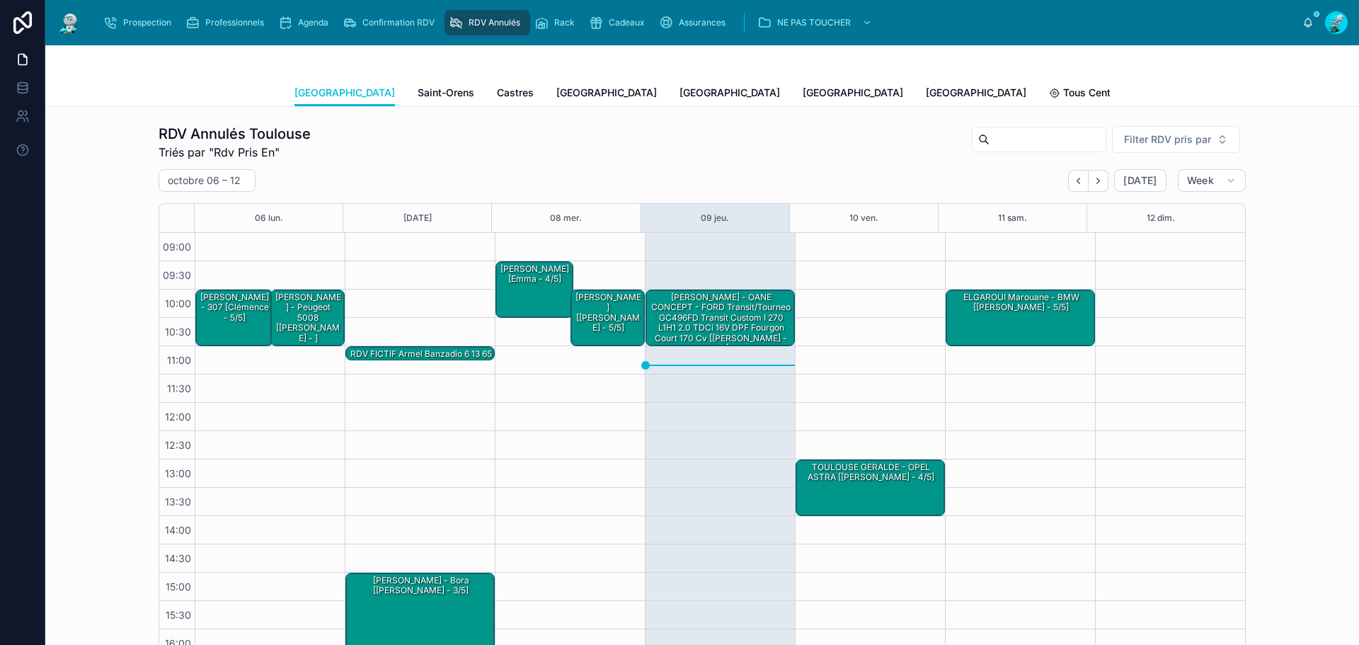
scroll to position [425, 0]
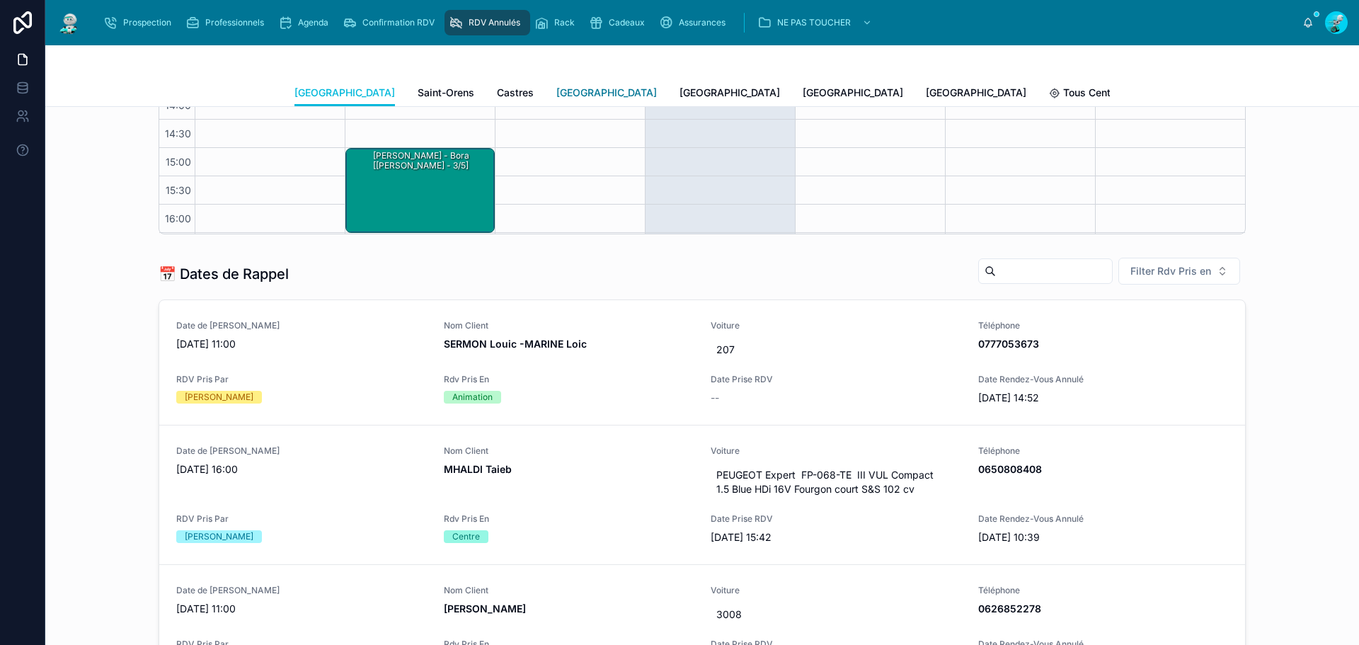
click at [556, 93] on span "[GEOGRAPHIC_DATA]" at bounding box center [606, 93] width 100 height 14
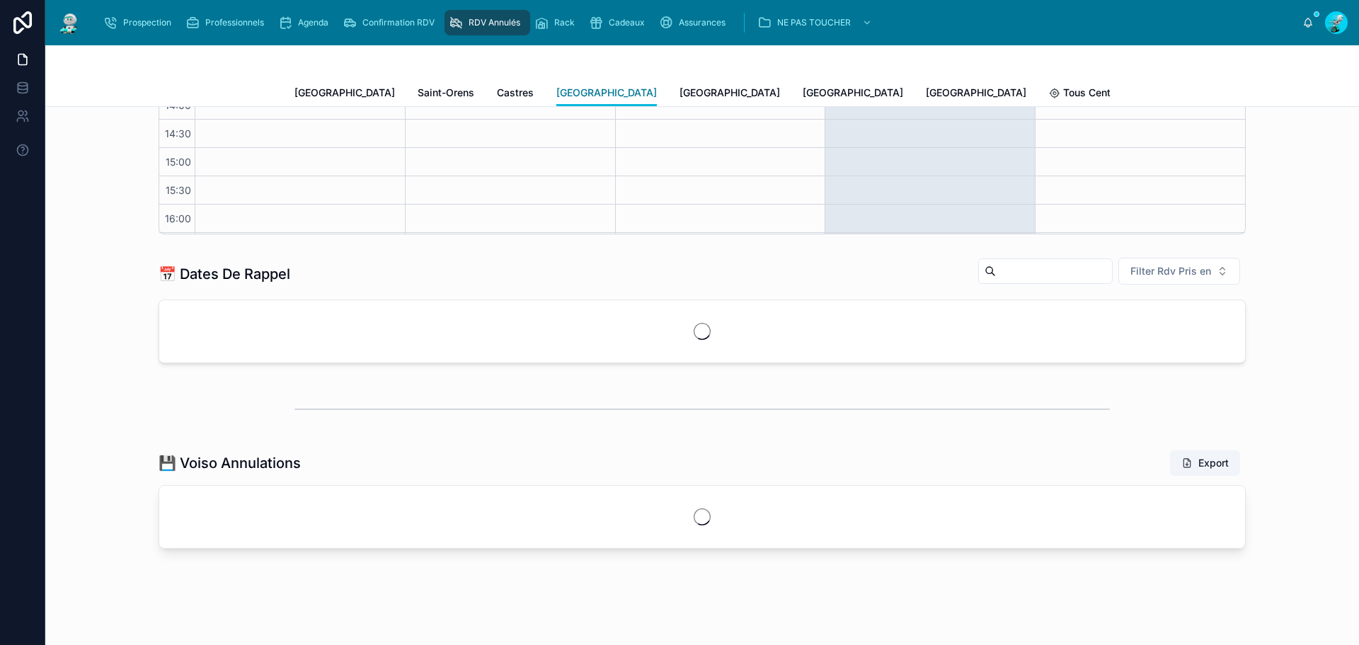
scroll to position [84, 0]
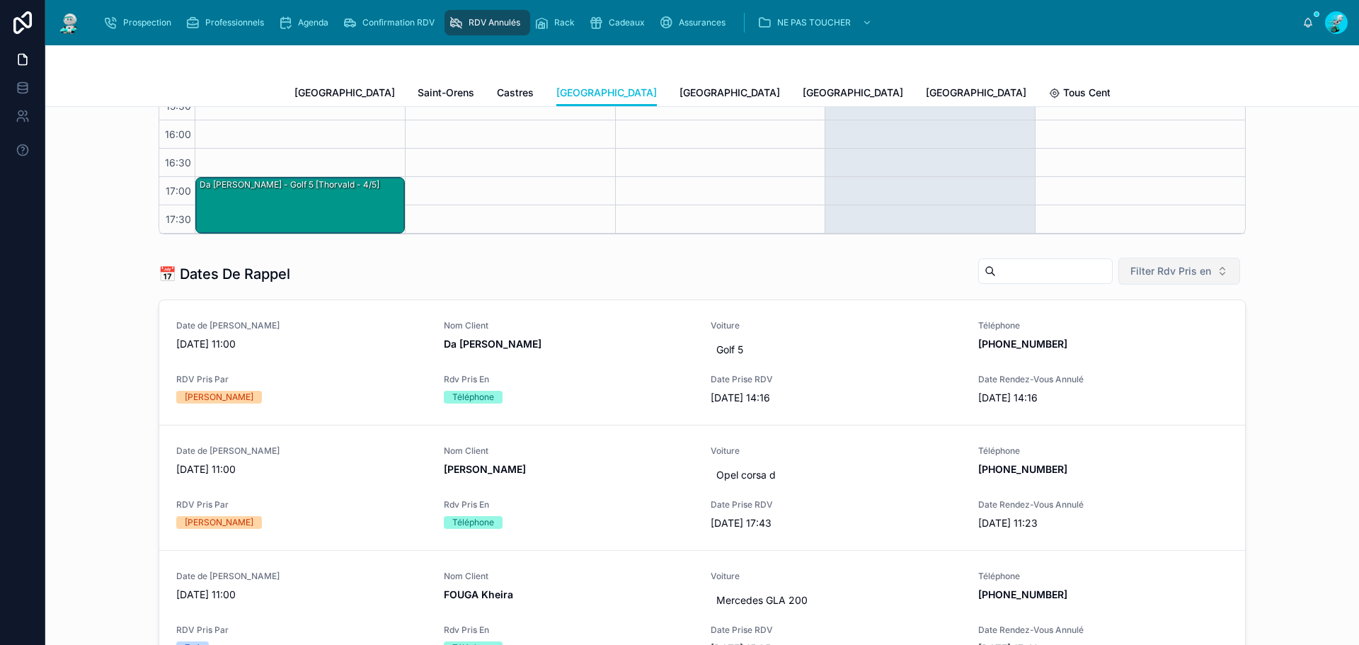
click at [1152, 275] on span "Filter Rdv Pris en" at bounding box center [1170, 271] width 81 height 14
click at [1122, 352] on div "Téléphone" at bounding box center [1174, 351] width 197 height 23
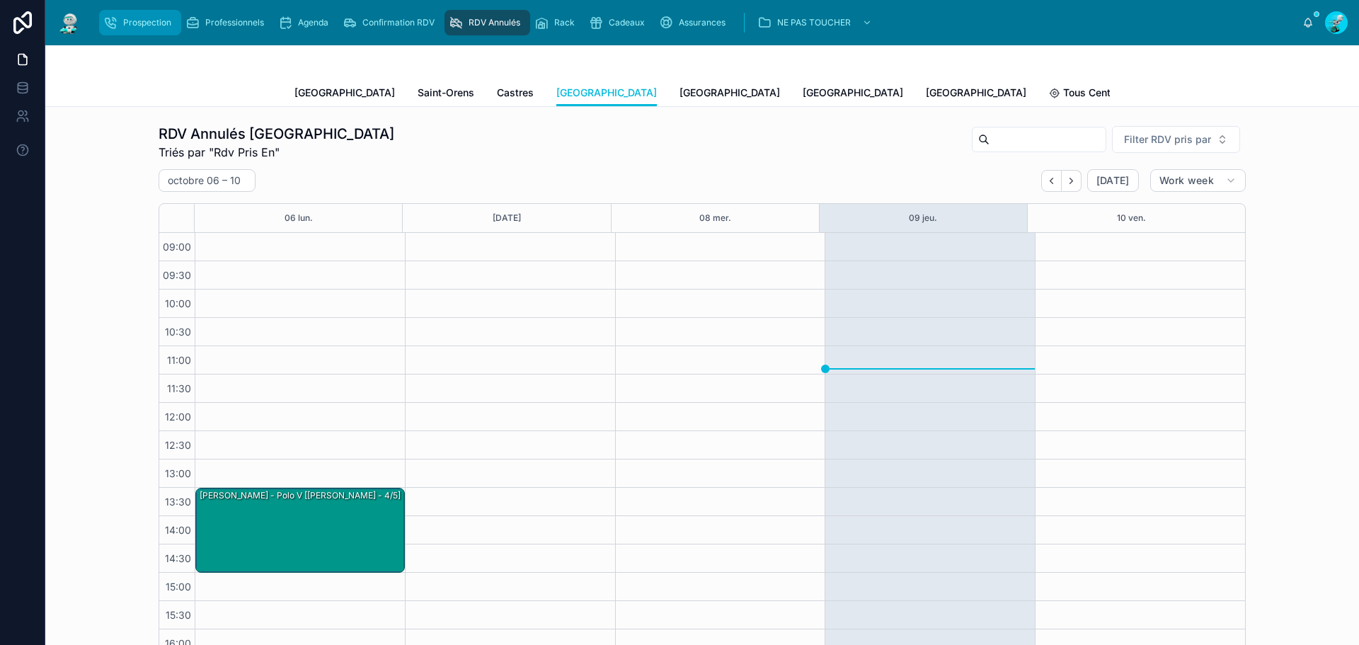
click at [133, 25] on span "Prospection" at bounding box center [147, 22] width 48 height 11
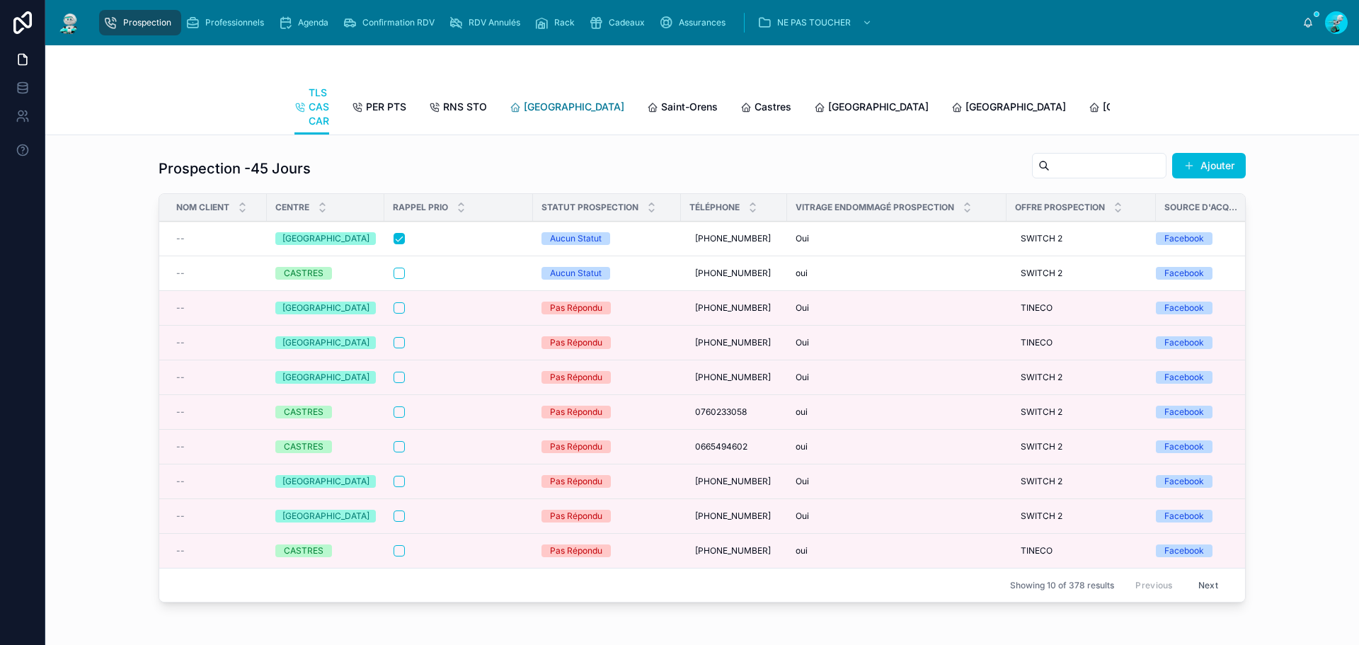
click at [546, 120] on link "[GEOGRAPHIC_DATA]" at bounding box center [566, 108] width 115 height 28
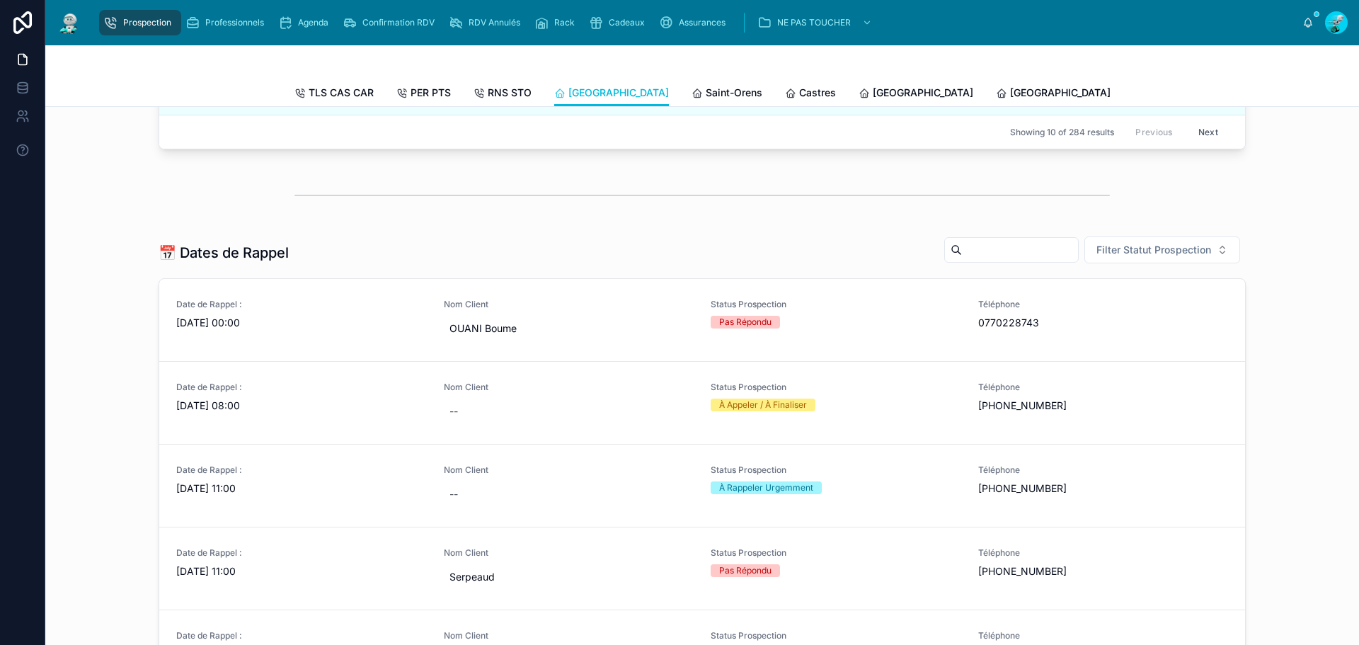
scroll to position [495, 0]
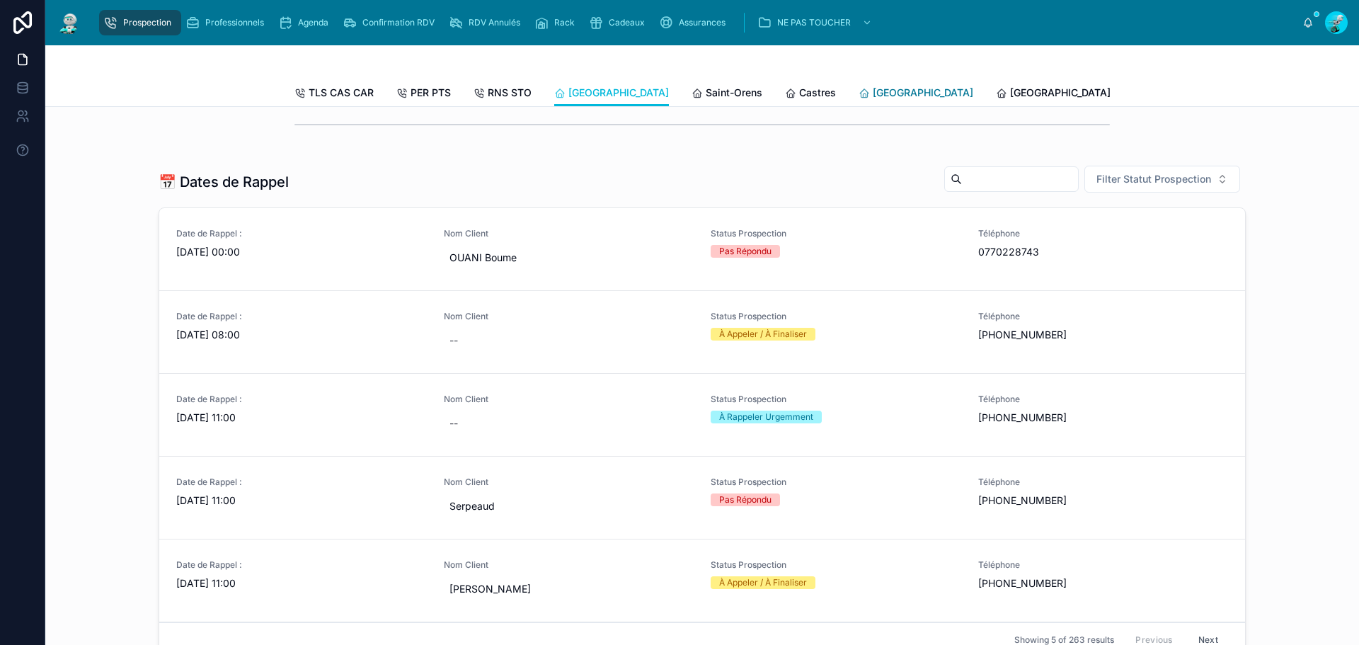
click at [872, 96] on span "[GEOGRAPHIC_DATA]" at bounding box center [922, 93] width 100 height 14
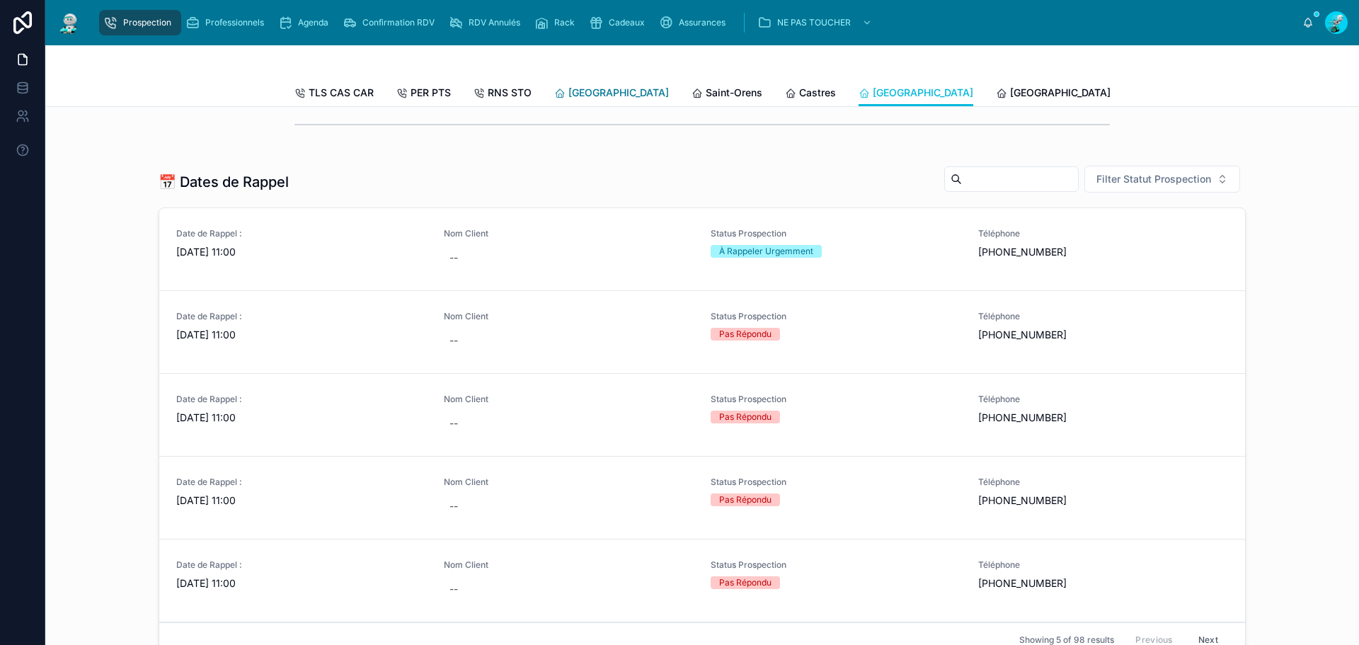
click at [568, 96] on span "[GEOGRAPHIC_DATA]" at bounding box center [618, 93] width 100 height 14
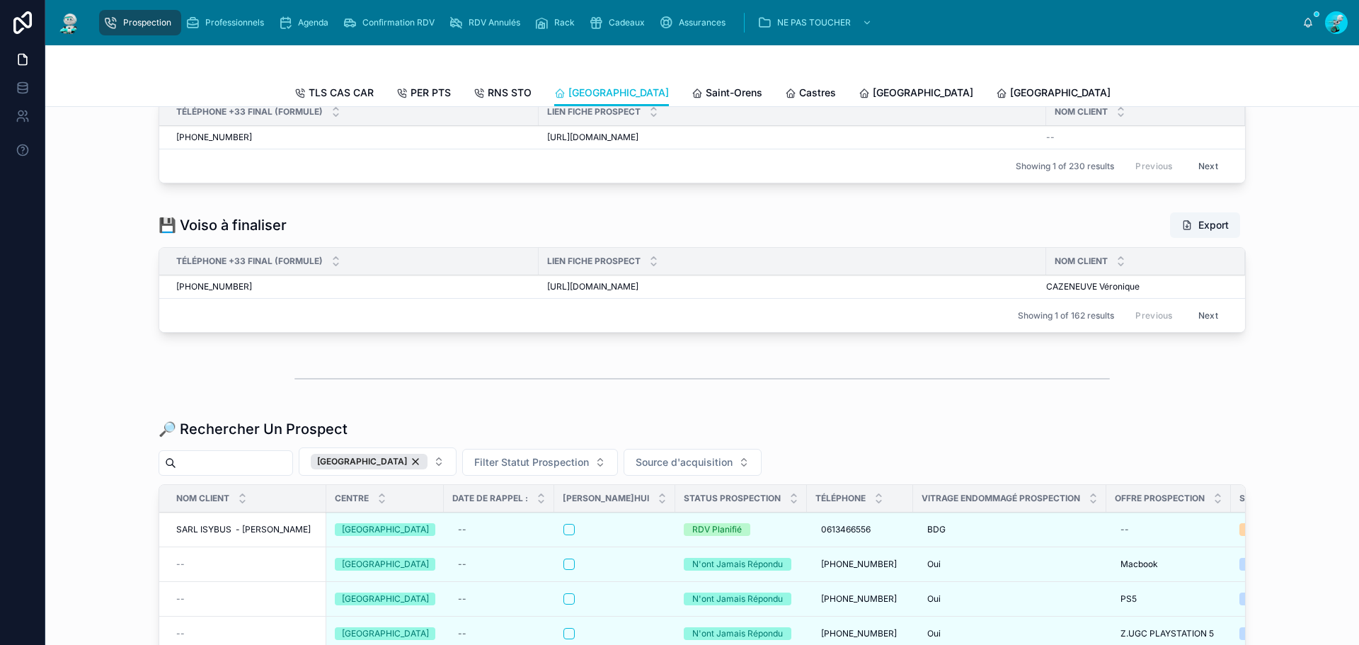
scroll to position [1769, 0]
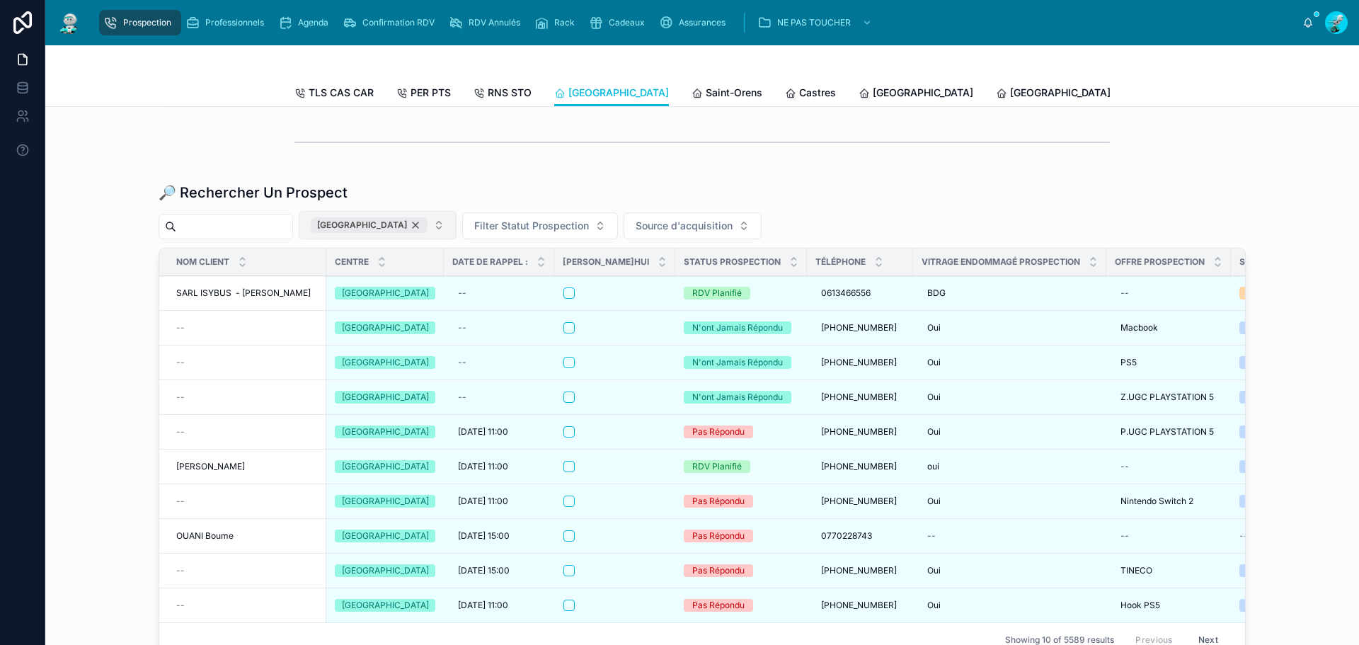
click at [400, 231] on div "[GEOGRAPHIC_DATA]" at bounding box center [369, 225] width 117 height 16
click at [268, 234] on input "text" at bounding box center [234, 227] width 116 height 20
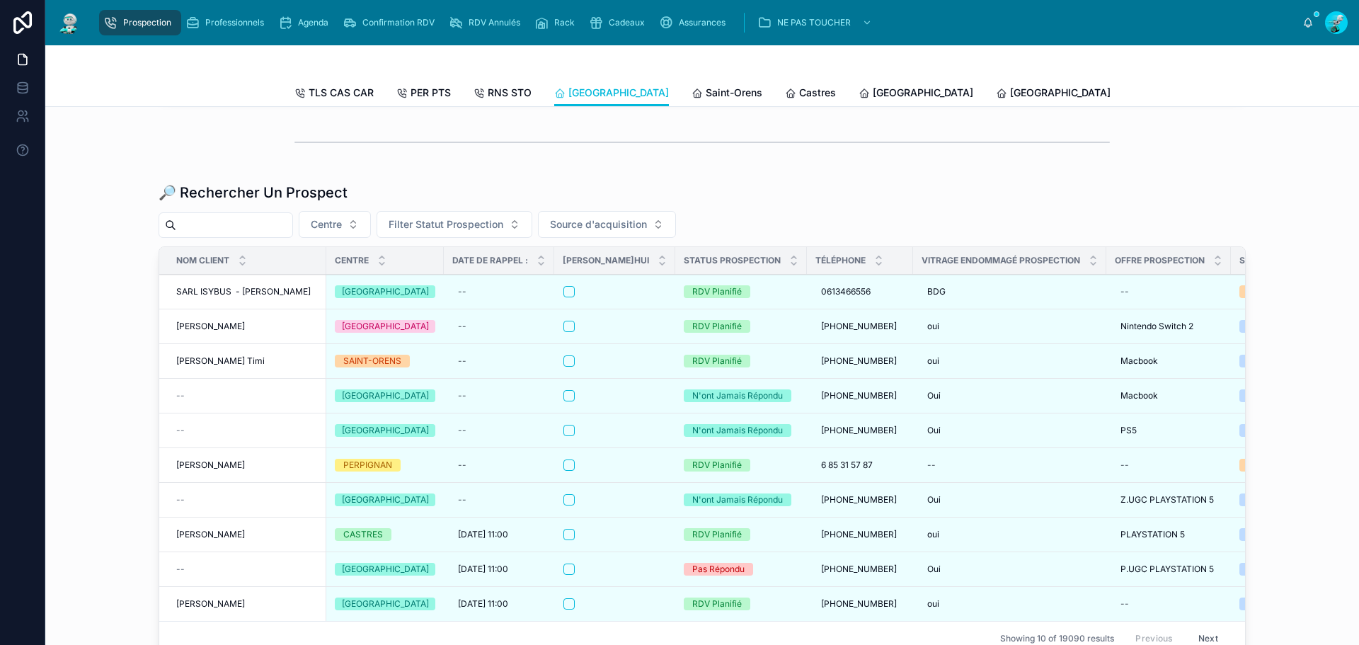
paste input "*********"
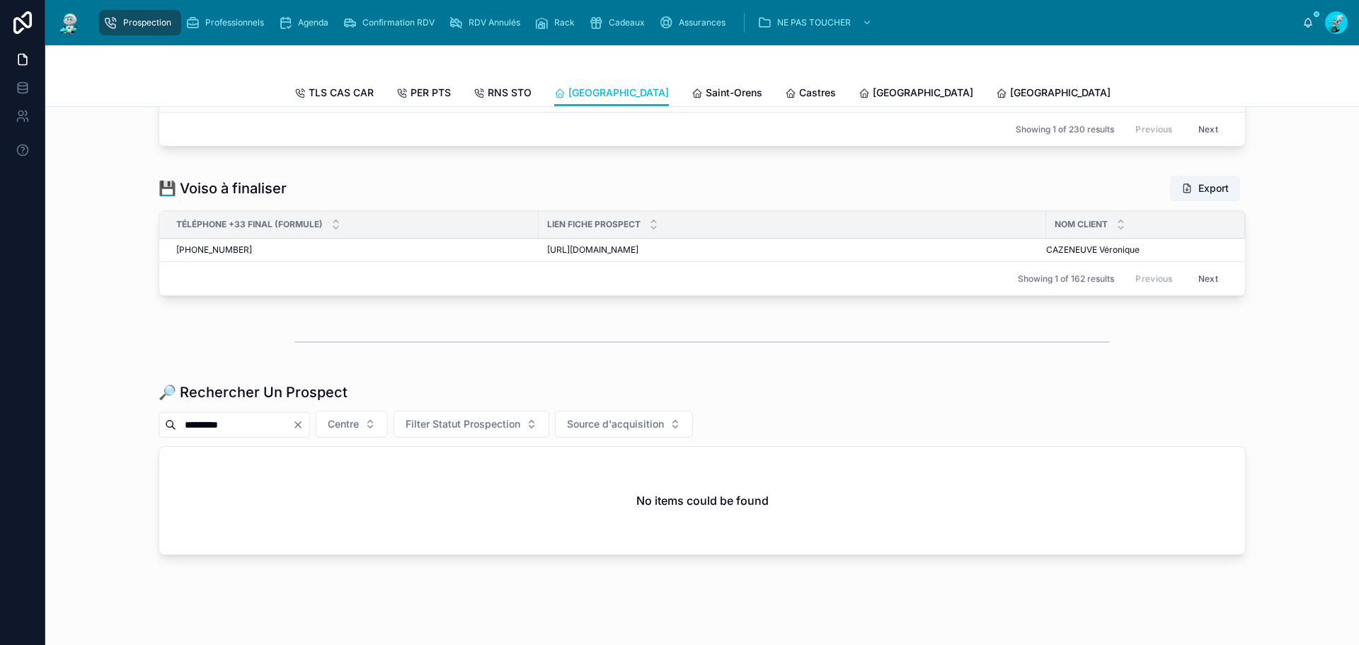
scroll to position [1615, 0]
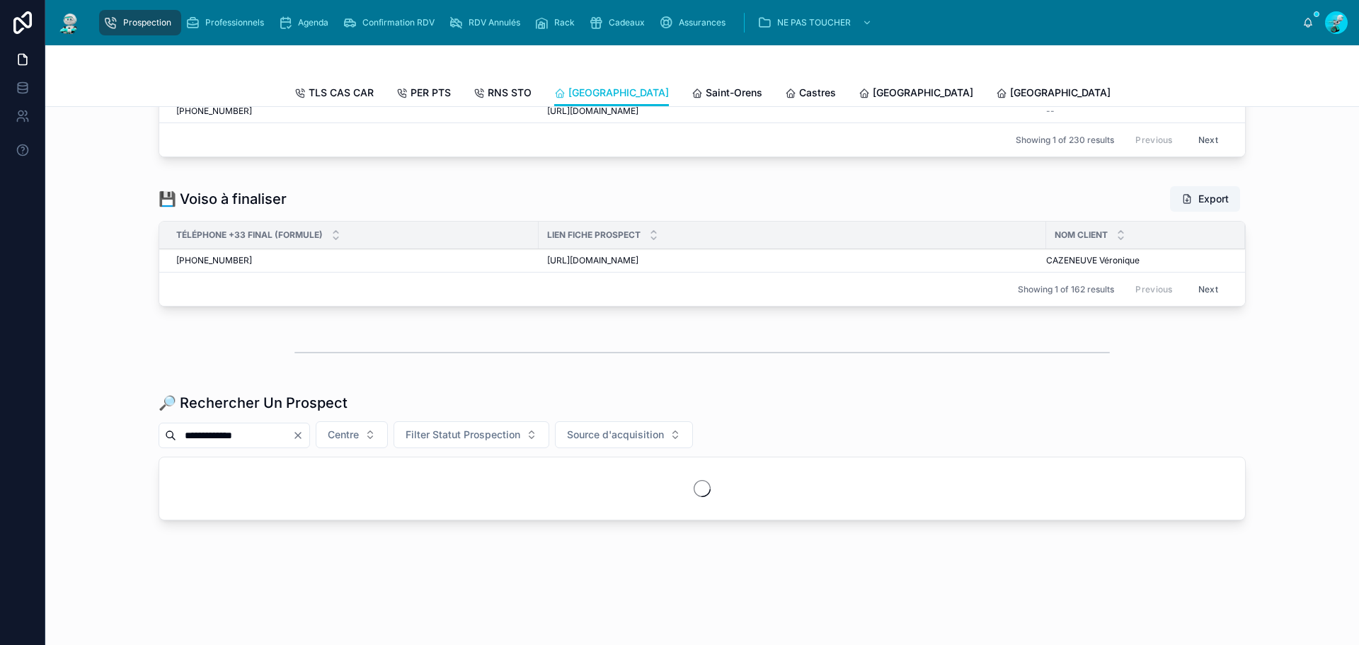
scroll to position [1615, 0]
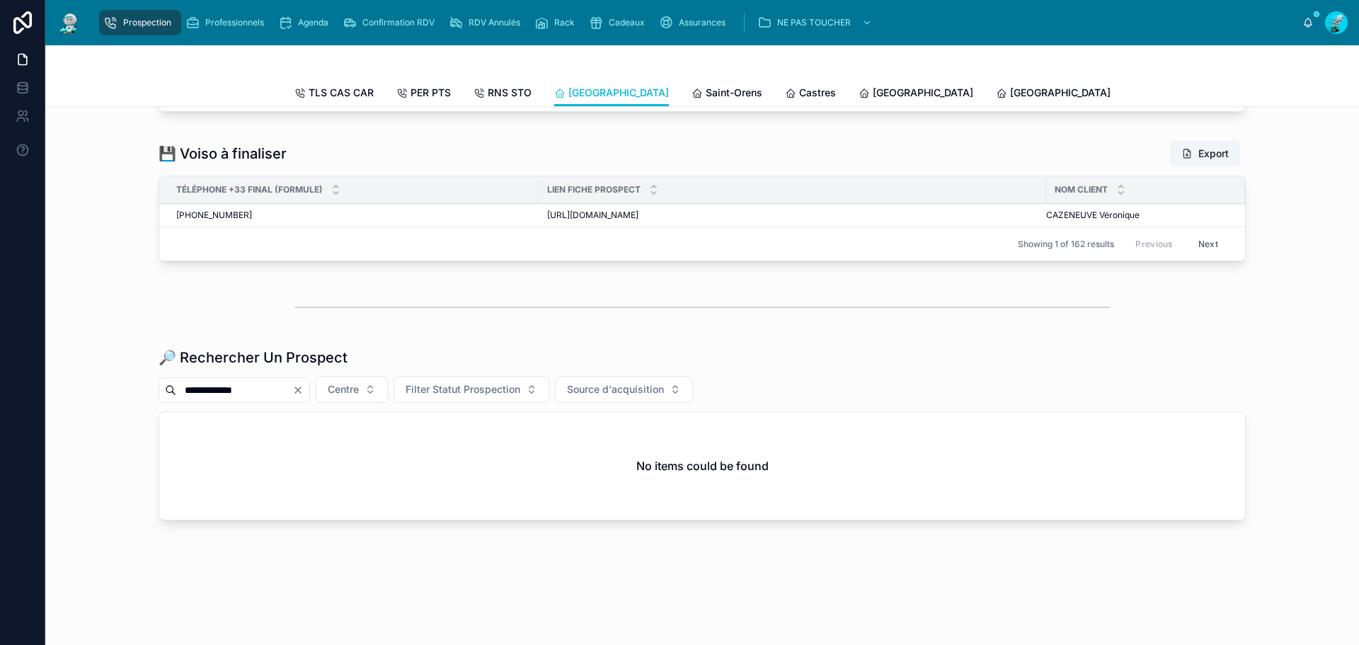
type input "**********"
click at [304, 392] on icon "Clear" at bounding box center [297, 389] width 11 height 11
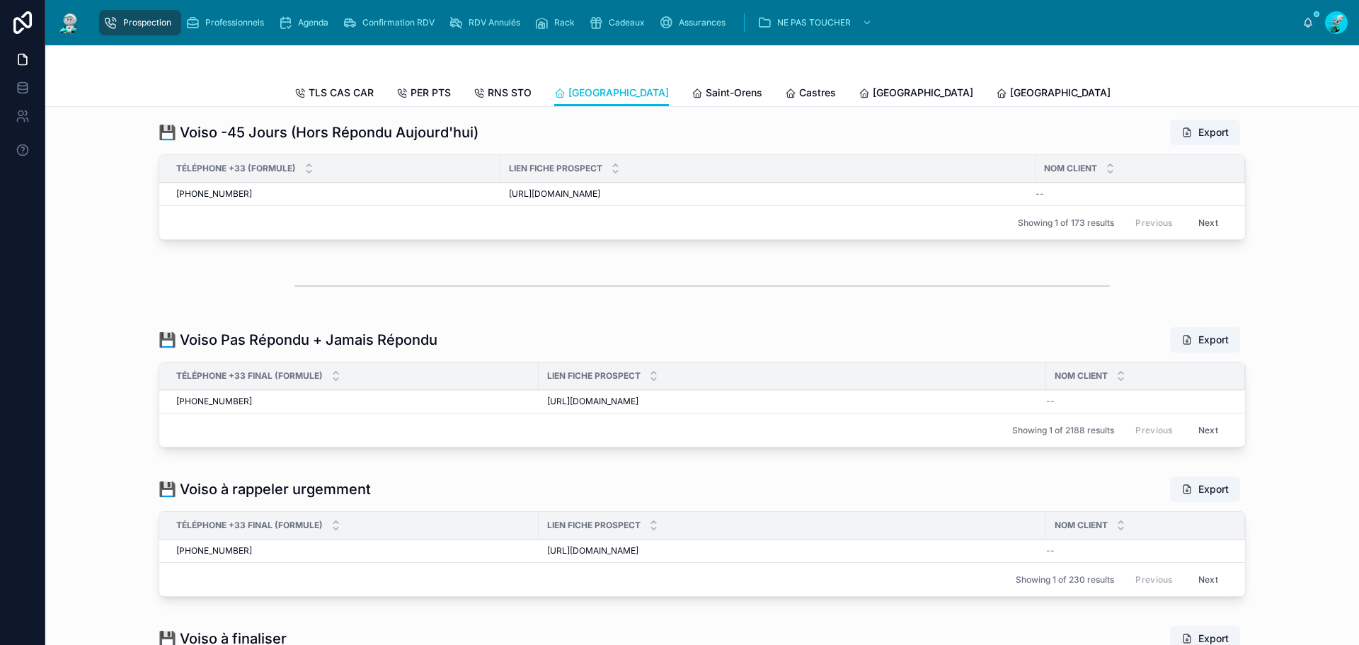
scroll to position [821, 0]
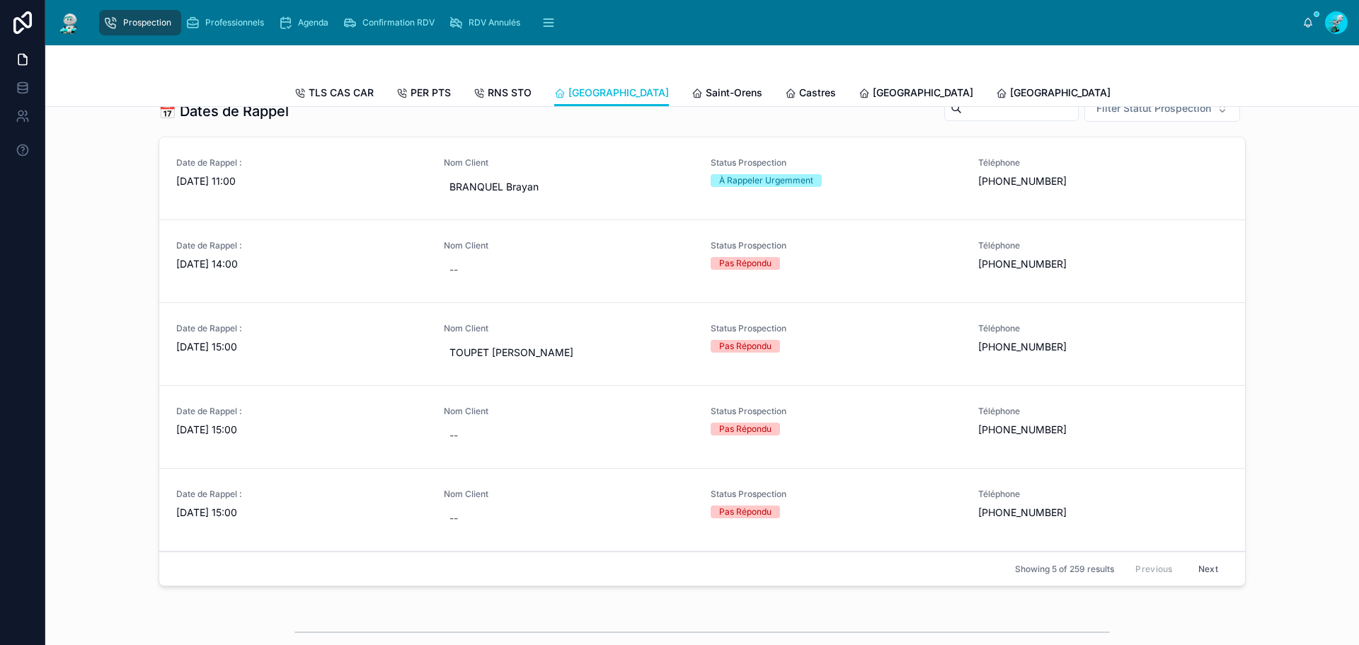
scroll to position [566, 0]
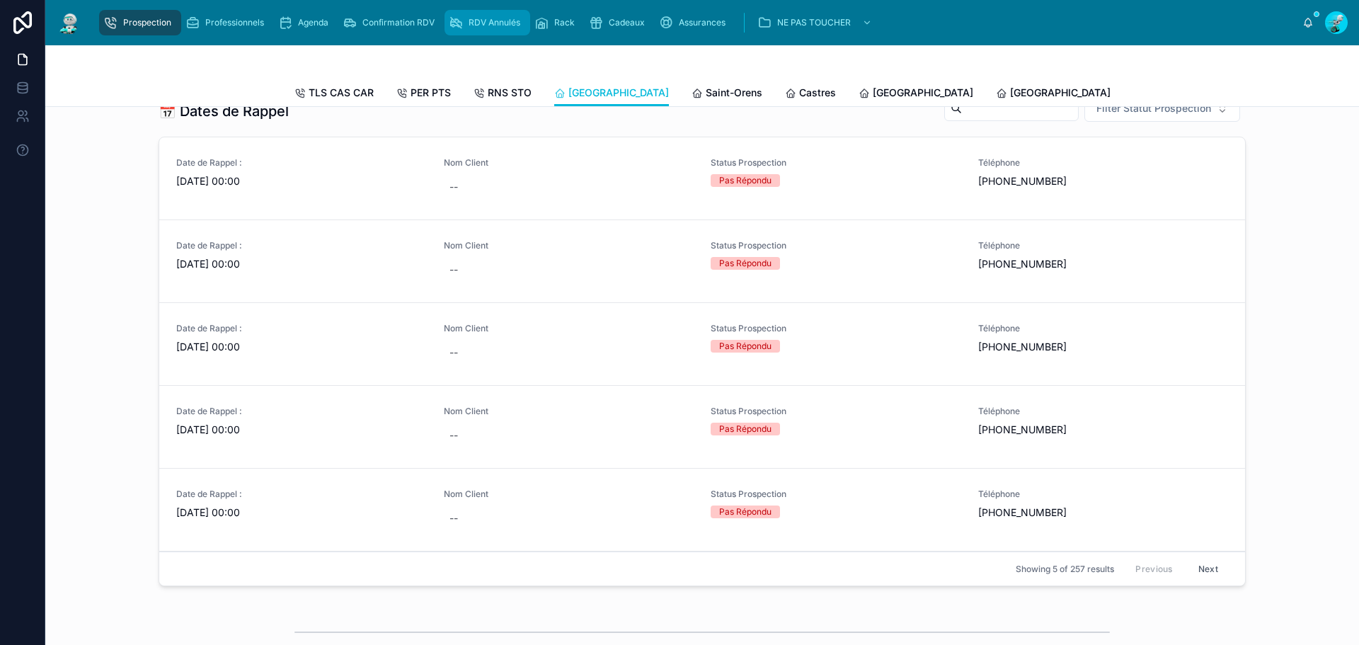
click at [466, 15] on div "RDV Annulés" at bounding box center [487, 22] width 77 height 23
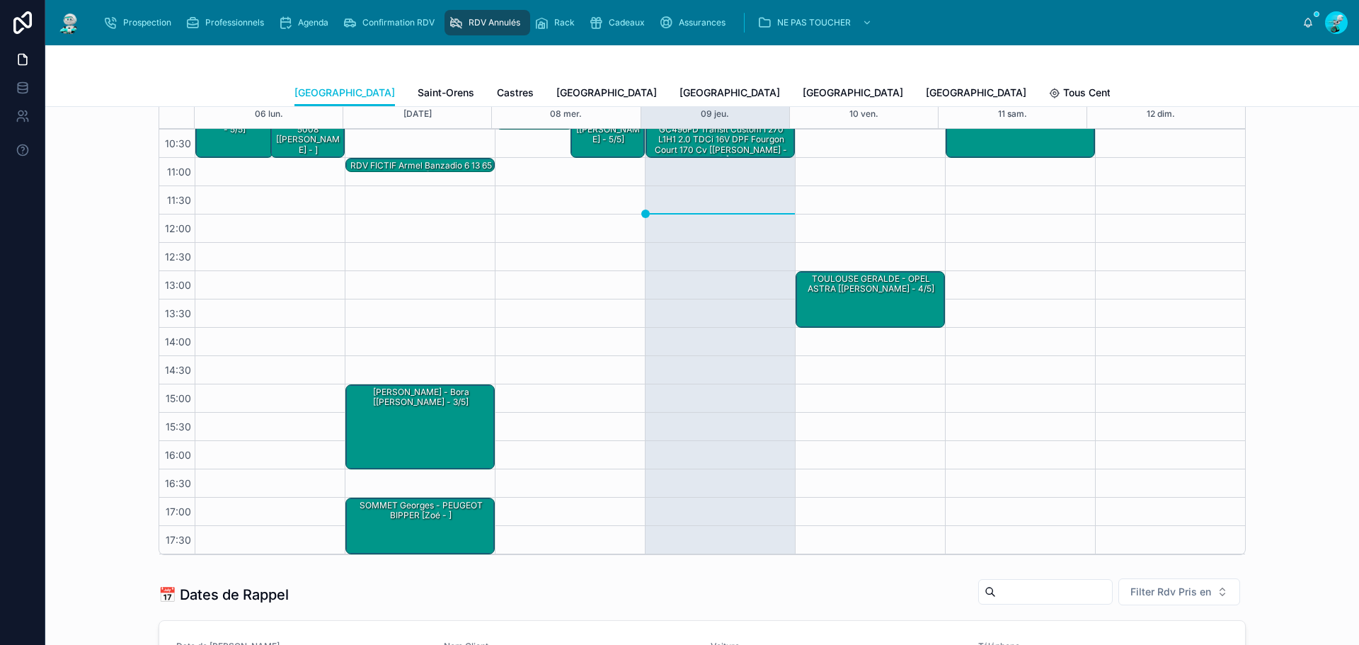
scroll to position [425, 0]
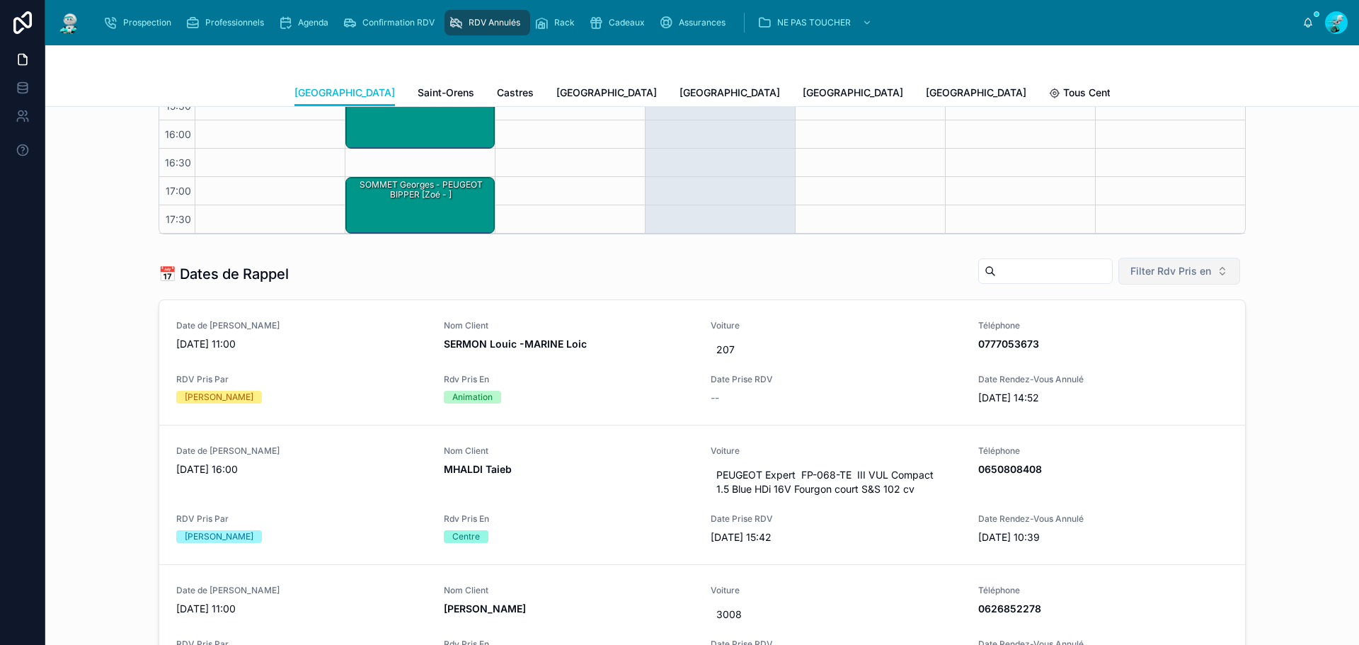
click at [1169, 275] on span "Filter Rdv Pris en" at bounding box center [1170, 271] width 81 height 14
click at [1127, 355] on div "Téléphone" at bounding box center [1174, 351] width 197 height 23
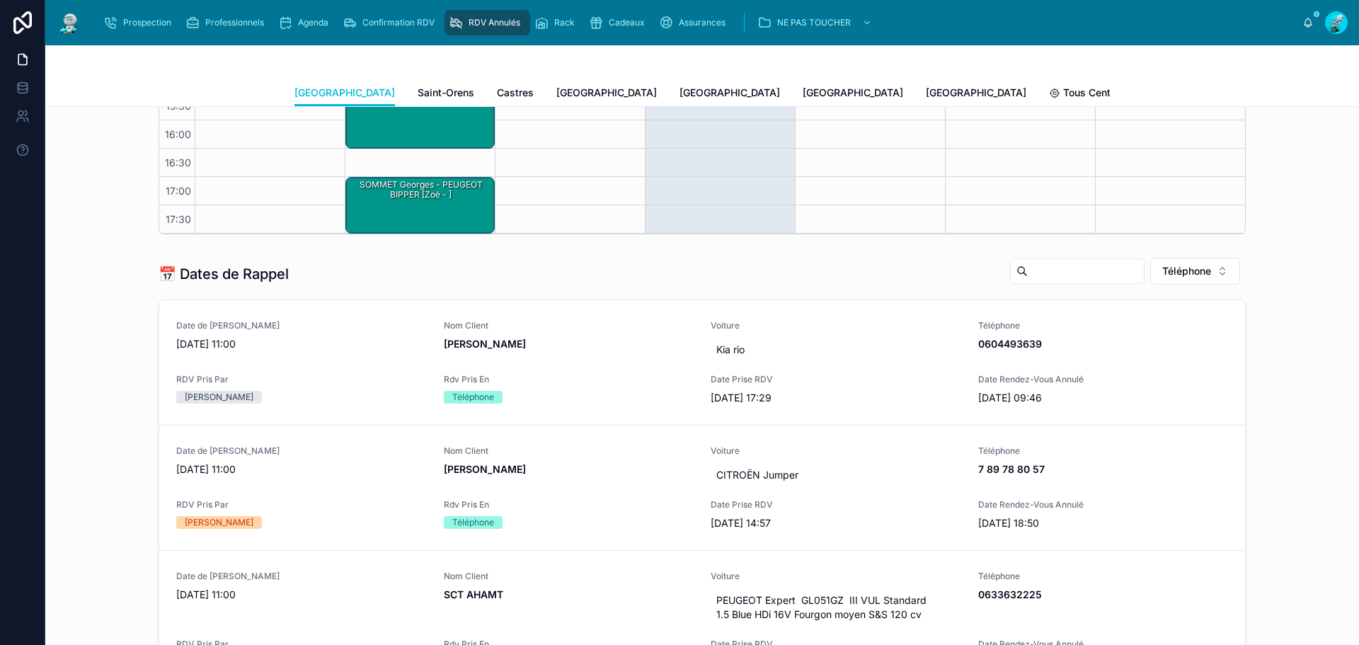
drag, startPoint x: 1029, startPoint y: 280, endPoint x: 1004, endPoint y: 277, distance: 24.9
click at [1029, 280] on input "text" at bounding box center [1085, 271] width 116 height 20
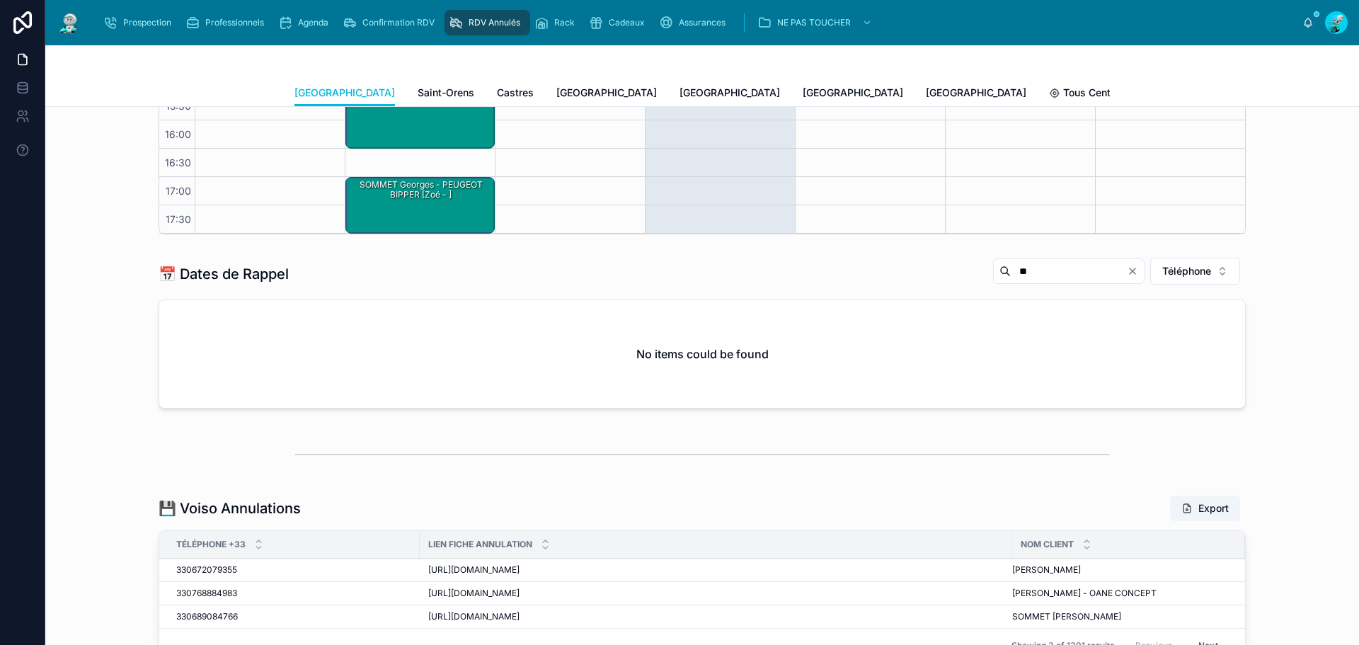
type input "*"
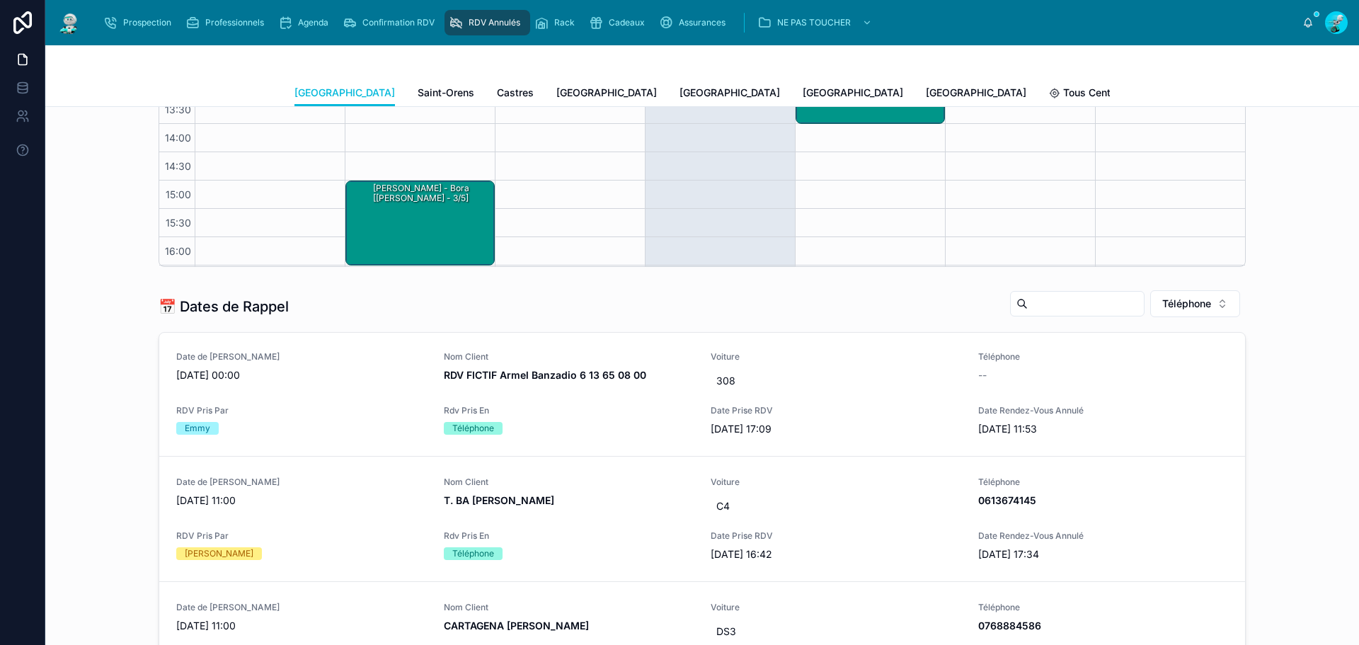
scroll to position [495, 0]
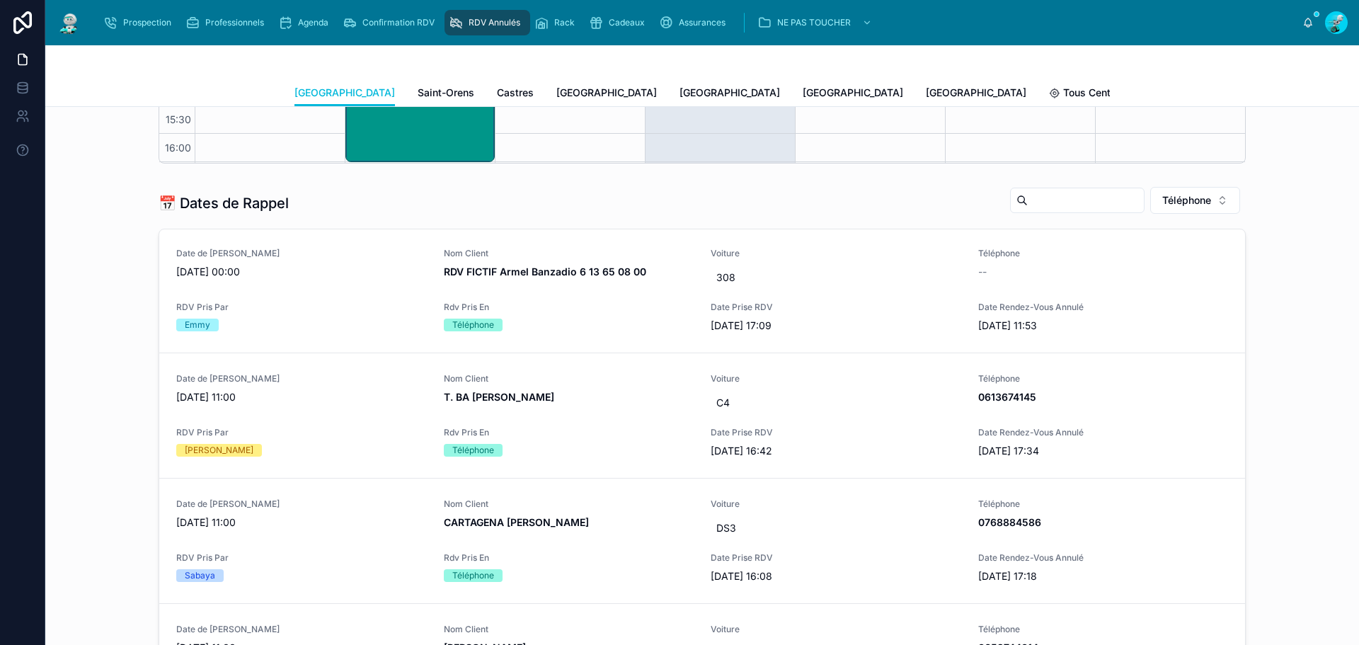
paste input "*******"
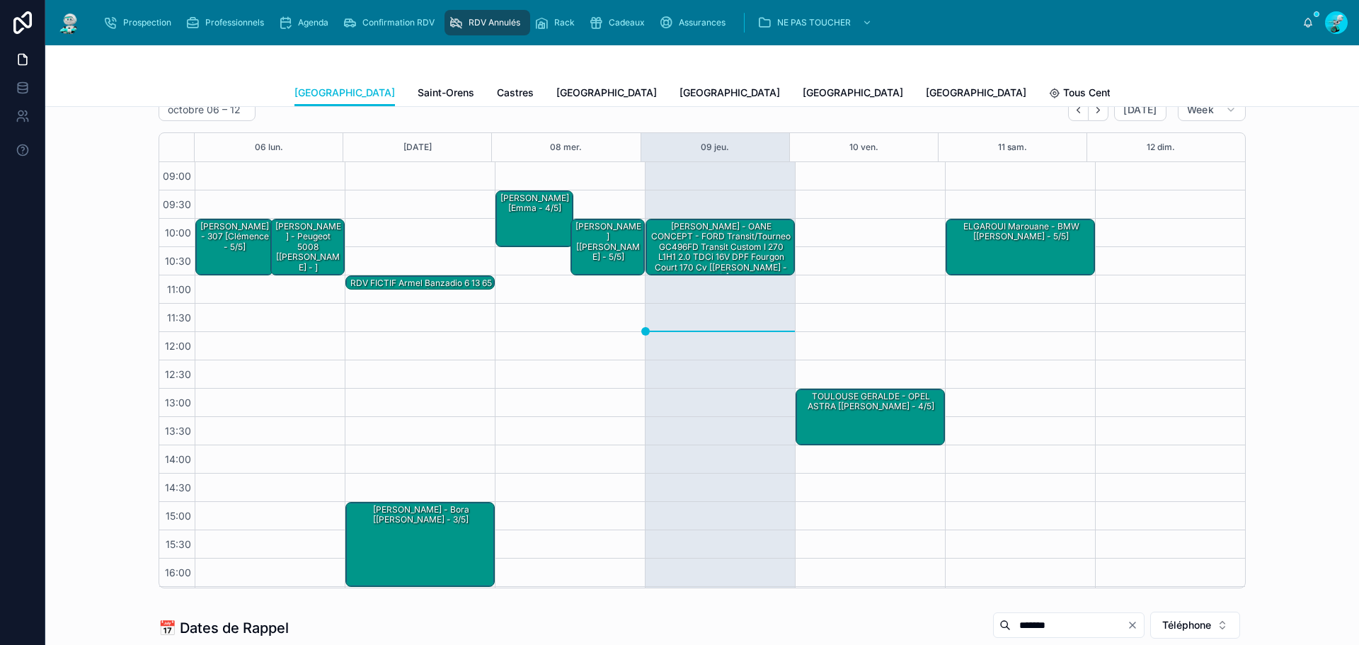
scroll to position [84, 0]
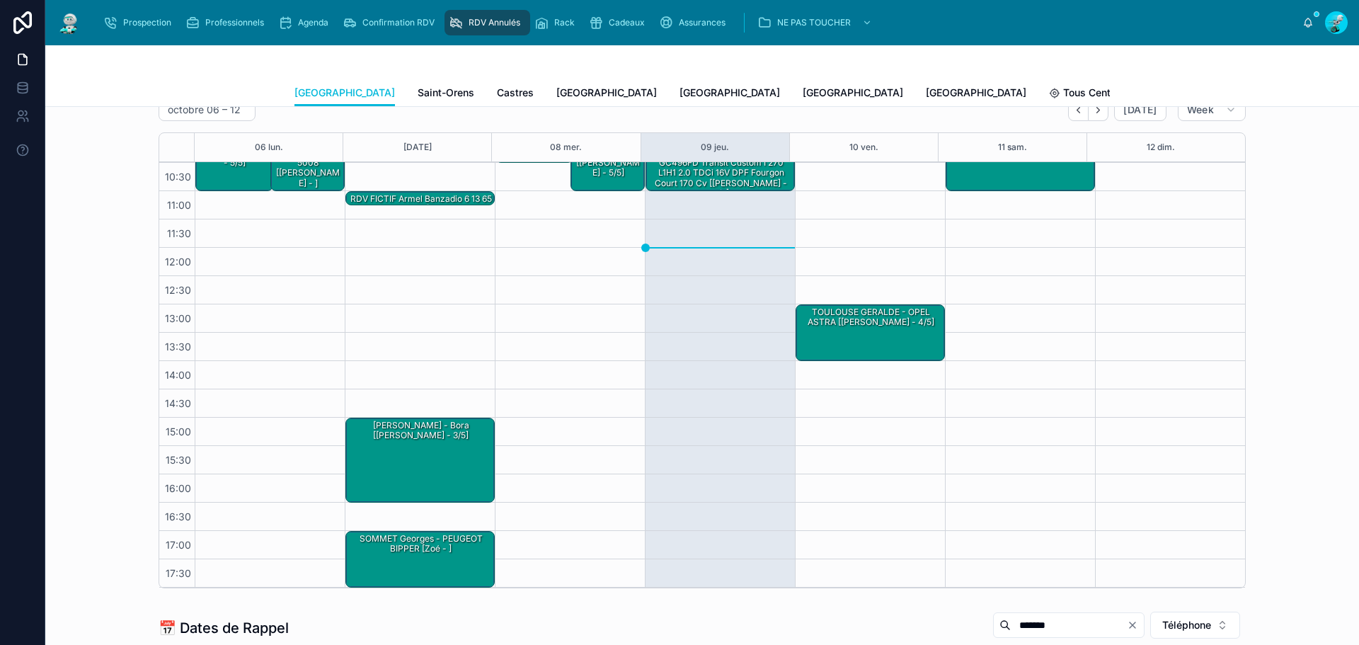
click at [1010, 623] on input "*******" at bounding box center [1068, 625] width 116 height 20
click at [1042, 622] on input "*******" at bounding box center [1068, 625] width 116 height 20
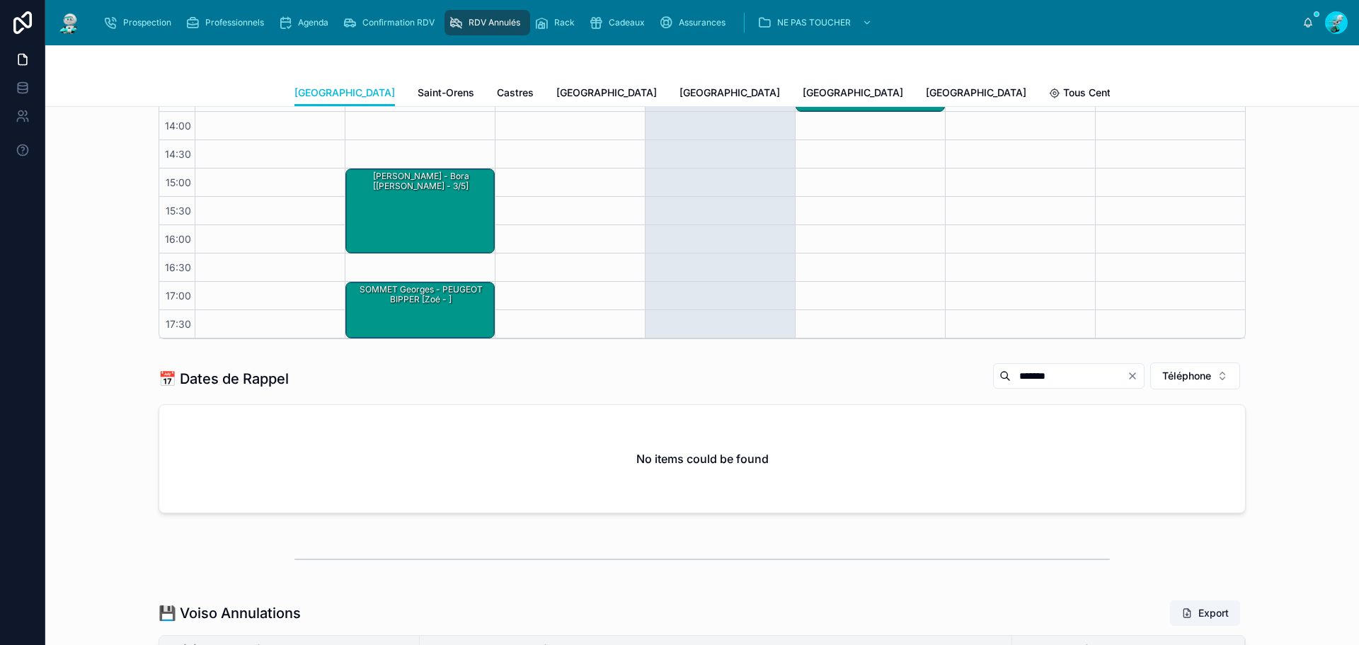
scroll to position [425, 0]
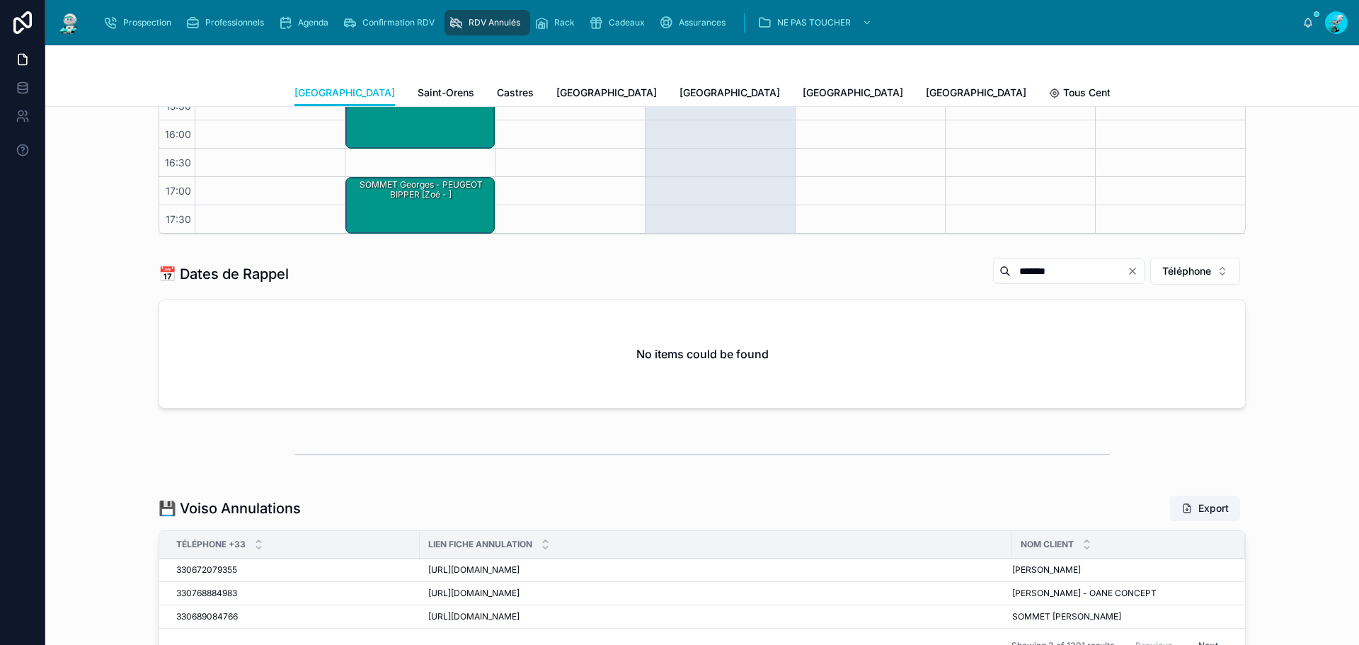
drag, startPoint x: 1043, startPoint y: 273, endPoint x: 708, endPoint y: 284, distance: 335.6
click at [714, 284] on div "📅 Dates de Rappel ******* Téléphone" at bounding box center [702, 274] width 1087 height 34
type input "*"
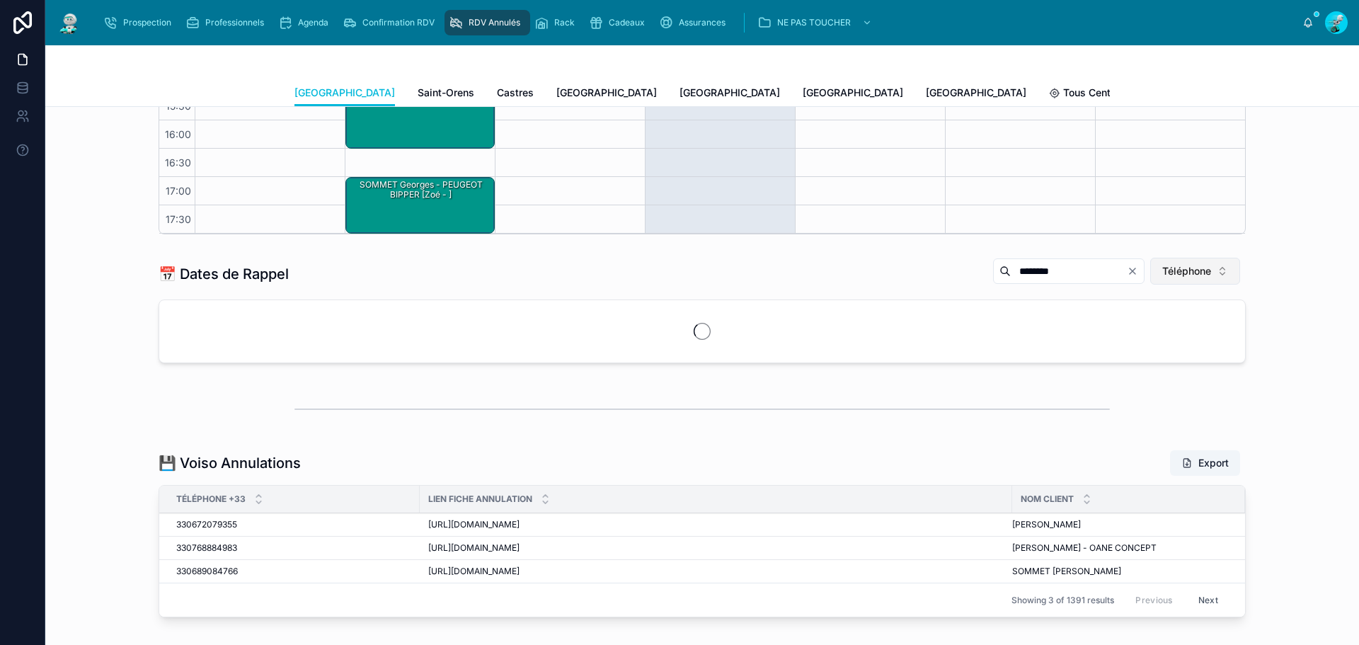
type input "********"
click at [1177, 276] on span "Téléphone" at bounding box center [1186, 271] width 49 height 14
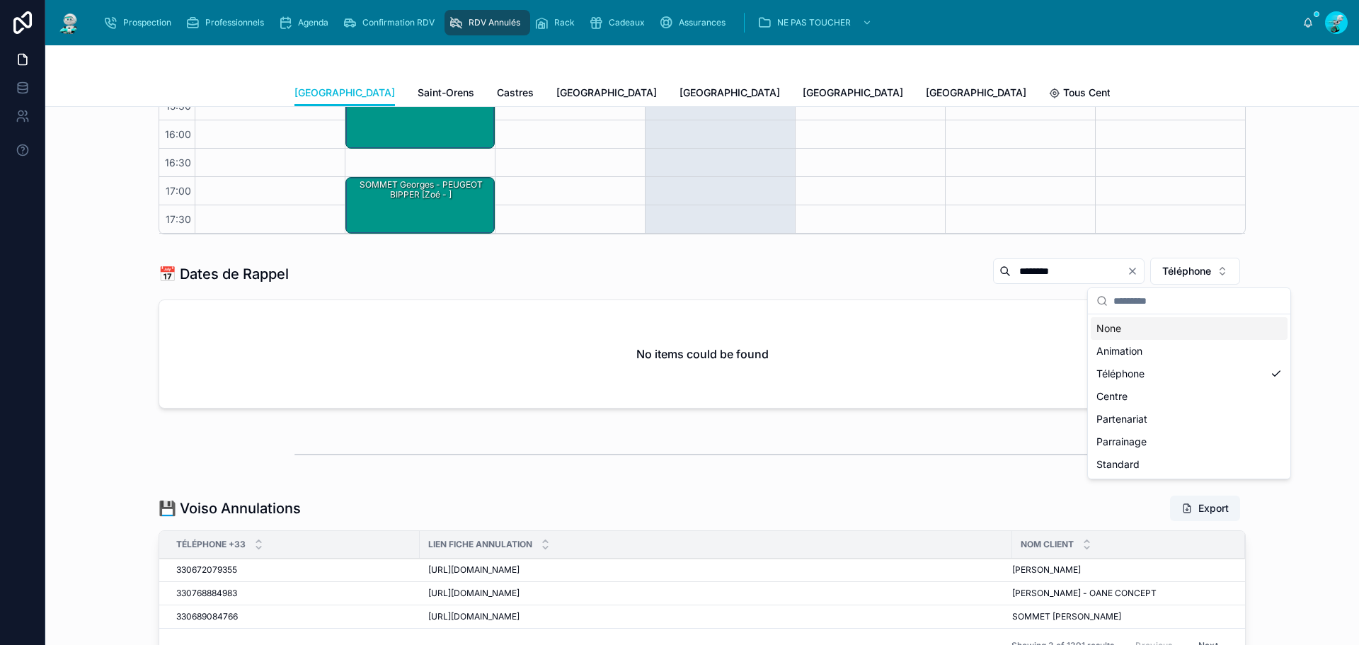
click at [1170, 330] on div "None" at bounding box center [1188, 328] width 197 height 23
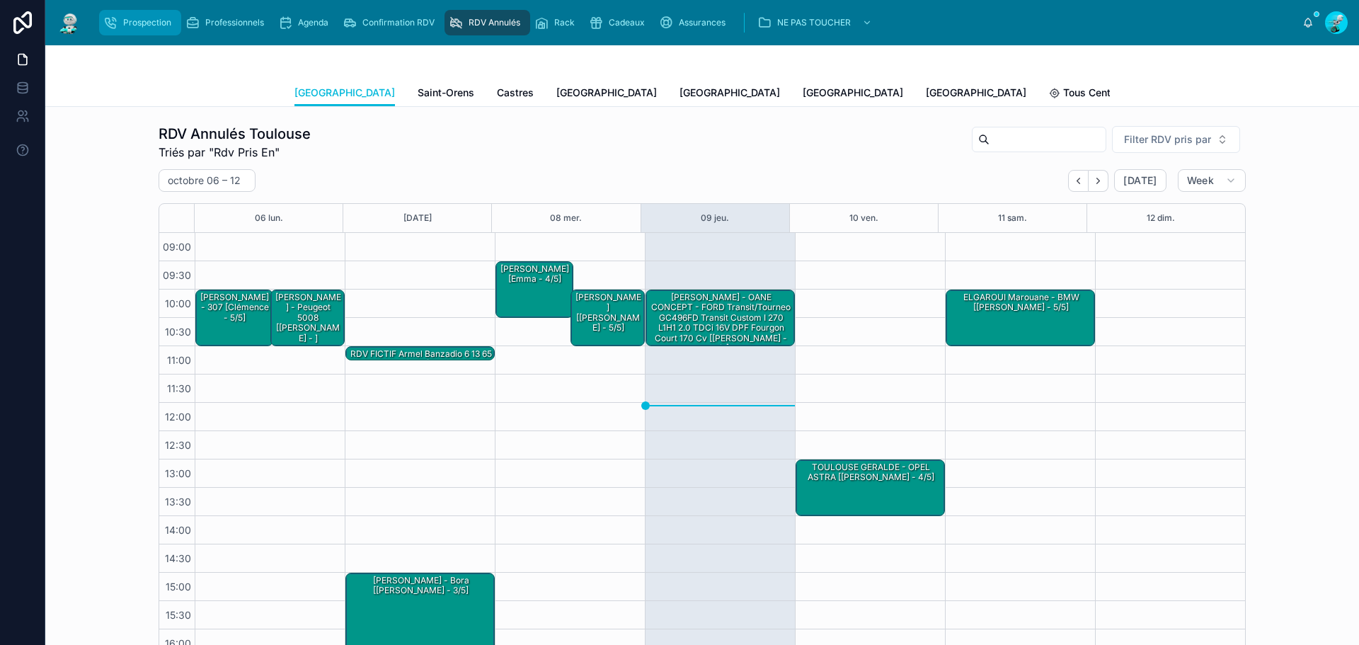
drag, startPoint x: 183, startPoint y: 31, endPoint x: 164, endPoint y: 28, distance: 19.4
click at [183, 31] on link "Professionnels" at bounding box center [227, 22] width 93 height 25
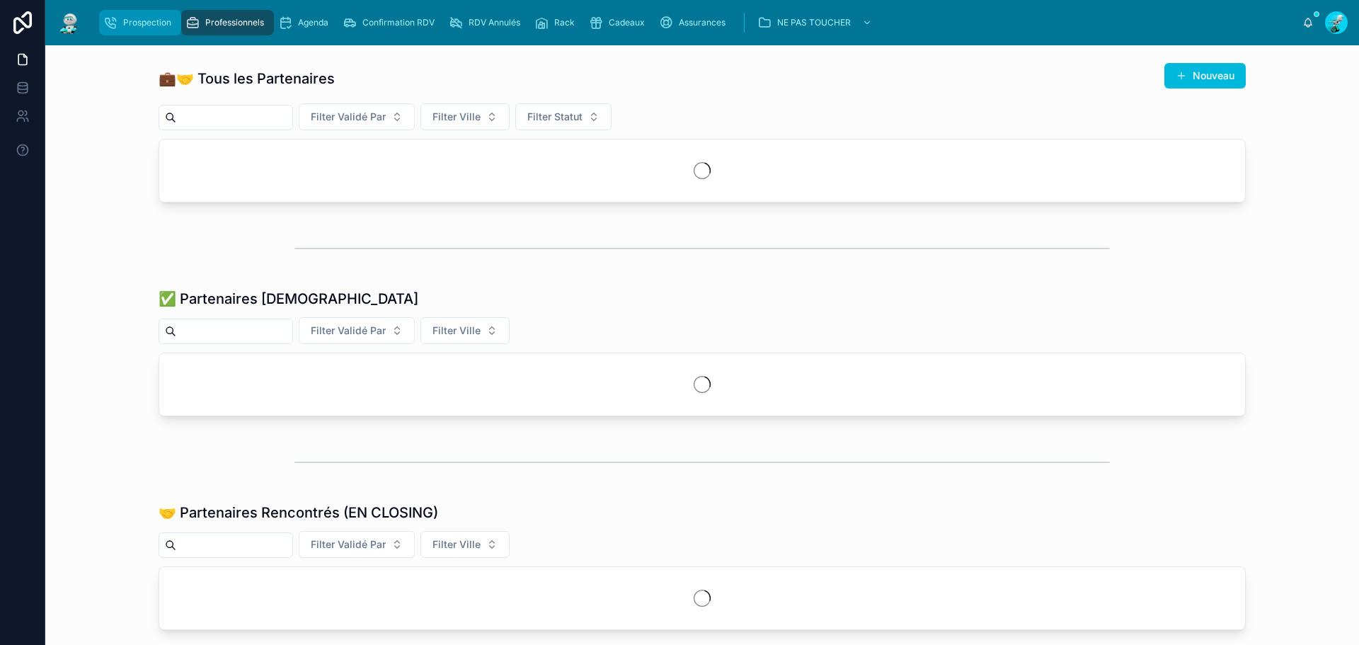
click at [164, 28] on span "Prospection" at bounding box center [147, 22] width 48 height 11
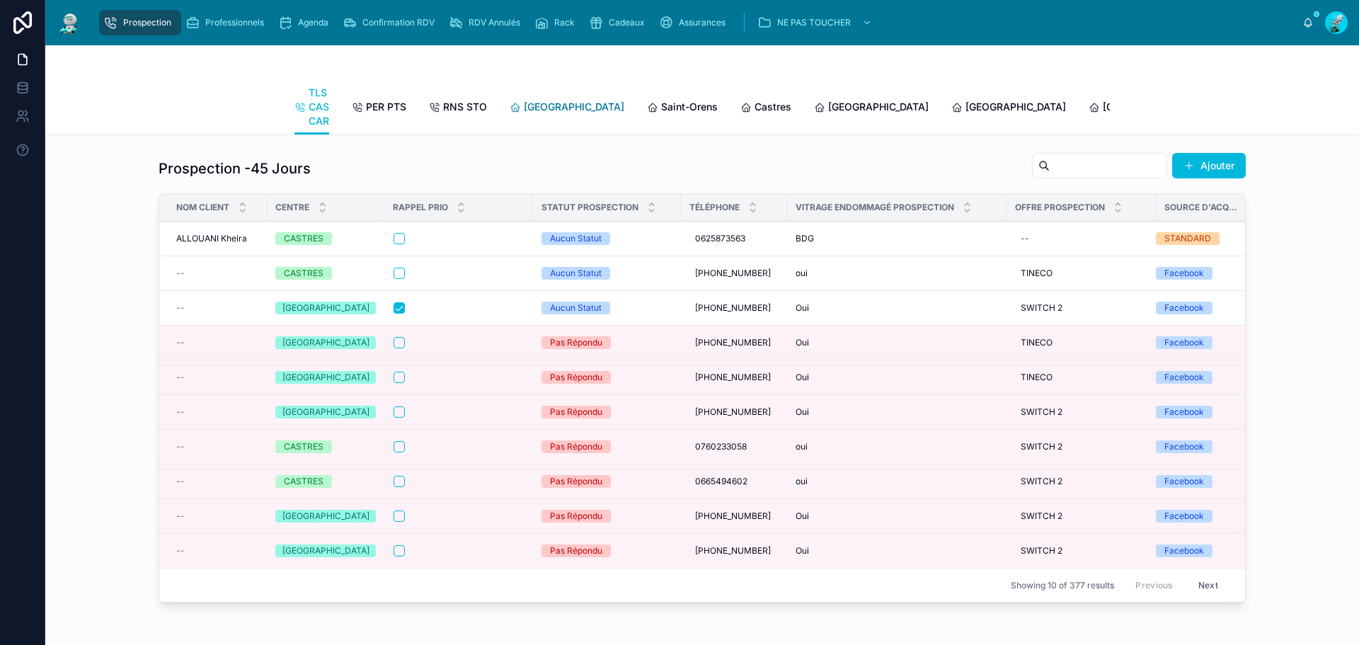
click at [524, 105] on span "[GEOGRAPHIC_DATA]" at bounding box center [574, 107] width 100 height 14
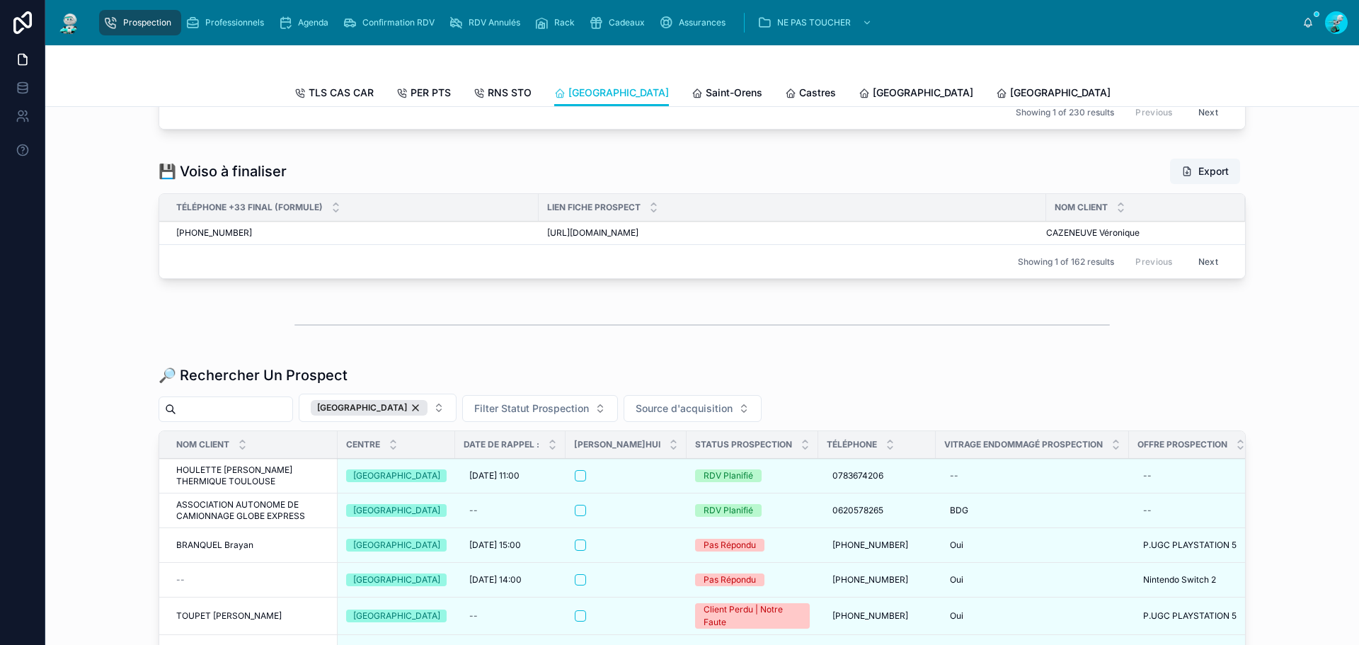
scroll to position [1769, 0]
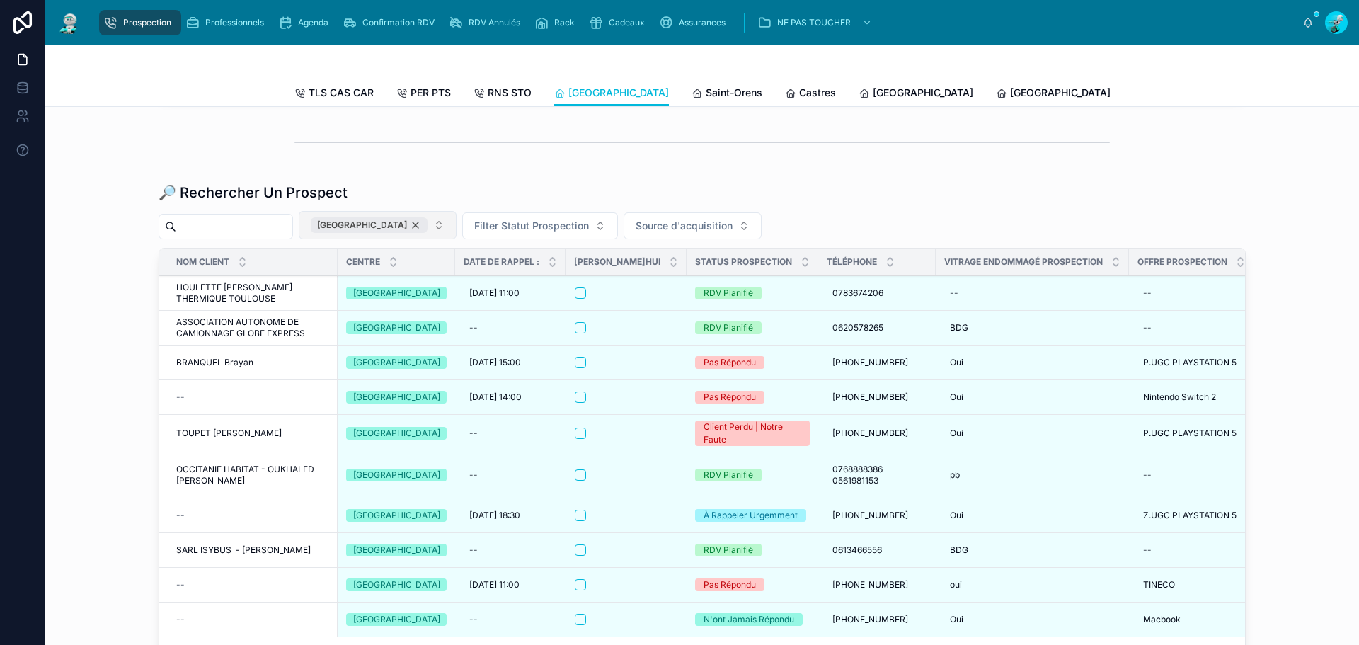
click at [401, 231] on div "[GEOGRAPHIC_DATA]" at bounding box center [369, 225] width 117 height 16
click at [292, 231] on input "text" at bounding box center [234, 227] width 116 height 20
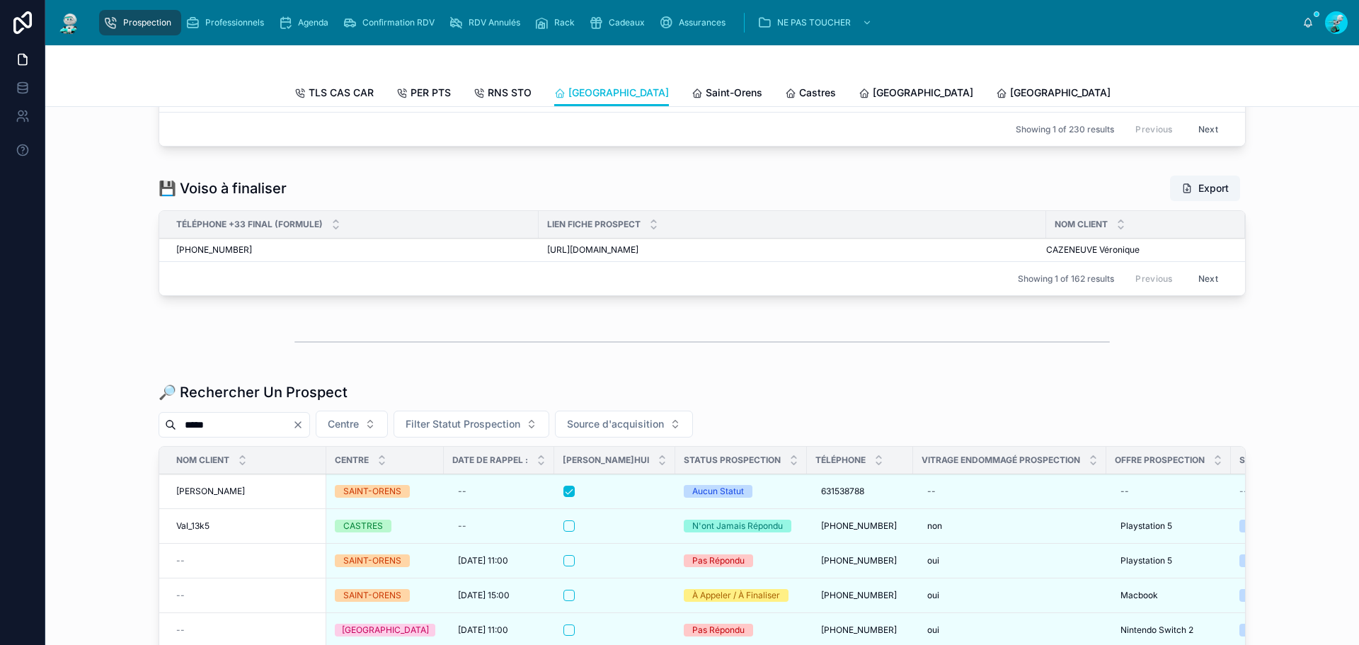
scroll to position [1769, 0]
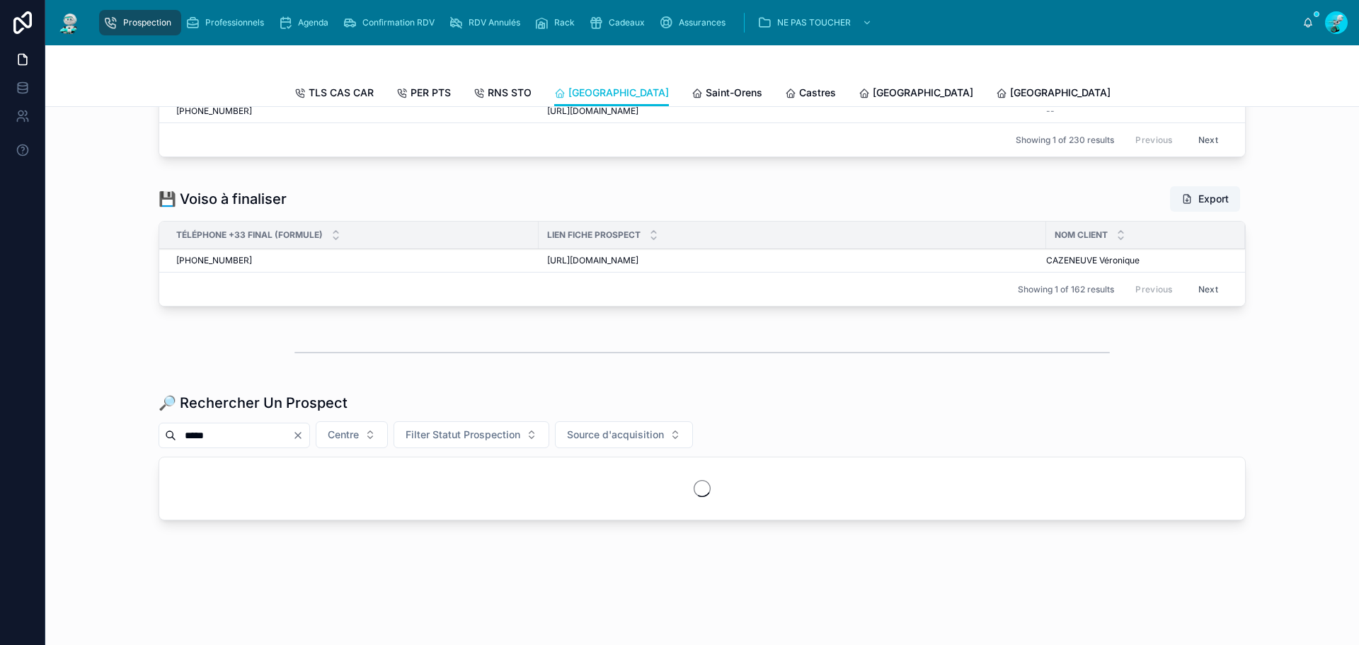
scroll to position [1569, 0]
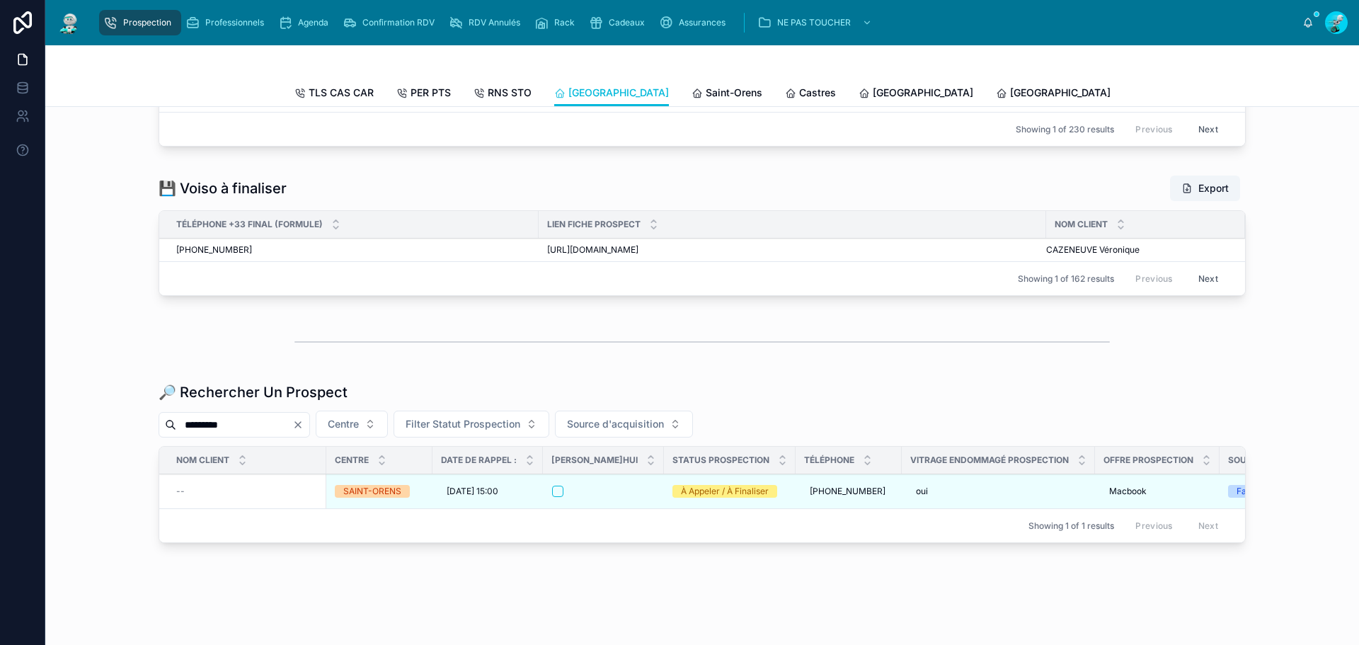
scroll to position [1613, 0]
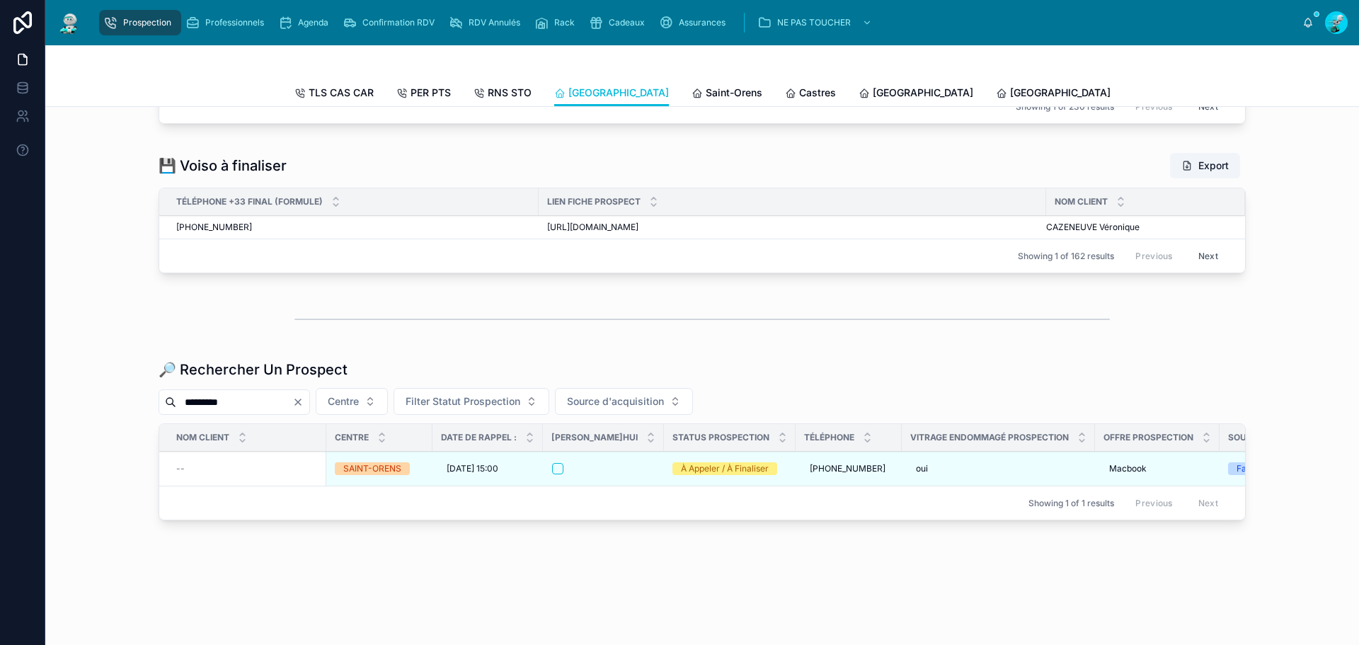
drag, startPoint x: 250, startPoint y: 402, endPoint x: 254, endPoint y: 394, distance: 8.6
click at [253, 401] on div "*********" at bounding box center [234, 401] width 151 height 25
drag, startPoint x: 254, startPoint y: 394, endPoint x: 50, endPoint y: 374, distance: 204.8
paste input "****"
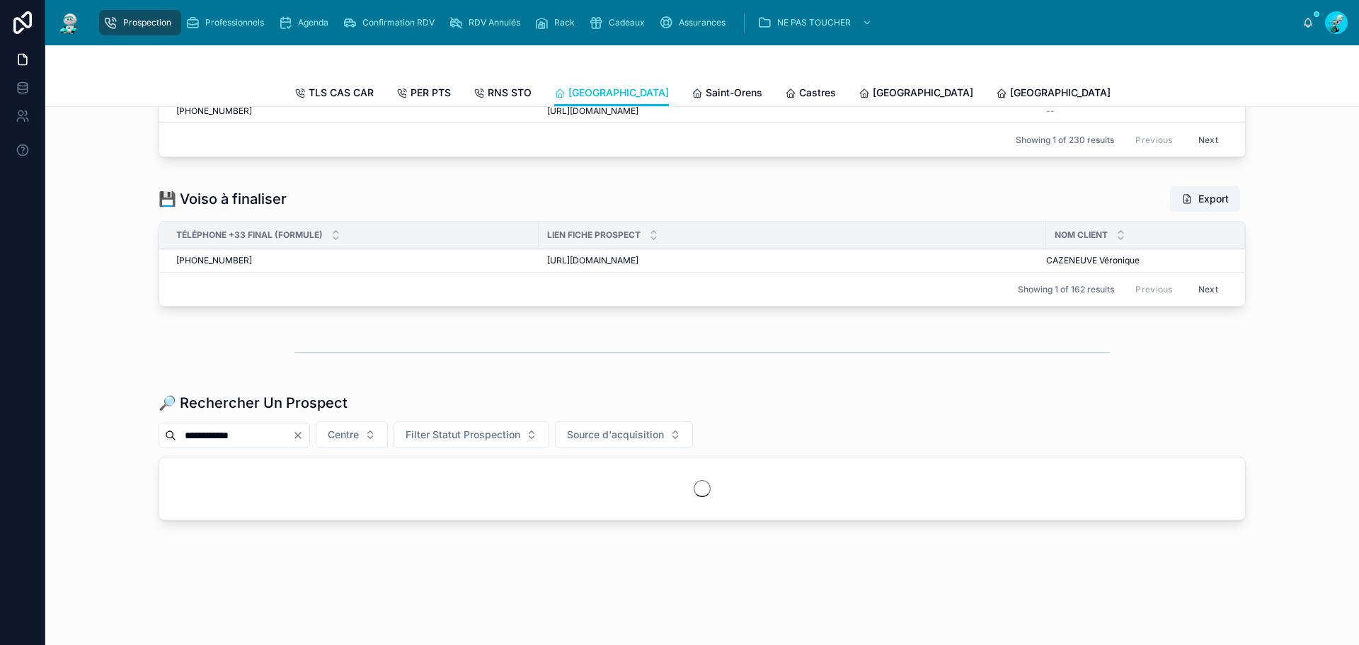
scroll to position [1569, 0]
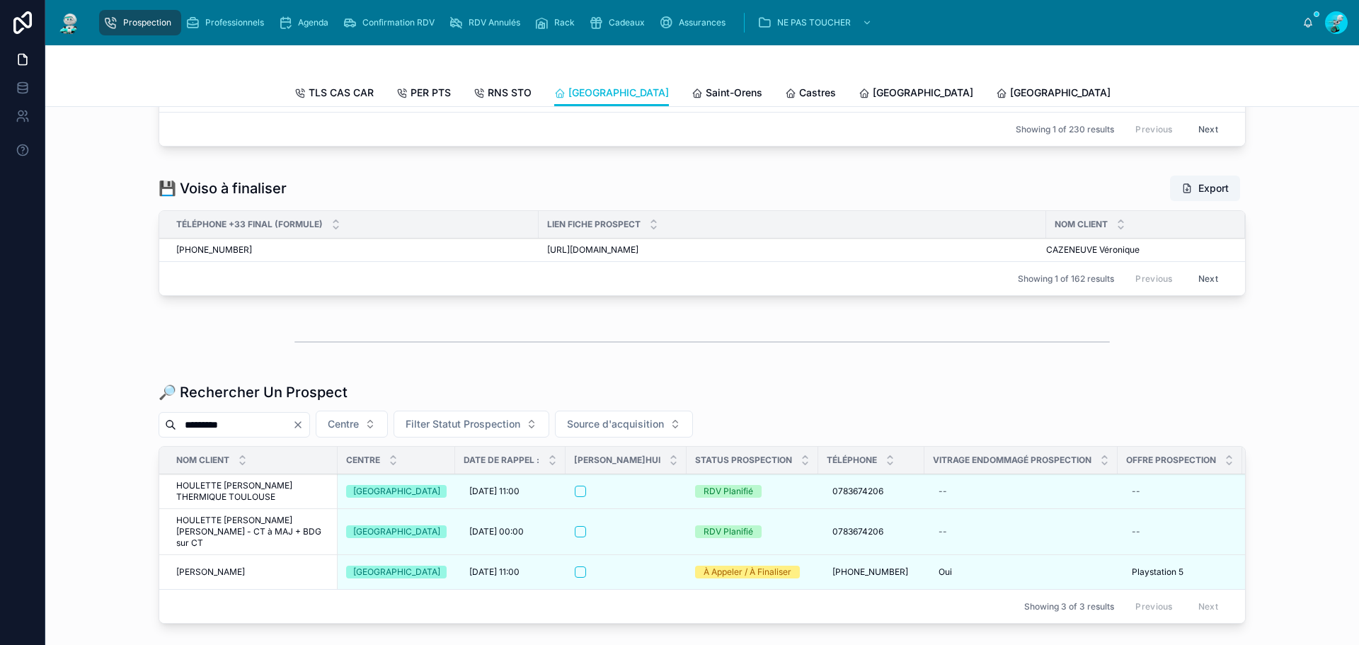
scroll to position [1613, 0]
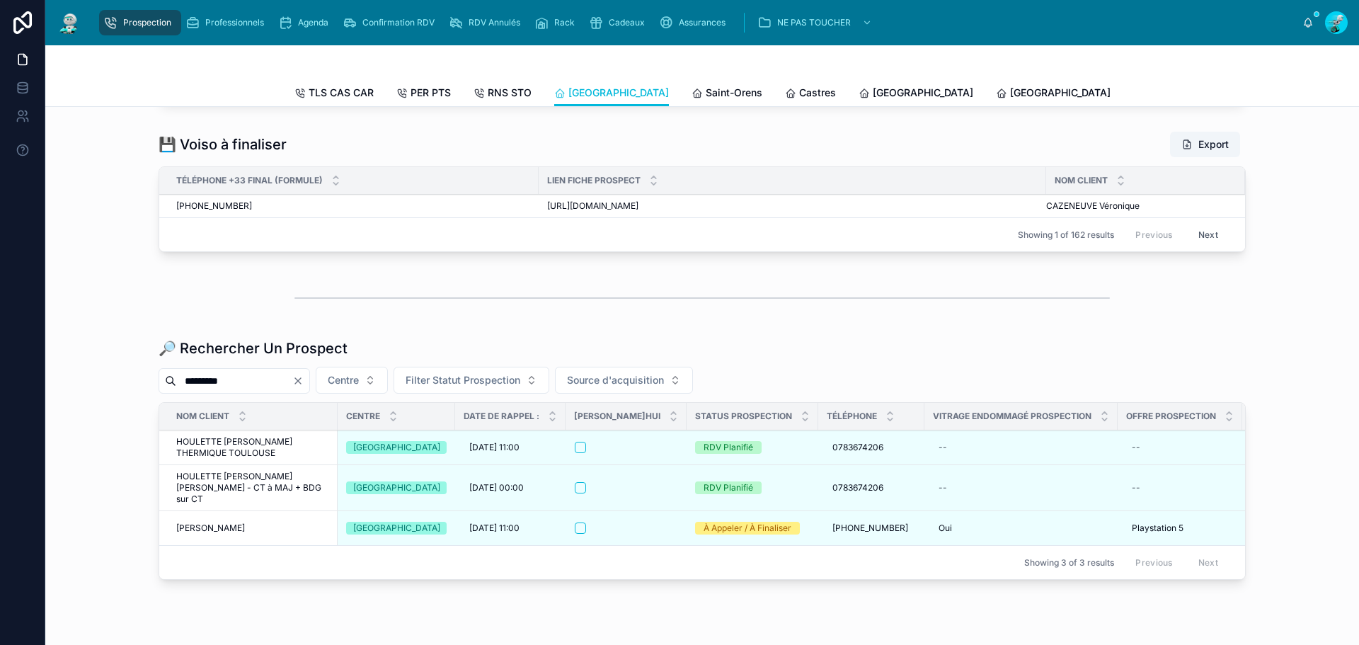
type input "*********"
click at [304, 386] on icon "Clear" at bounding box center [297, 380] width 11 height 11
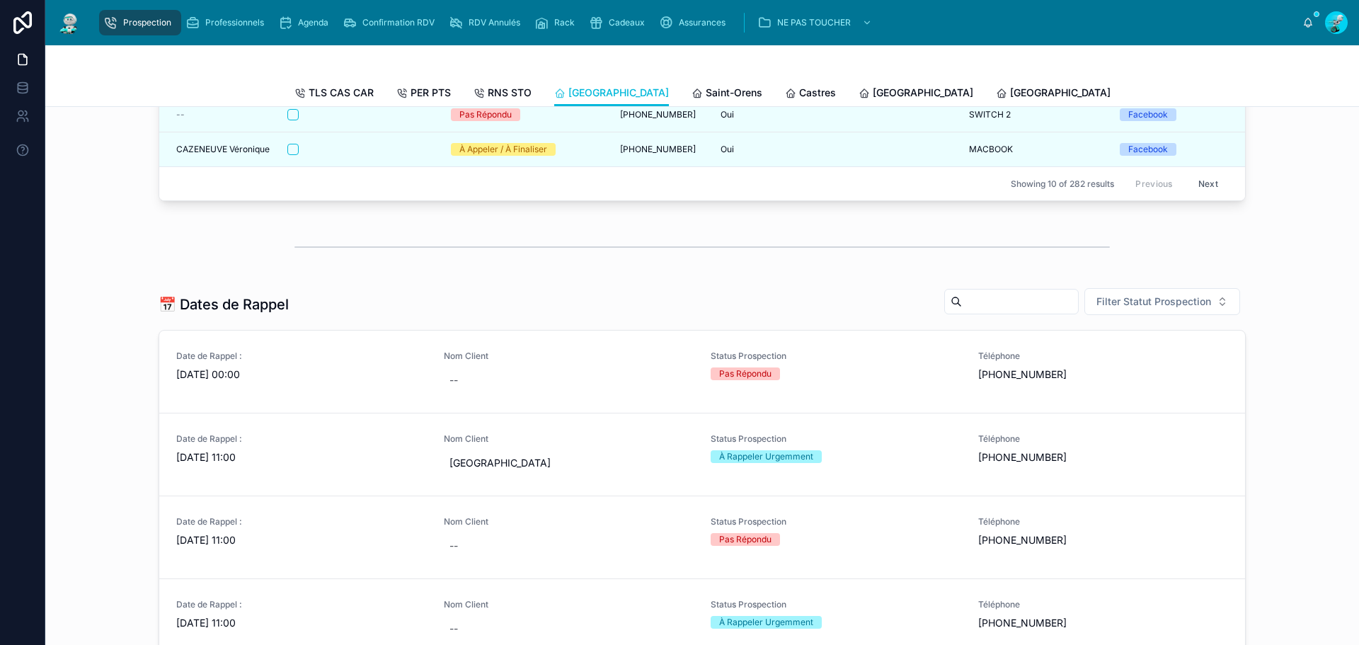
scroll to position [566, 0]
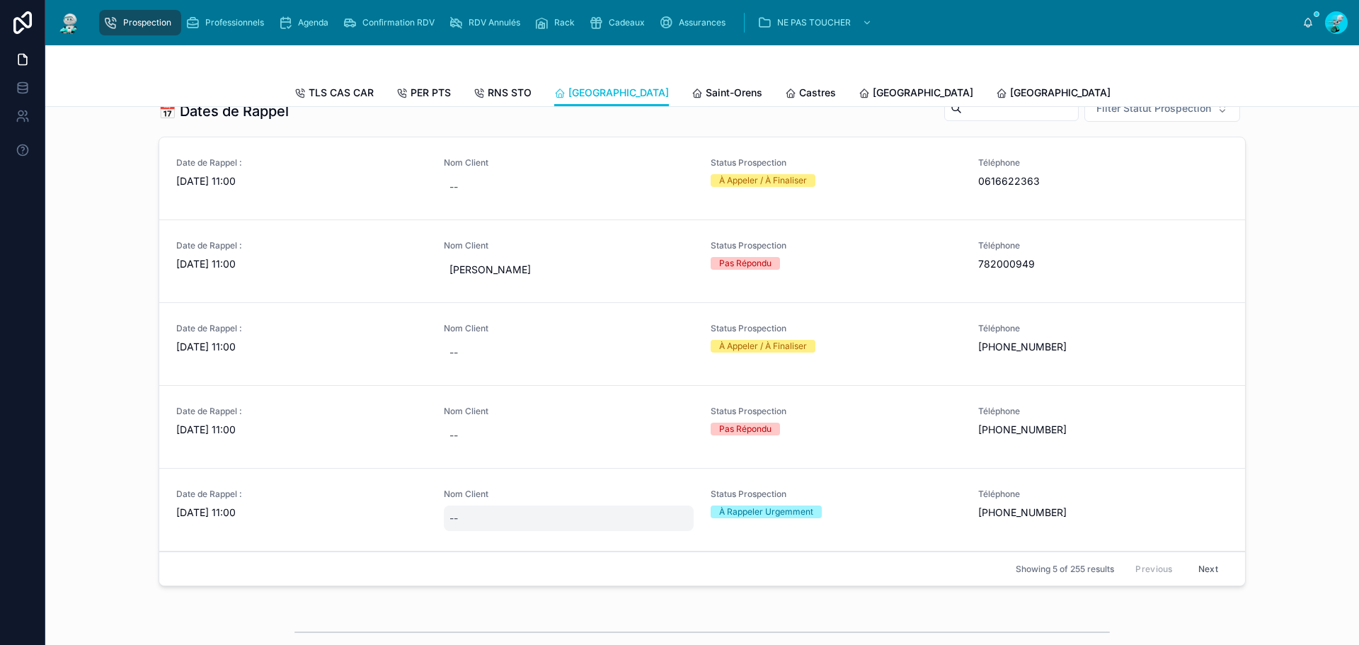
drag, startPoint x: 485, startPoint y: 565, endPoint x: 476, endPoint y: 526, distance: 39.8
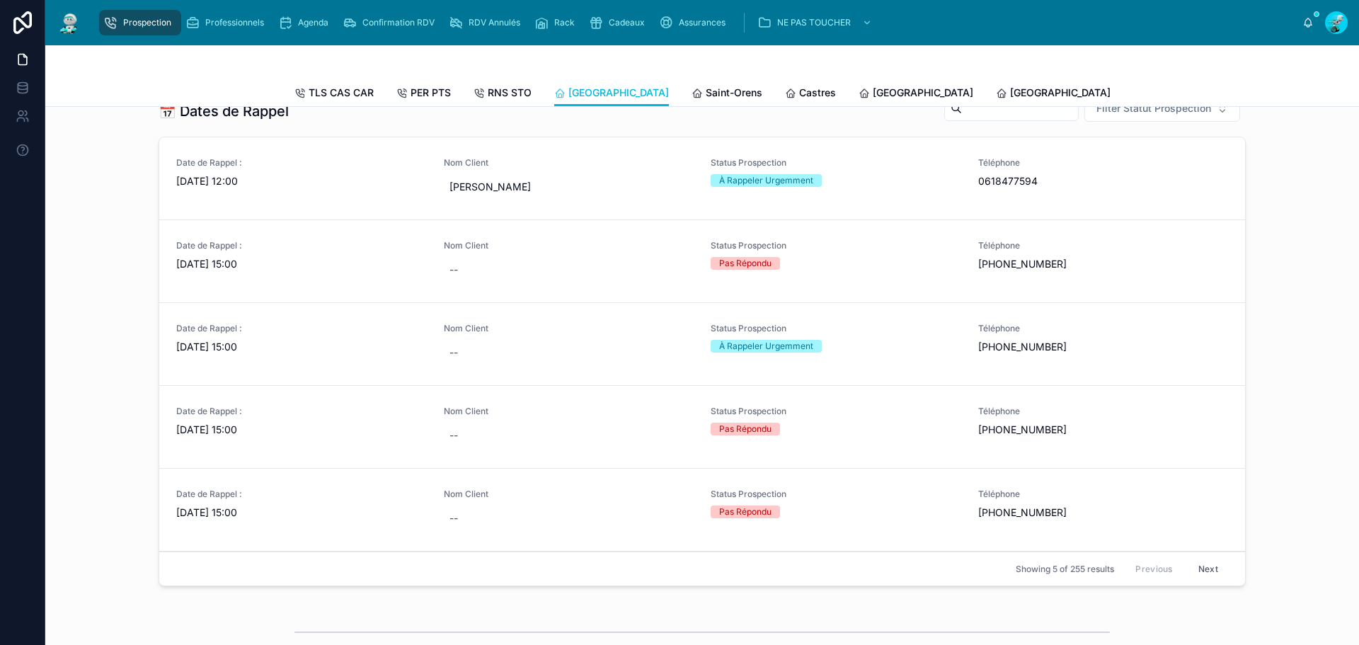
click at [1205, 580] on button "Next" at bounding box center [1208, 569] width 40 height 22
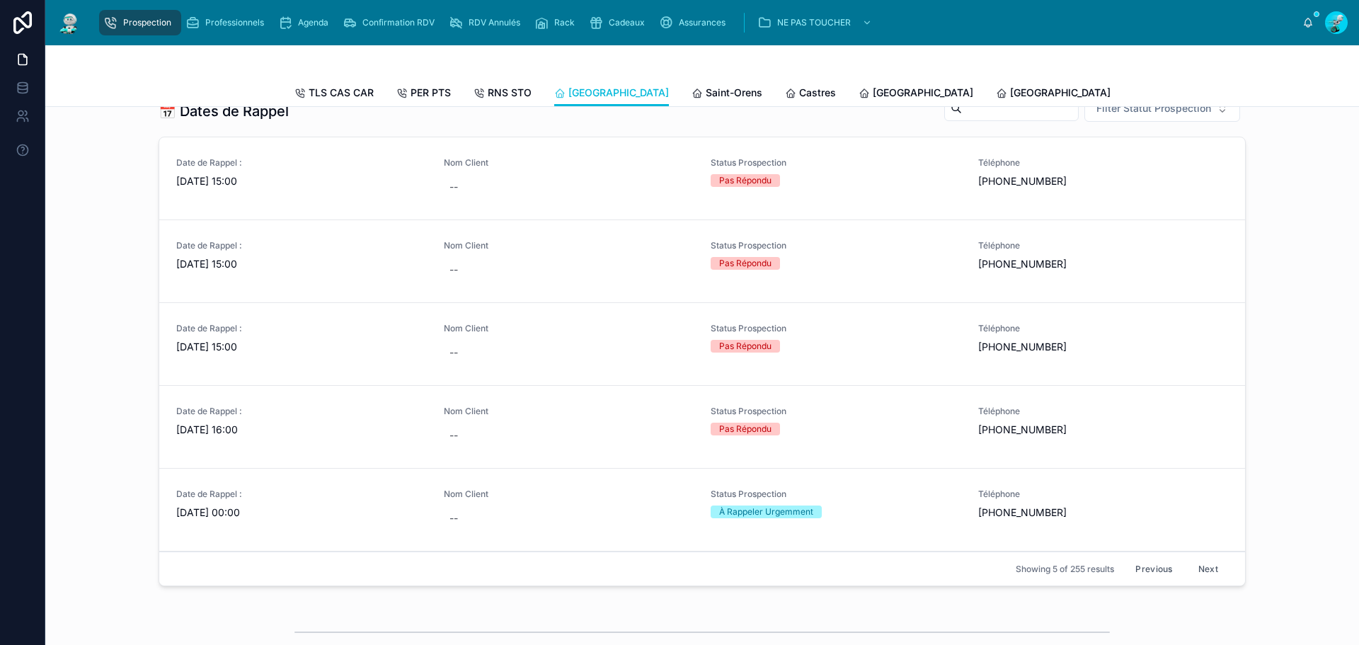
click at [1149, 577] on button "Previous" at bounding box center [1153, 569] width 57 height 22
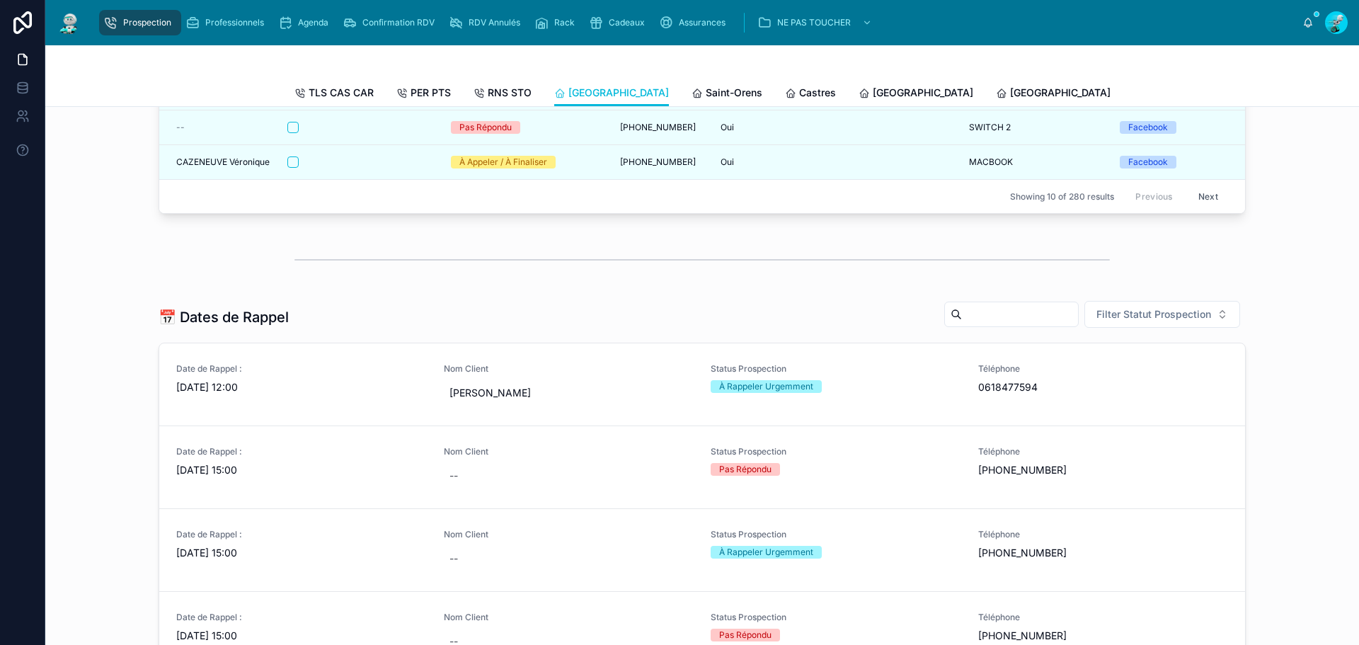
scroll to position [354, 0]
